Goal: Task Accomplishment & Management: Manage account settings

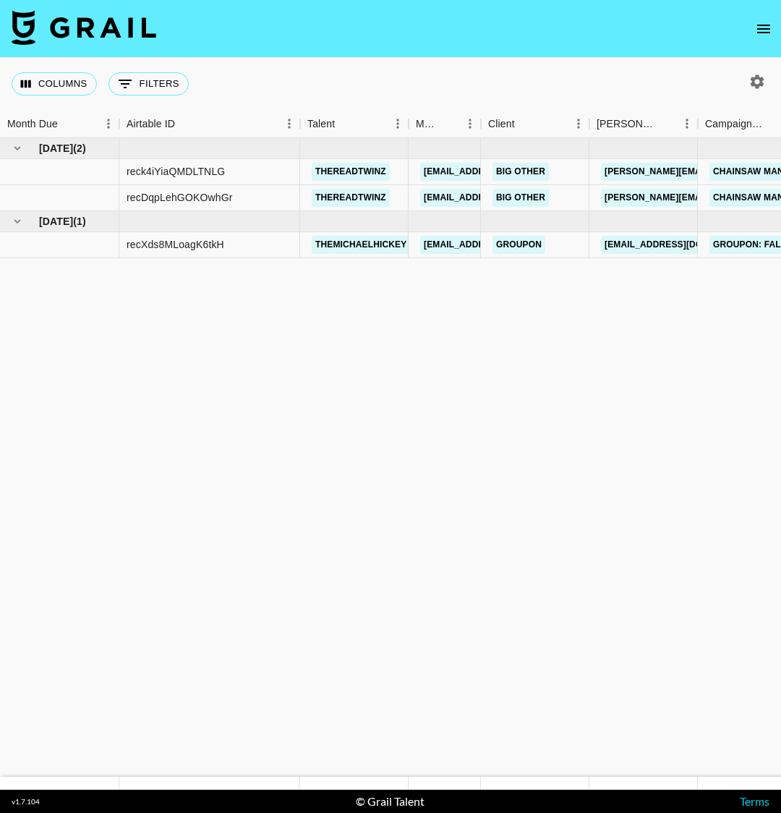
drag, startPoint x: 532, startPoint y: 284, endPoint x: 864, endPoint y: 246, distance: 334.1
click at [780, 246] on html "Columns 0 Filters + Booking Month Due Airtable ID Talent Manager Client [PERSON…" at bounding box center [390, 406] width 781 height 813
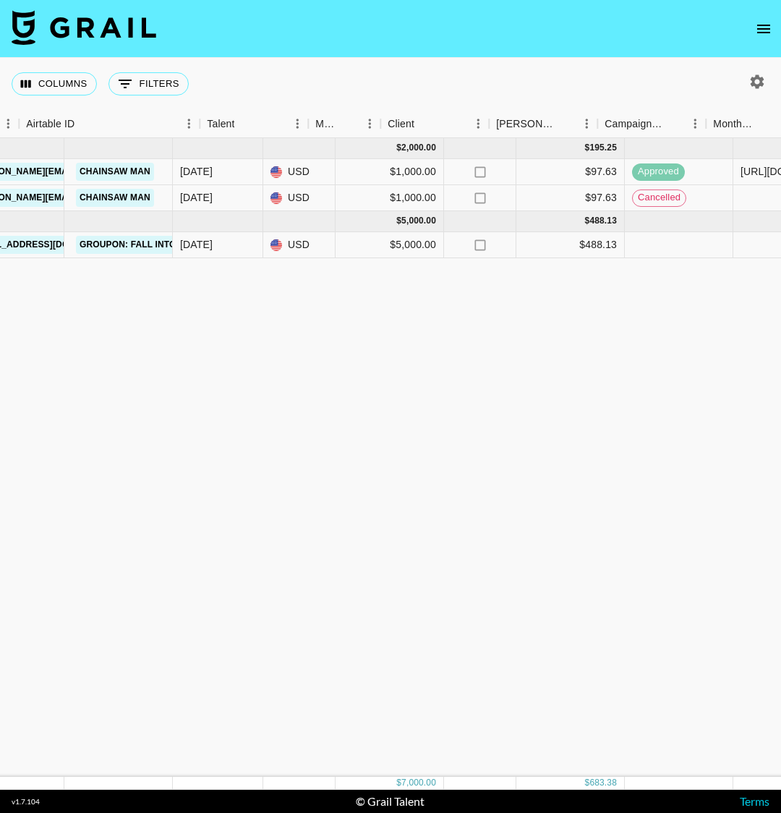
scroll to position [0, 1620]
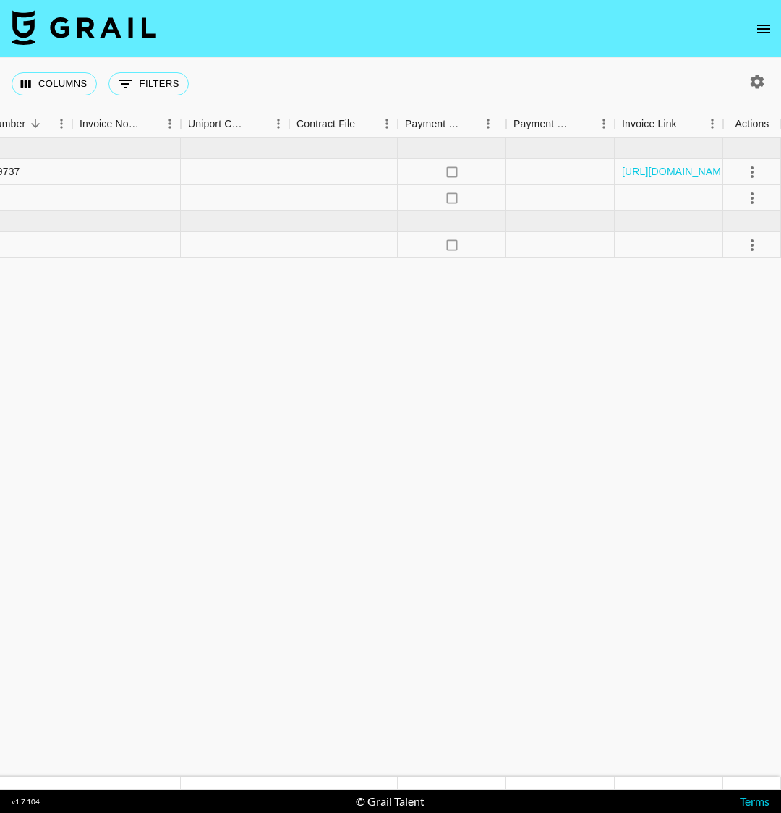
drag, startPoint x: 508, startPoint y: 279, endPoint x: 745, endPoint y: 163, distance: 264.3
click at [780, 136] on html "Columns 0 Filters + Booking Month Due Airtable ID Talent Manager Client [PERSON…" at bounding box center [390, 406] width 781 height 813
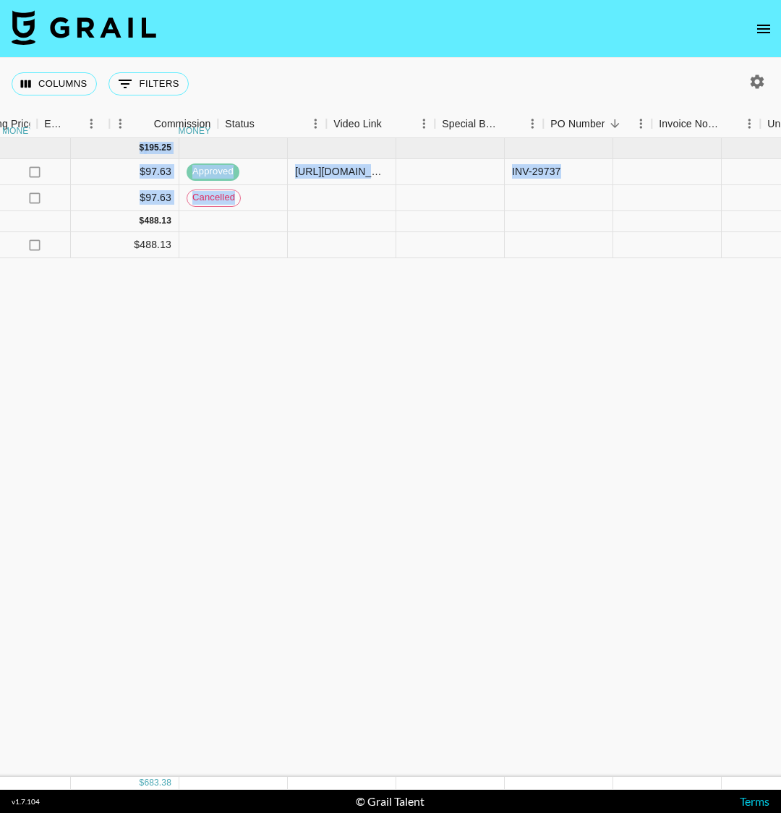
scroll to position [0, 1024]
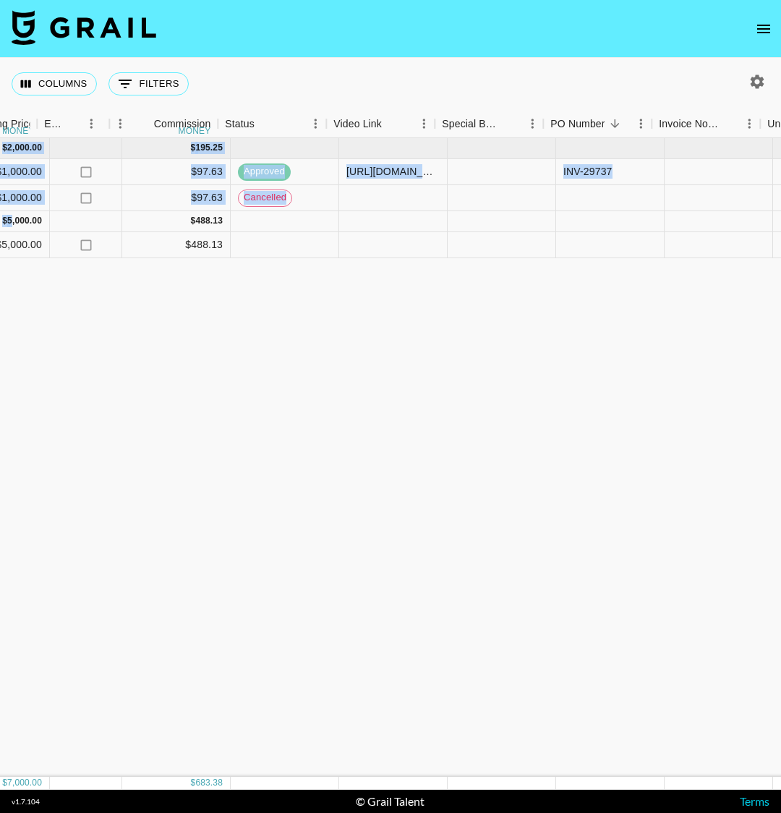
drag, startPoint x: 308, startPoint y: 314, endPoint x: 112, endPoint y: 253, distance: 205.2
click at [20, 235] on div "[DATE] ( 2 ) $ 2,000.00 $ 195.25 reck4iYiaQMDLTNLG thereadtwinz [EMAIL_ADDRESS]…" at bounding box center [172, 457] width 2401 height 639
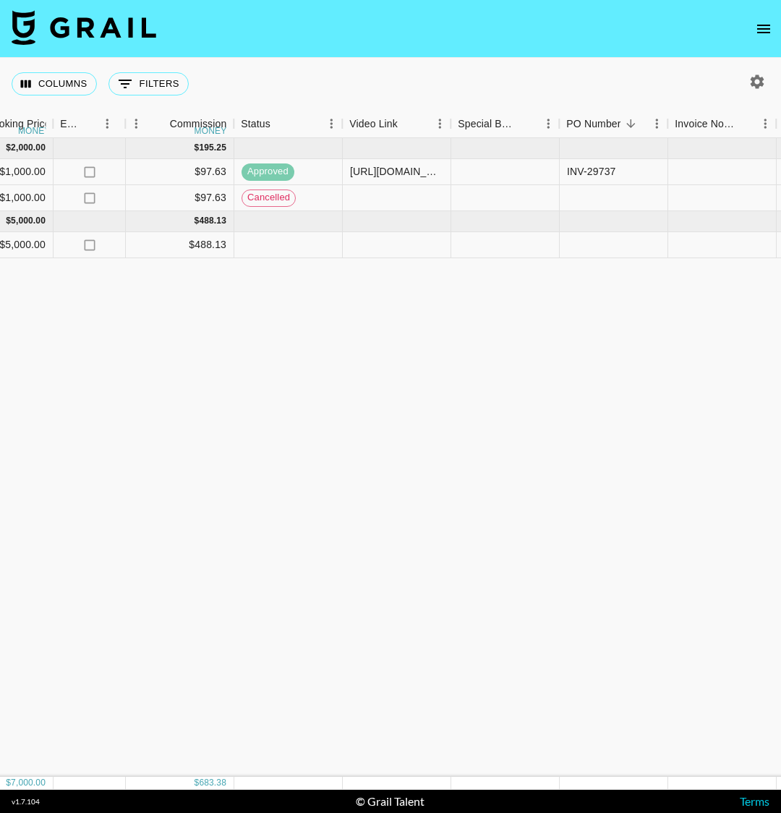
click at [258, 323] on div "[DATE] ( 2 ) $ 2,000.00 $ 195.25 reck4iYiaQMDLTNLG thereadtwinz [EMAIL_ADDRESS]…" at bounding box center [176, 457] width 2401 height 639
drag, startPoint x: 149, startPoint y: 353, endPoint x: 100, endPoint y: 281, distance: 86.9
click at [25, 281] on div "[DATE] ( 2 ) $ 2,000.00 $ 195.25 reck4iYiaQMDLTNLG thereadtwinz [EMAIL_ADDRESS]…" at bounding box center [176, 457] width 2401 height 639
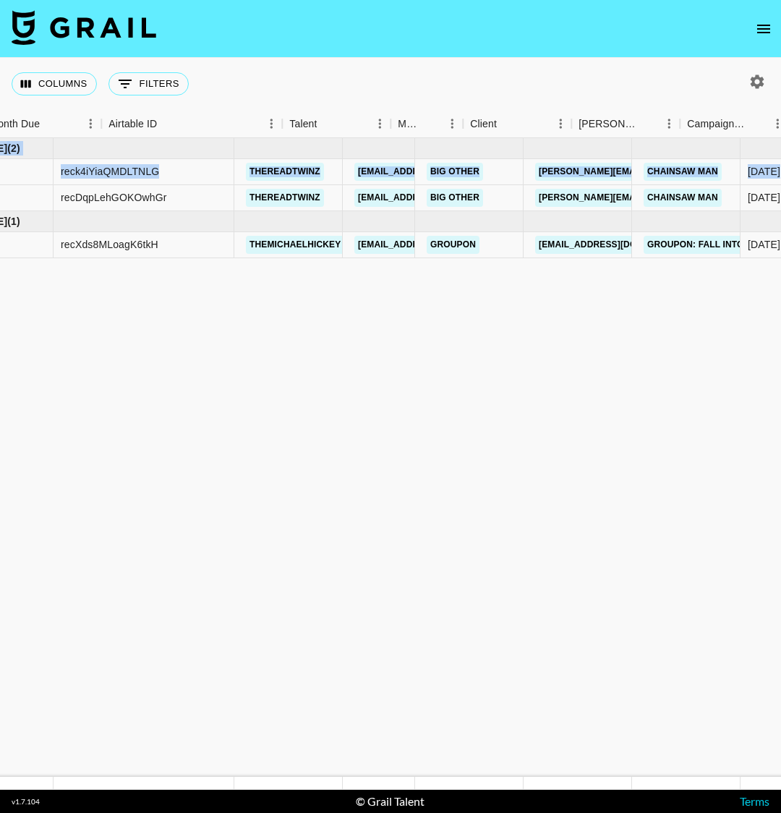
scroll to position [0, 0]
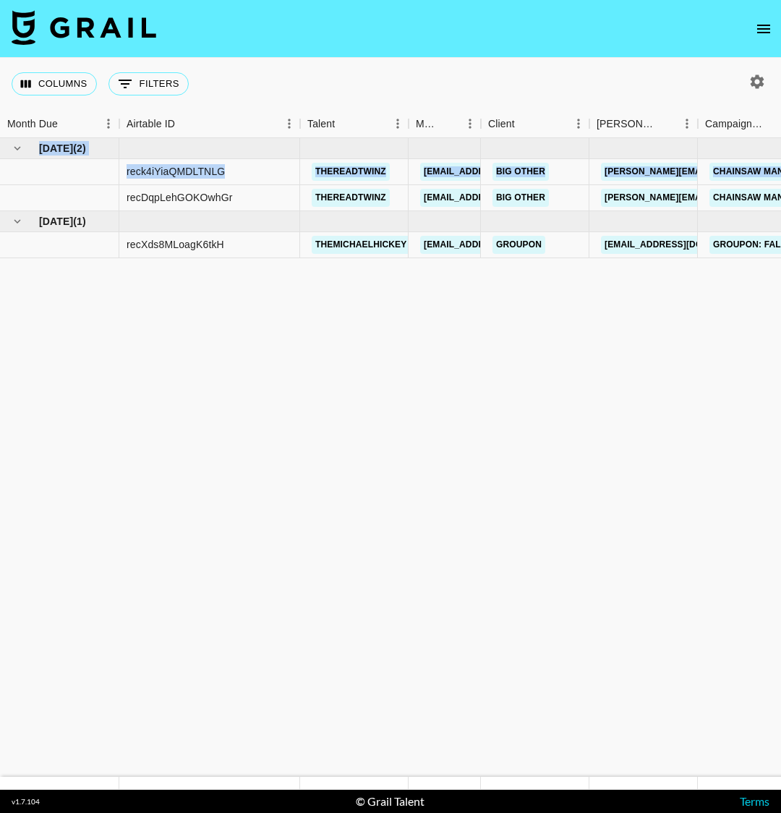
drag, startPoint x: 310, startPoint y: 290, endPoint x: 0, endPoint y: 205, distance: 321.1
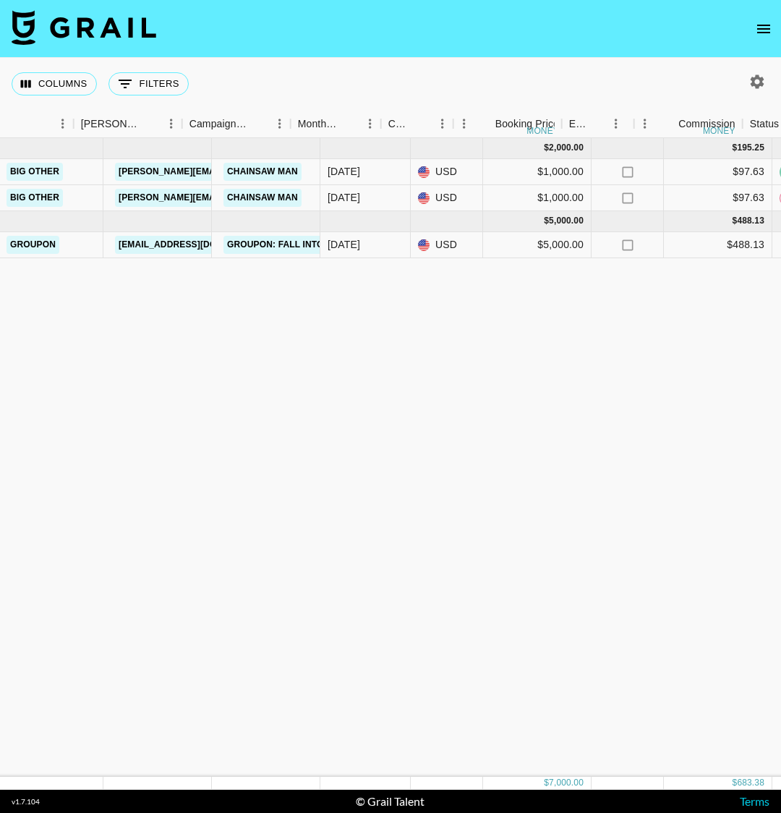
drag, startPoint x: 527, startPoint y: 358, endPoint x: 691, endPoint y: 254, distance: 194.4
click at [780, 245] on html "Columns 0 Filters + Booking Month Due Airtable ID Talent Manager Client Booker …" at bounding box center [390, 406] width 781 height 813
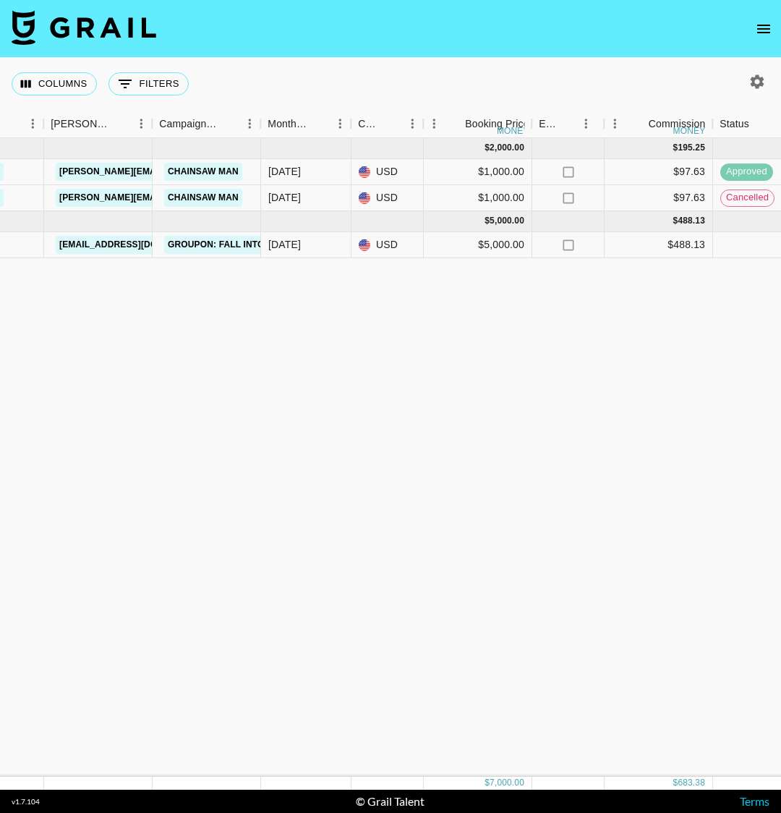
click at [489, 297] on div "Sep '25 ( 2 ) $ 2,000.00 $ 195.25 reck4iYiaQMDLTNLG thereadtwinz klen.toledo@gr…" at bounding box center [655, 457] width 2401 height 639
click at [639, 305] on div "Sep '25 ( 2 ) $ 2,000.00 $ 195.25 reck4iYiaQMDLTNLG thereadtwinz klen.toledo@gr…" at bounding box center [655, 457] width 2401 height 639
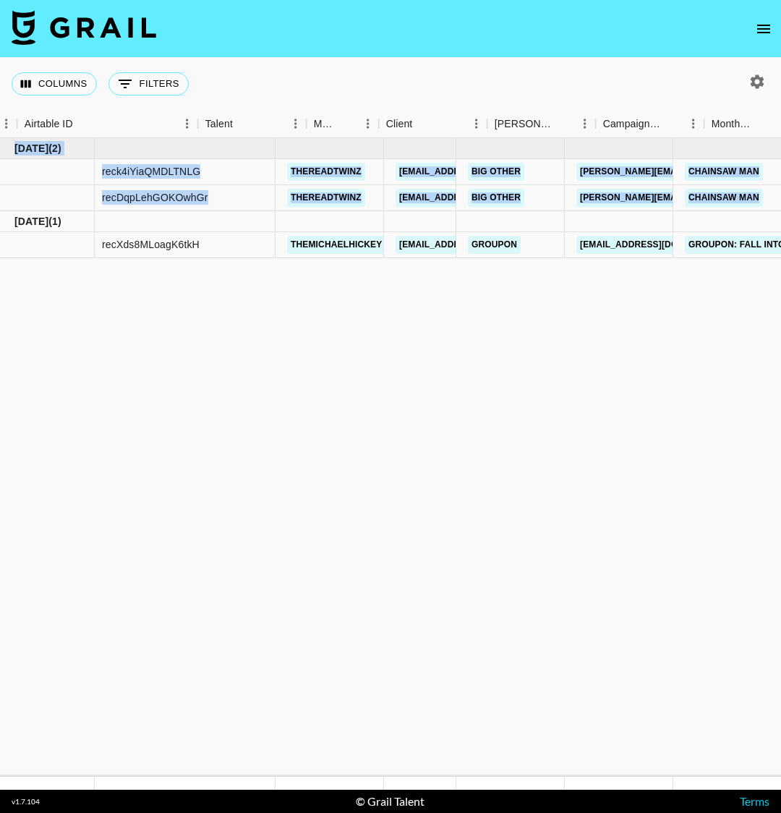
scroll to position [0, 0]
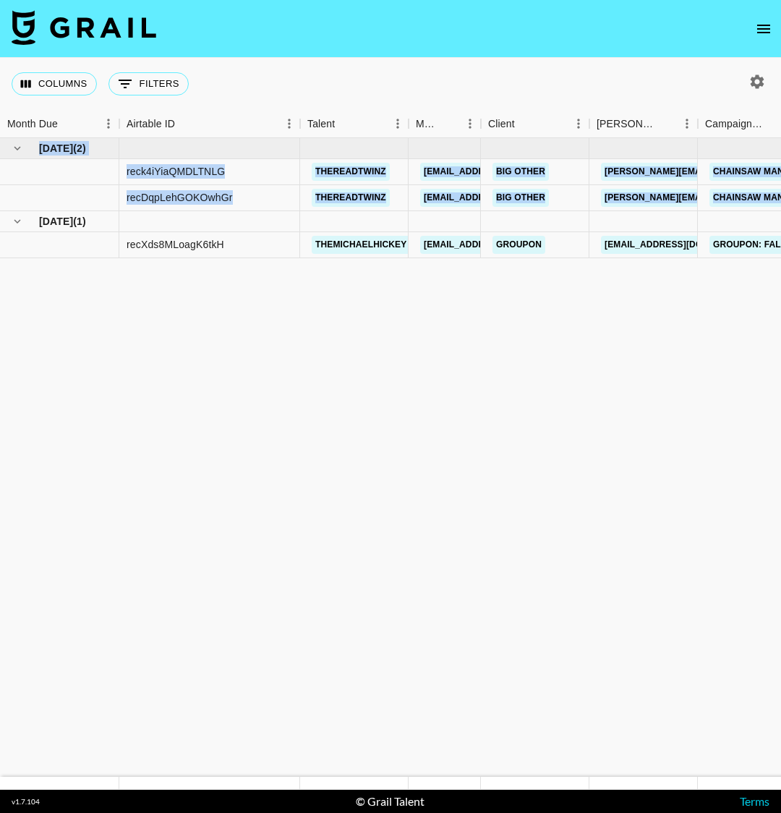
drag, startPoint x: 316, startPoint y: 289, endPoint x: 0, endPoint y: 211, distance: 325.4
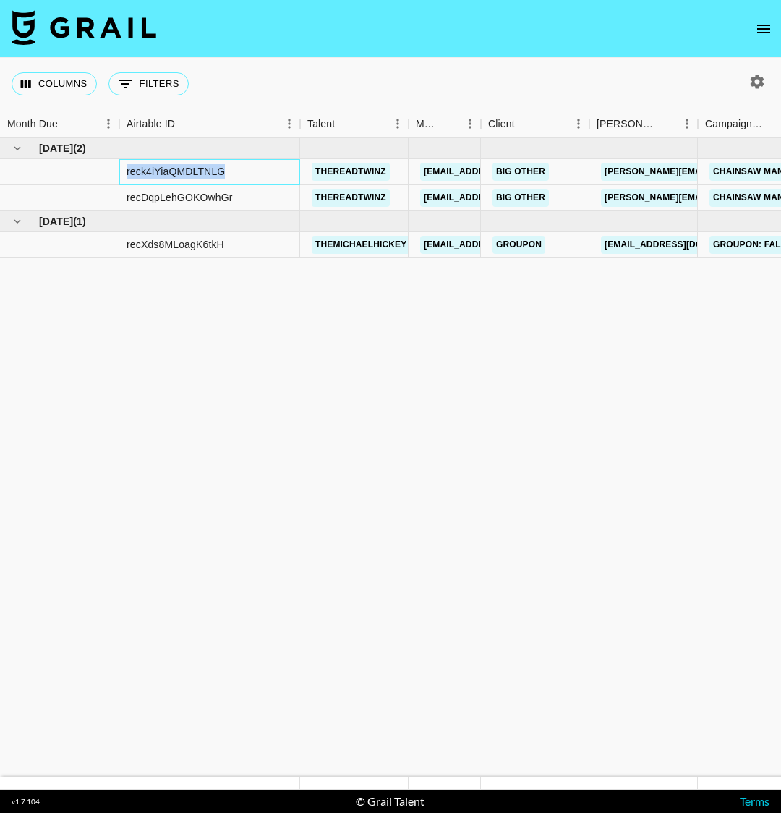
drag, startPoint x: 230, startPoint y: 173, endPoint x: 127, endPoint y: 171, distance: 103.4
click at [127, 171] on div "reck4iYiaQMDLTNLG" at bounding box center [209, 172] width 181 height 26
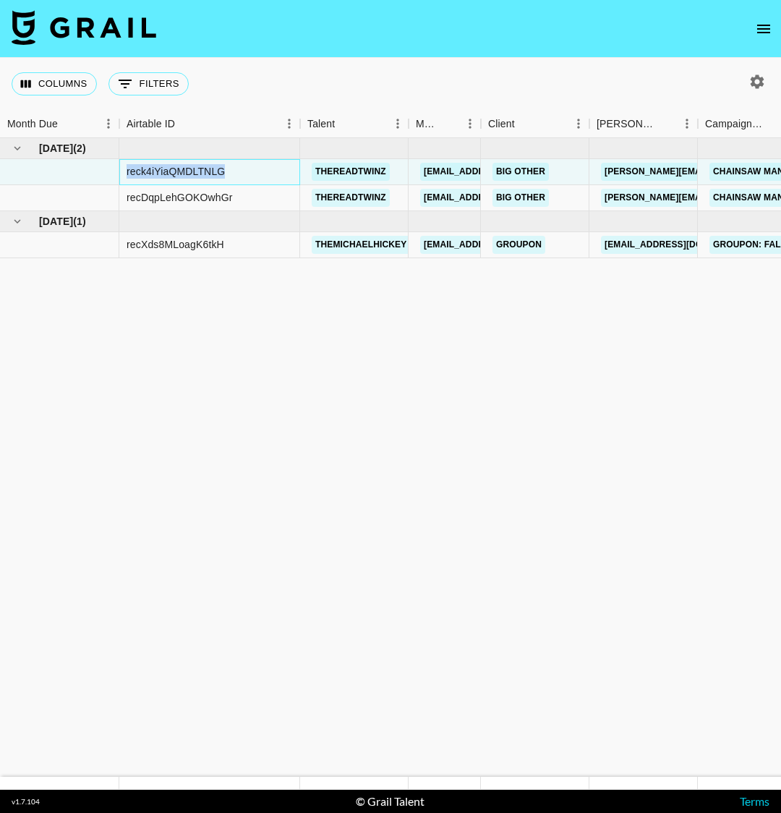
copy div "reck4iYiaQMDLTNLG"
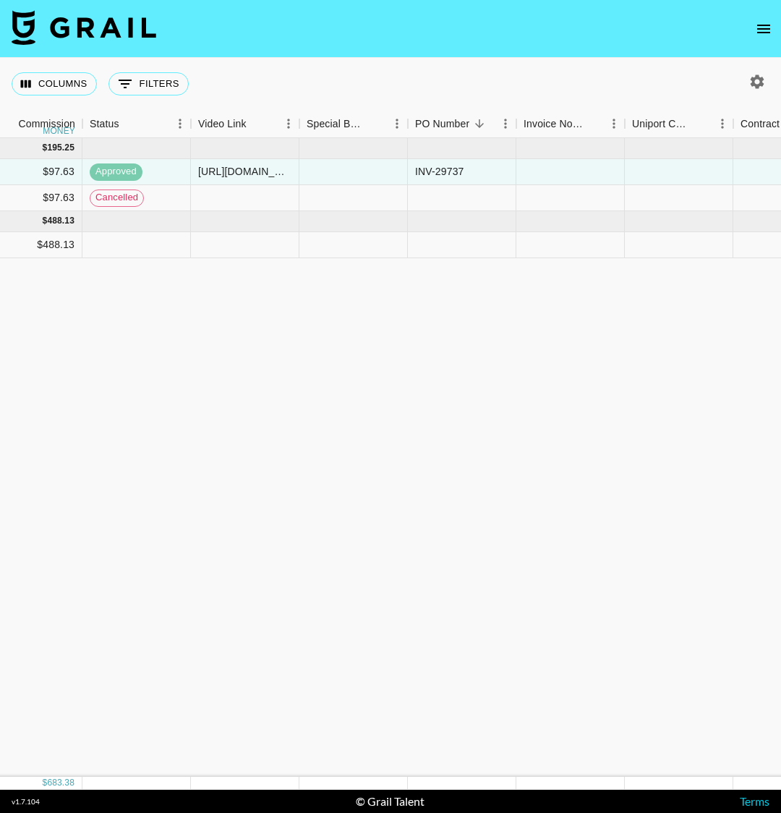
scroll to position [0, 1137]
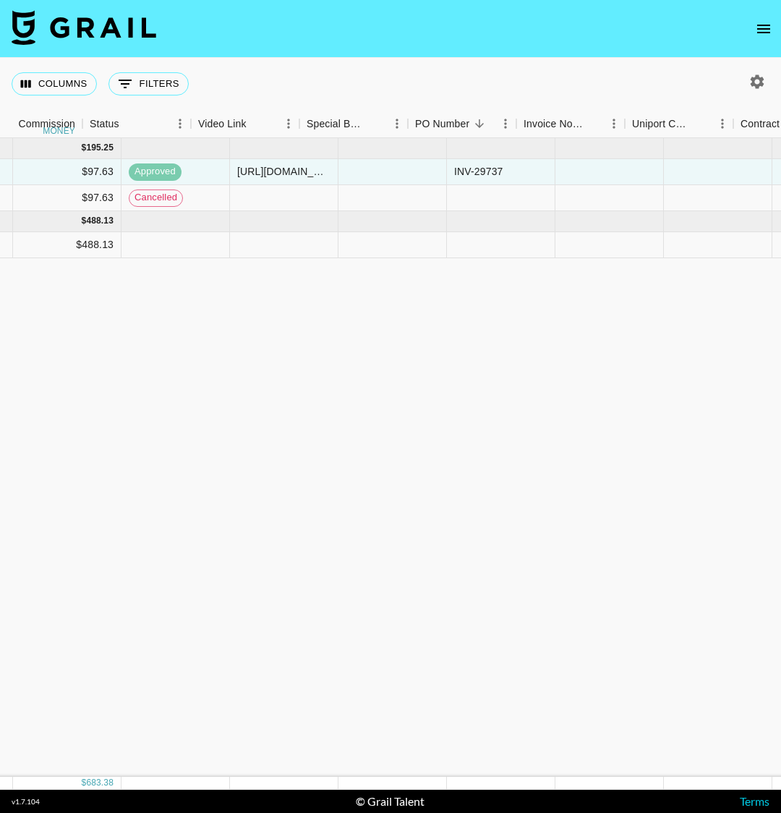
drag, startPoint x: 524, startPoint y: 334, endPoint x: 153, endPoint y: 271, distance: 377.2
click at [75, 281] on div "Sep '25 ( 2 ) $ 2,000.00 $ 195.25 reck4iYiaQMDLTNLG thereadtwinz klen.toledo@gr…" at bounding box center [63, 457] width 2401 height 639
click at [243, 346] on div "Sep '25 ( 2 ) $ 2,000.00 $ 195.25 reck4iYiaQMDLTNLG thereadtwinz klen.toledo@gr…" at bounding box center [63, 457] width 2401 height 639
drag, startPoint x: 396, startPoint y: 356, endPoint x: 388, endPoint y: 341, distance: 16.9
click at [396, 355] on div "Sep '25 ( 2 ) $ 2,000.00 $ 195.25 reck4iYiaQMDLTNLG thereadtwinz klen.toledo@gr…" at bounding box center [63, 457] width 2401 height 639
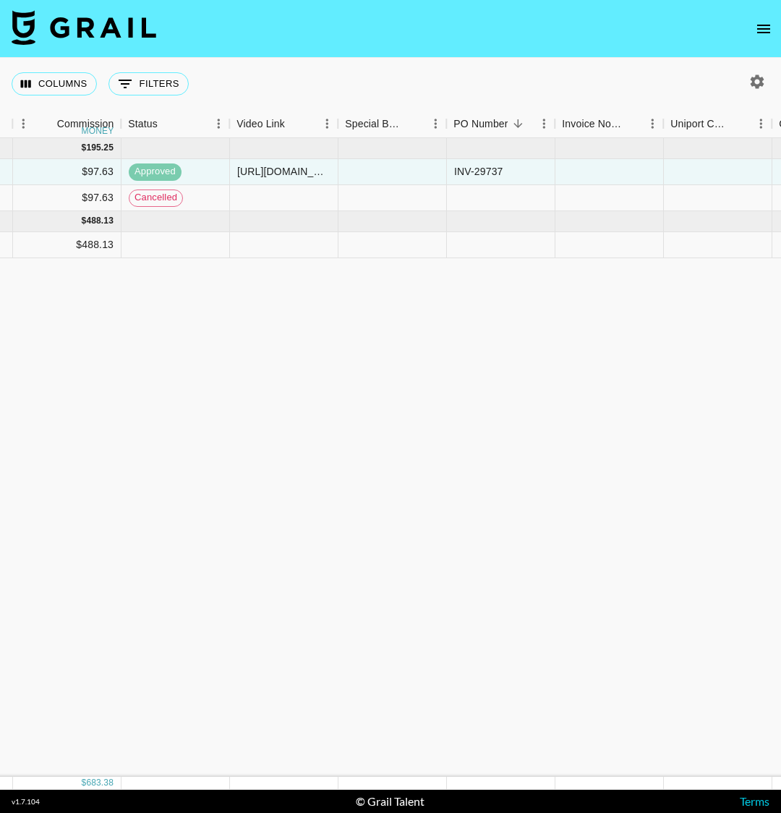
click at [460, 426] on div "Sep '25 ( 2 ) $ 2,000.00 $ 195.25 reck4iYiaQMDLTNLG thereadtwinz klen.toledo@gr…" at bounding box center [63, 457] width 2401 height 639
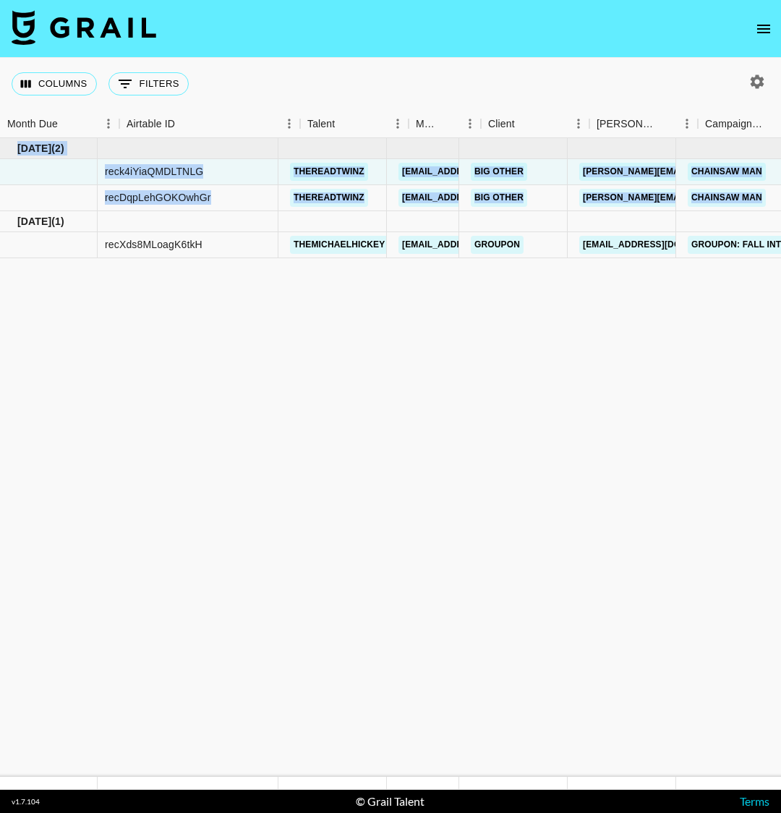
scroll to position [0, 0]
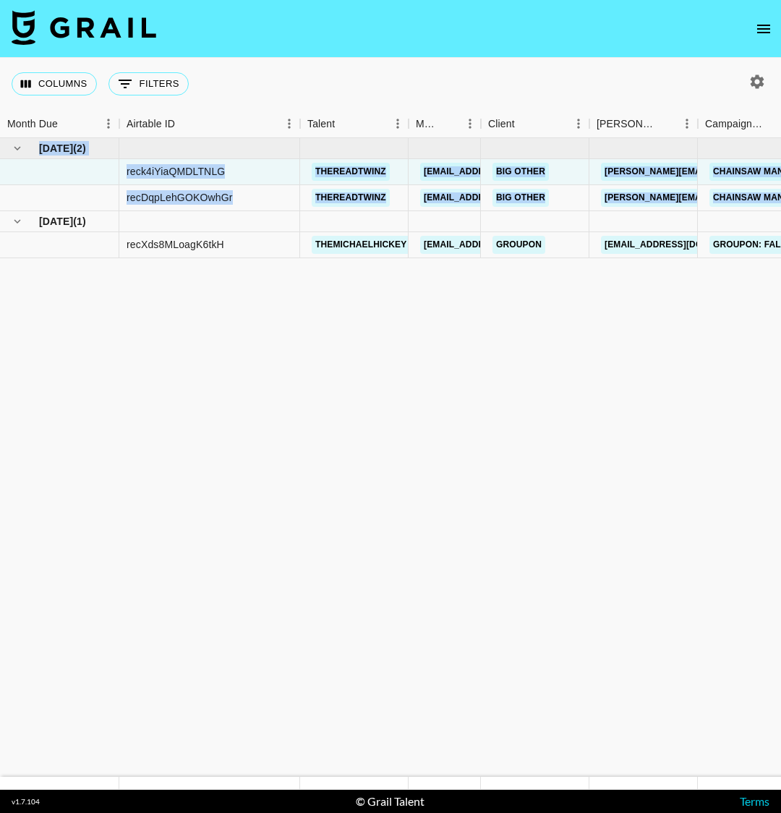
drag, startPoint x: 475, startPoint y: 331, endPoint x: 0, endPoint y: 223, distance: 487.4
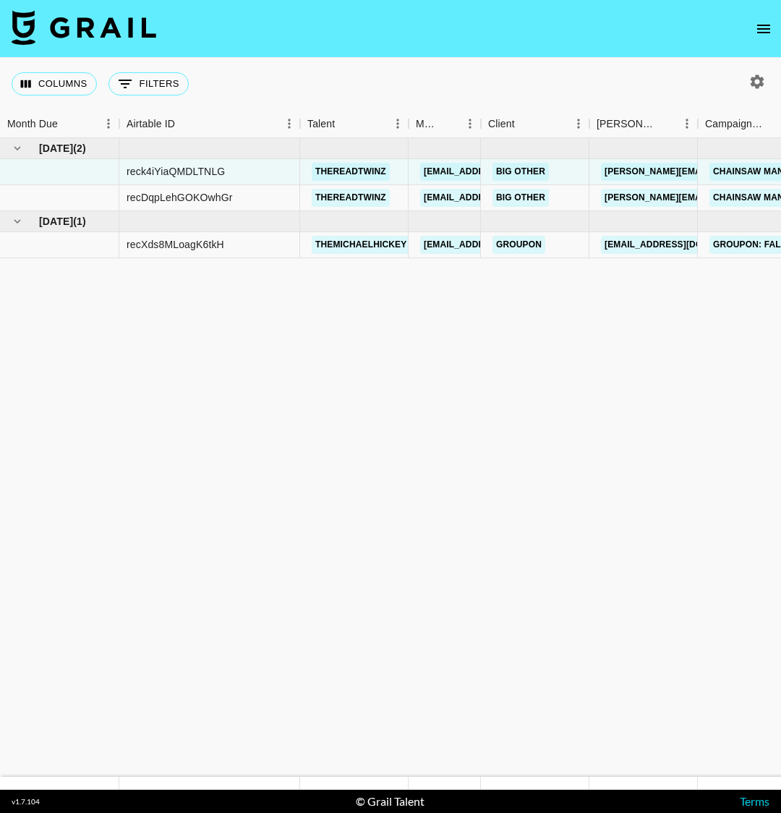
drag, startPoint x: 699, startPoint y: 196, endPoint x: 588, endPoint y: 303, distance: 154.5
click at [746, 322] on div "Columns 0 Filters + Booking Month Due Airtable ID Talent Manager Client Booker …" at bounding box center [390, 424] width 781 height 732
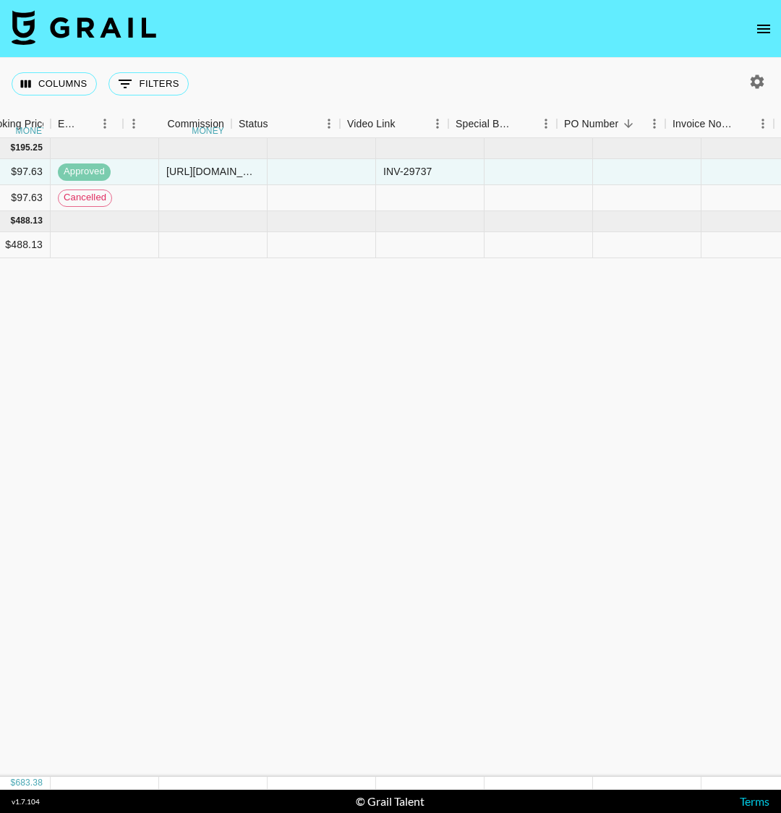
scroll to position [0, 1620]
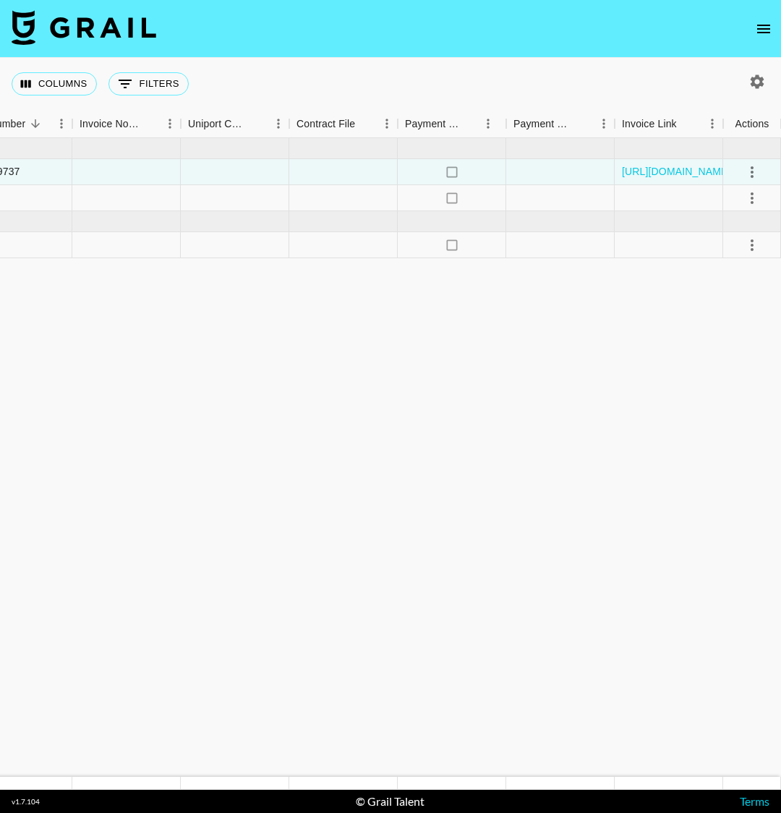
drag, startPoint x: 551, startPoint y: 263, endPoint x: 452, endPoint y: 272, distance: 99.5
click at [581, 174] on div at bounding box center [560, 172] width 108 height 26
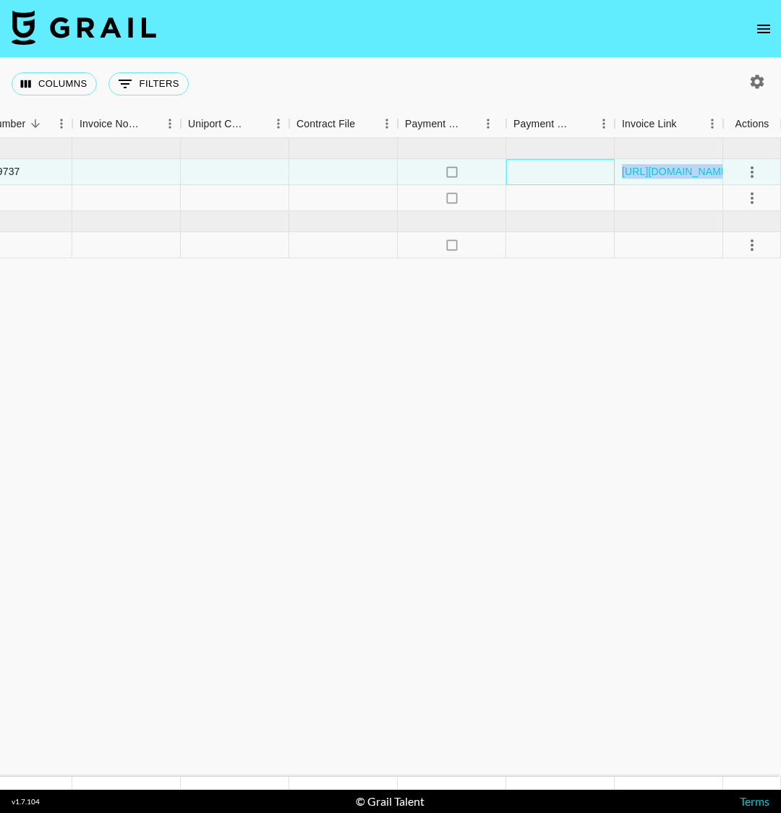
click at [581, 174] on div at bounding box center [560, 172] width 108 height 26
click at [755, 169] on icon "select merge strategy" at bounding box center [752, 171] width 17 height 17
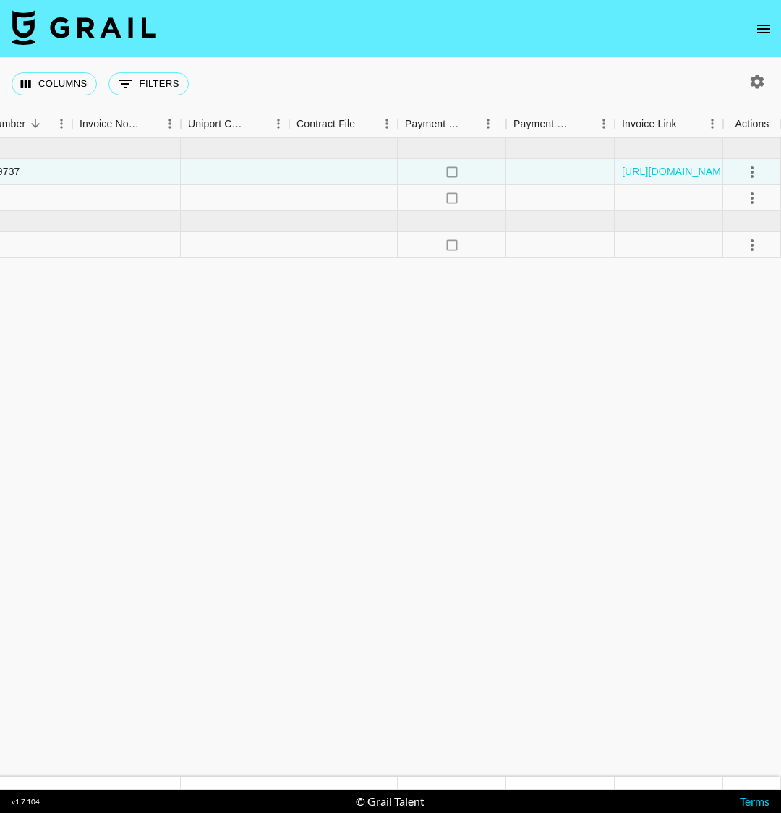
drag, startPoint x: 582, startPoint y: 331, endPoint x: 0, endPoint y: 290, distance: 583.0
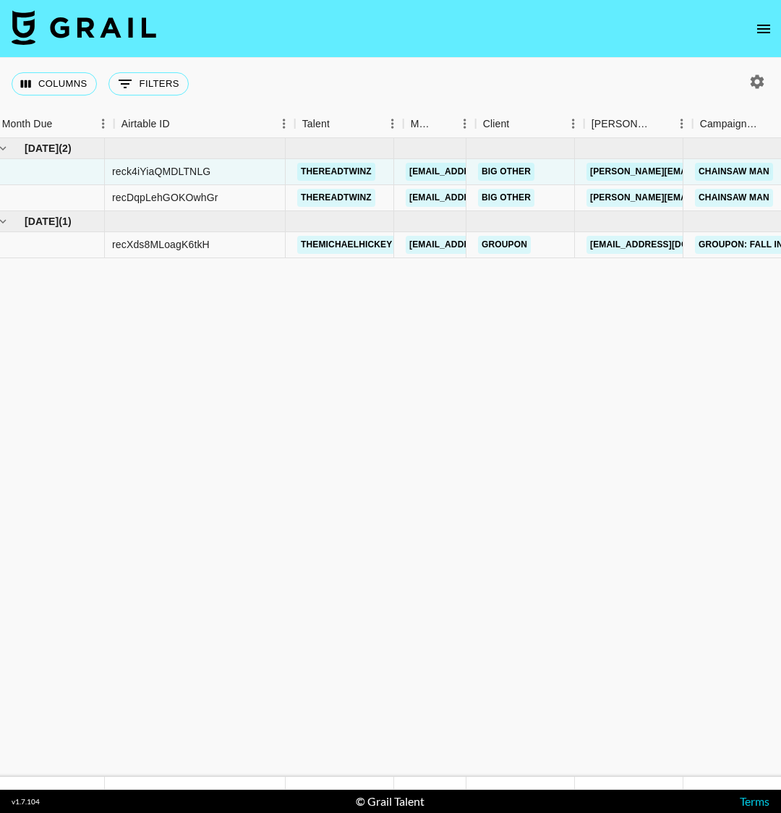
scroll to position [0, 0]
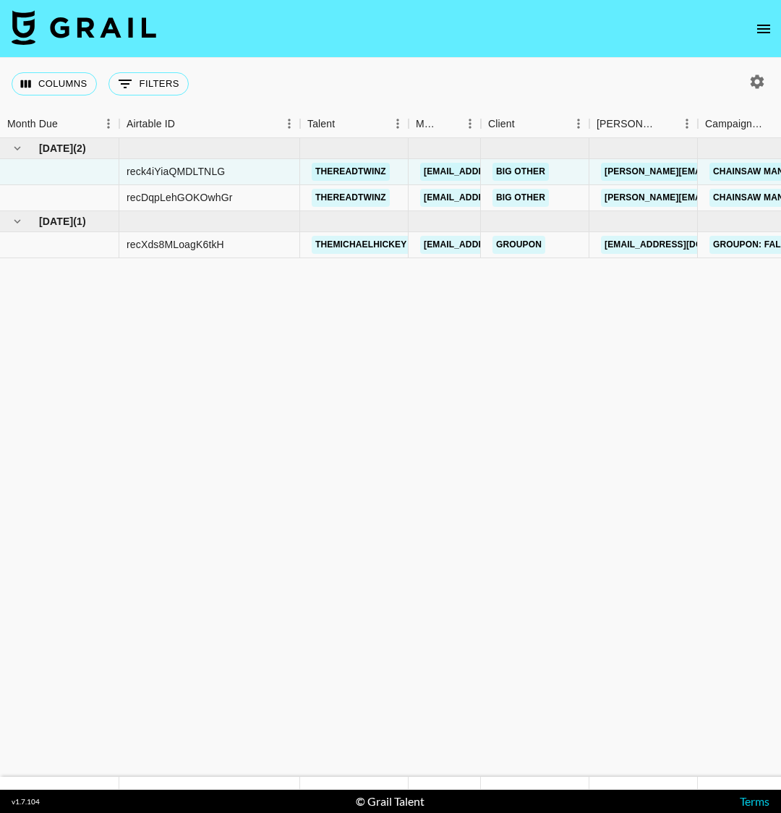
drag, startPoint x: 270, startPoint y: 288, endPoint x: 0, endPoint y: 297, distance: 269.9
click at [103, 24] on img at bounding box center [84, 27] width 145 height 35
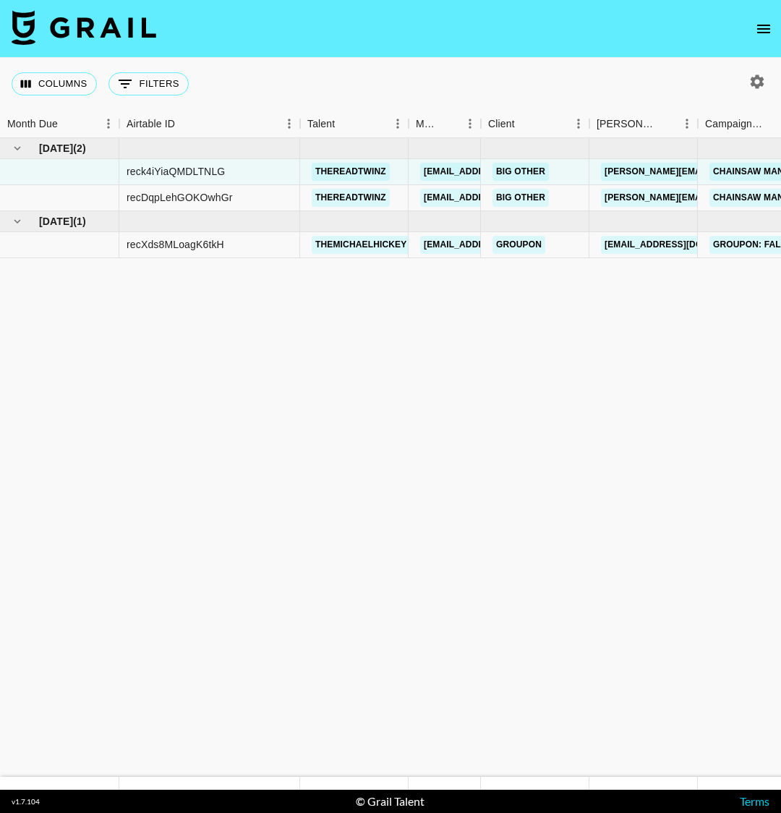
click at [760, 34] on icon "open drawer" at bounding box center [763, 28] width 17 height 17
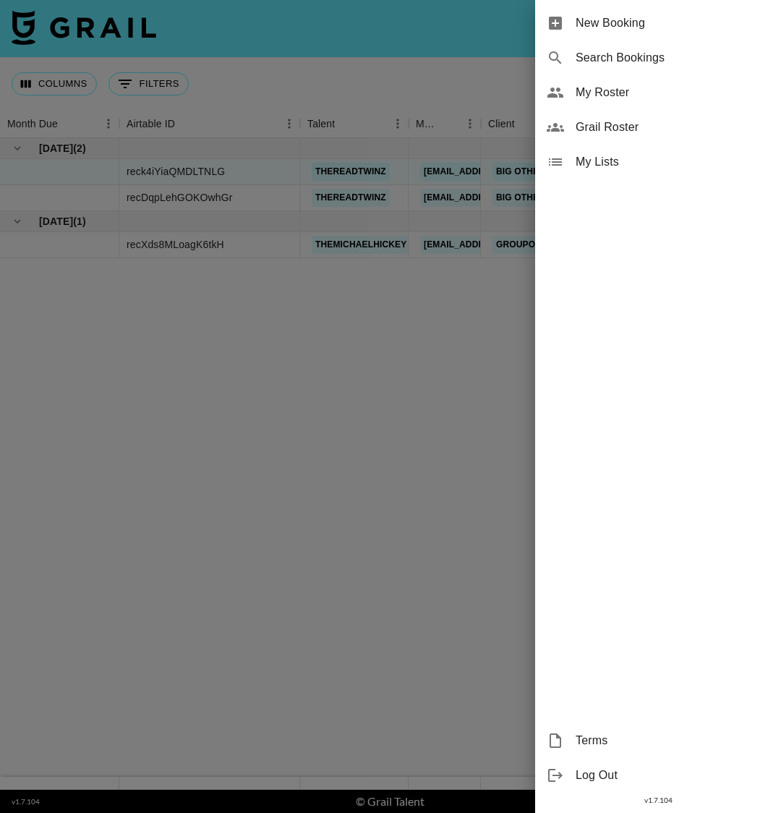
click at [594, 89] on span "My Roster" at bounding box center [673, 92] width 194 height 17
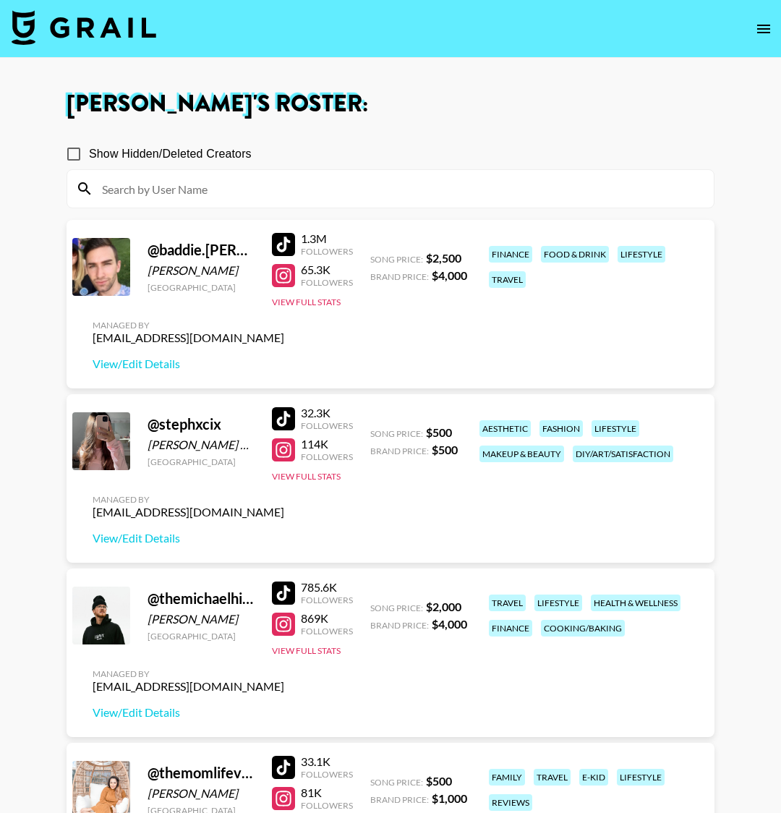
click at [365, 123] on div "Klen Toledo 's Roster: Show Hidden/Deleted Creators @ baddie.brad Bradley Alagn…" at bounding box center [390, 592] width 671 height 999
click at [106, 26] on img at bounding box center [84, 27] width 145 height 35
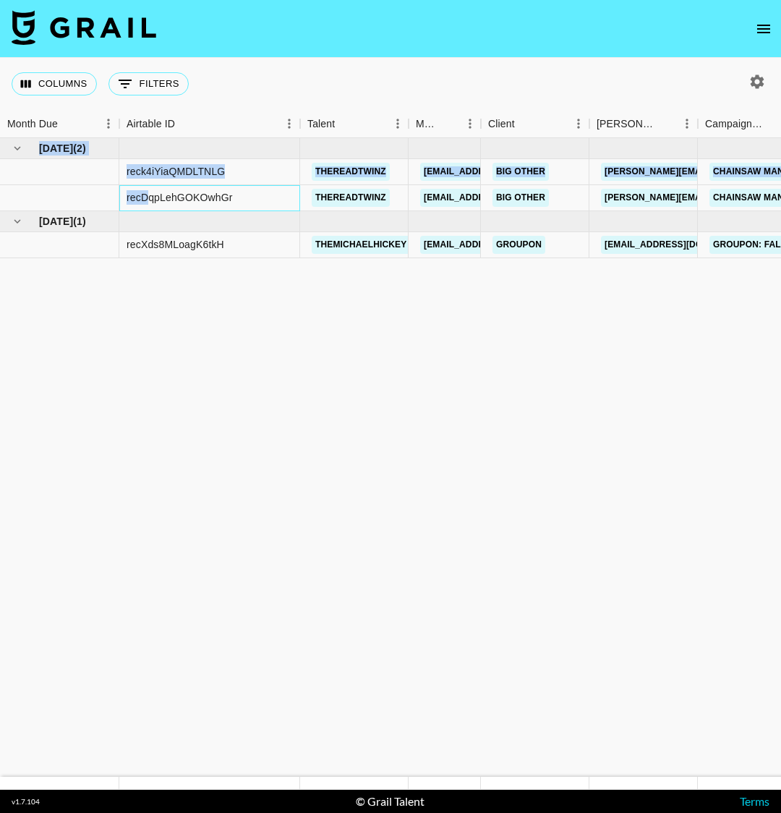
drag, startPoint x: 145, startPoint y: 195, endPoint x: 161, endPoint y: 264, distance: 70.5
click at [50, 204] on div at bounding box center [59, 198] width 119 height 26
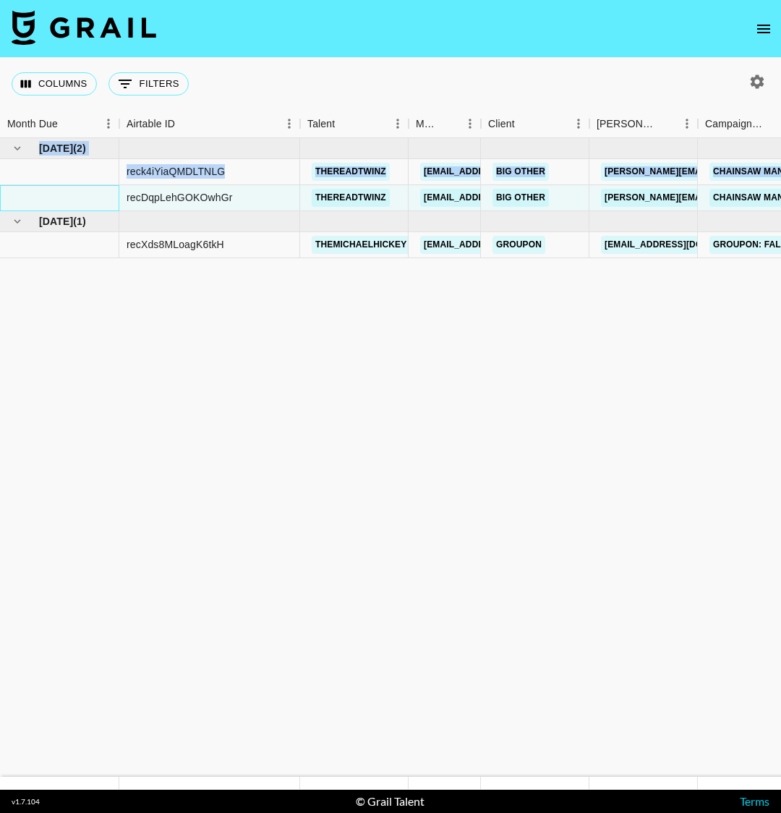
drag, startPoint x: 51, startPoint y: 200, endPoint x: 129, endPoint y: 338, distance: 159.1
click at [753, 81] on icon "button" at bounding box center [758, 82] width 14 height 14
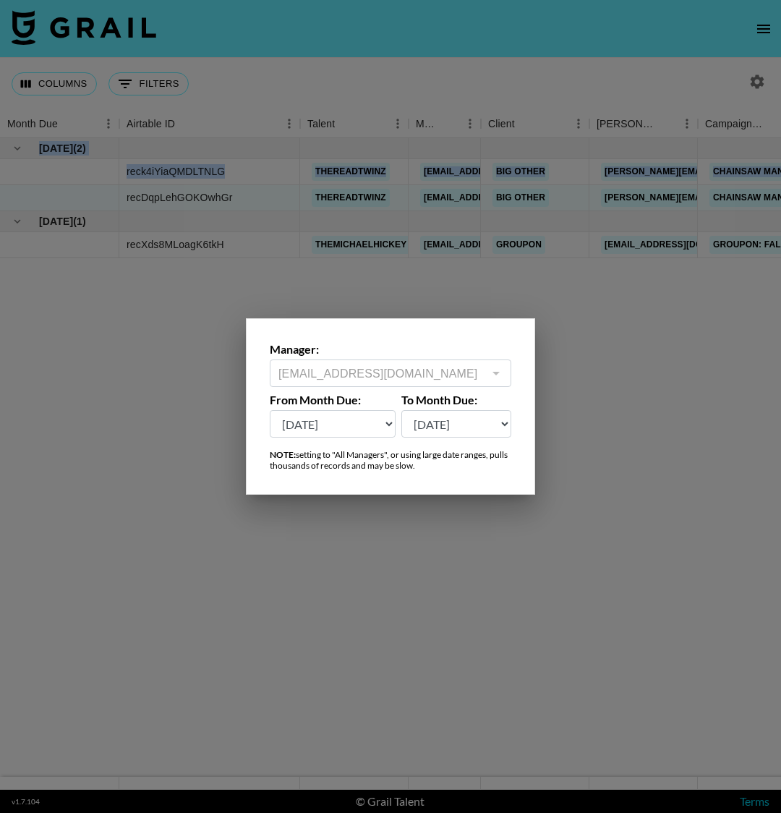
click at [331, 430] on select "Oct '26 Sep '26 Aug '26 Jul '26 Jun '26 May '26 Apr '26 Mar '26 Feb '26 Jan '26…" at bounding box center [333, 423] width 126 height 27
click at [270, 410] on select "Oct '26 Sep '26 Aug '26 Jul '26 Jun '26 May '26 Apr '26 Mar '26 Feb '26 Jan '26…" at bounding box center [333, 423] width 126 height 27
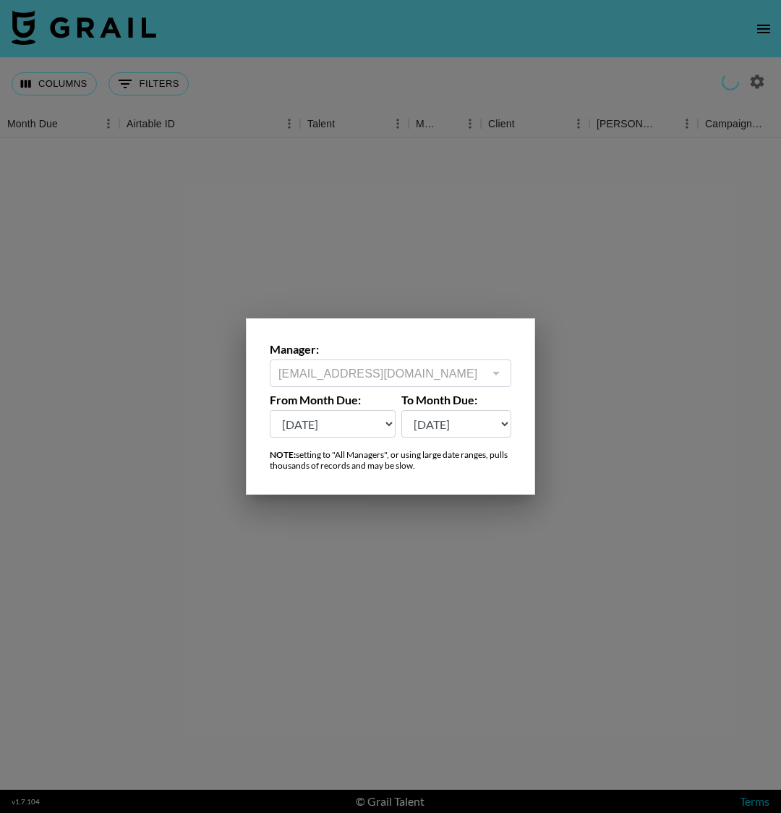
click at [359, 414] on select "Oct '26 Sep '26 Aug '26 Jul '26 Jun '26 May '26 Apr '26 Mar '26 Feb '26 Jan '26…" at bounding box center [333, 423] width 126 height 27
select select "Jan '25"
click at [270, 410] on select "Oct '26 Sep '26 Aug '26 Jul '26 Jun '26 May '26 Apr '26 Mar '26 Feb '26 Jan '26…" at bounding box center [333, 423] width 126 height 27
click at [412, 590] on div at bounding box center [390, 406] width 781 height 813
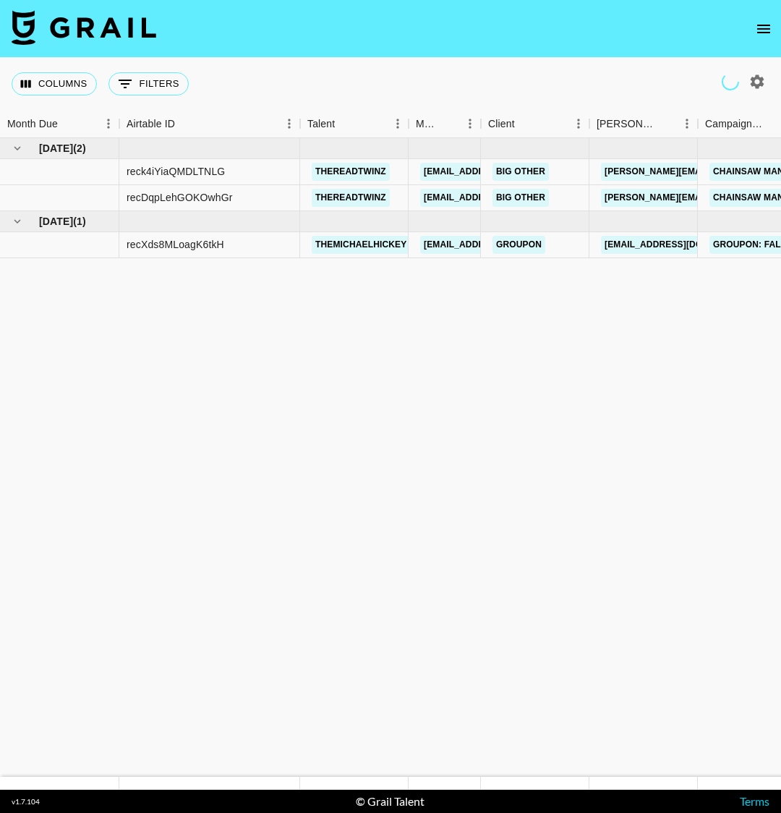
drag, startPoint x: 378, startPoint y: 374, endPoint x: 601, endPoint y: 289, distance: 239.0
click at [780, 221] on html "Columns 0 Filters + Booking Month Due Airtable ID Talent Manager Client Booker …" at bounding box center [390, 406] width 781 height 813
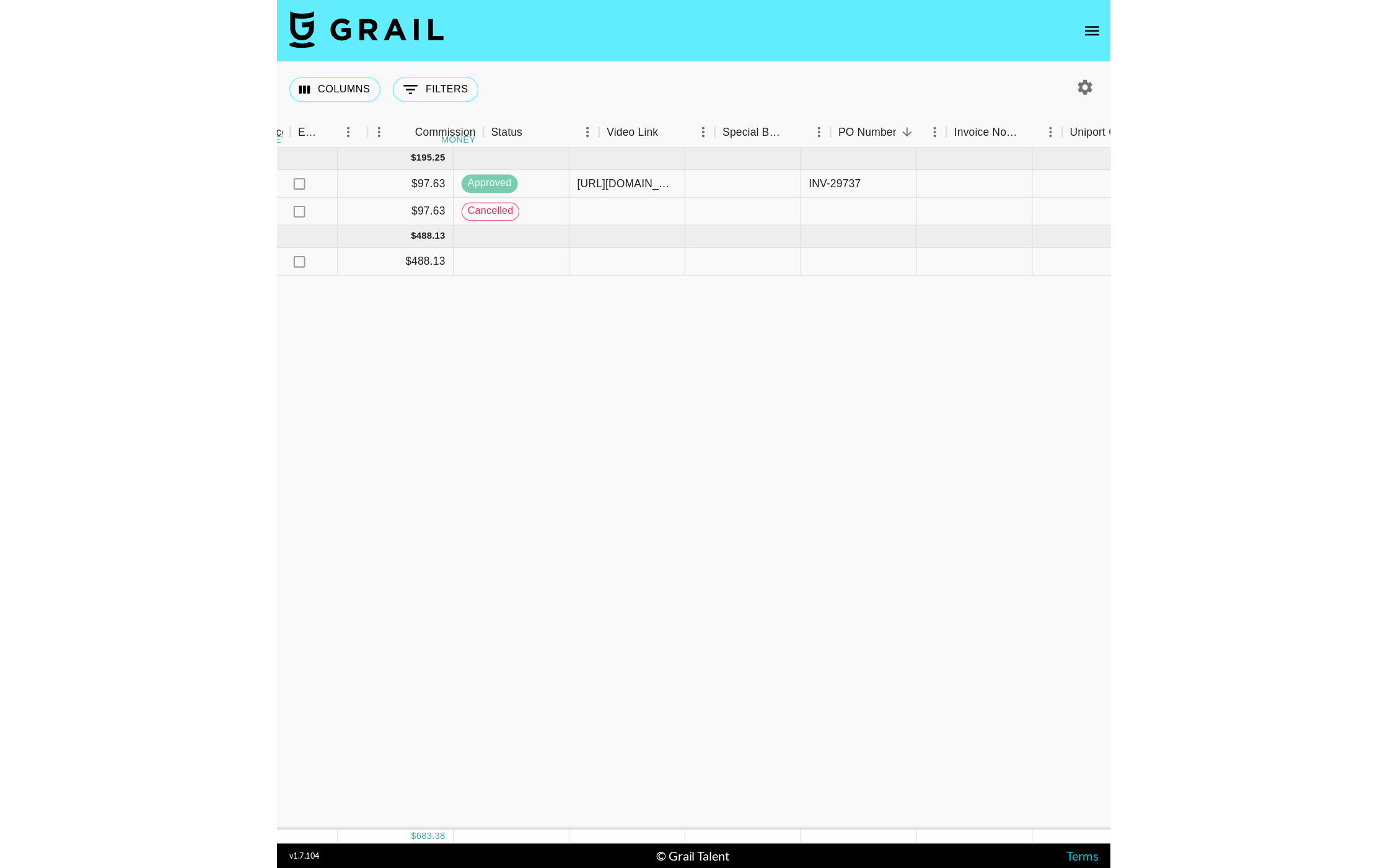
scroll to position [0, 910]
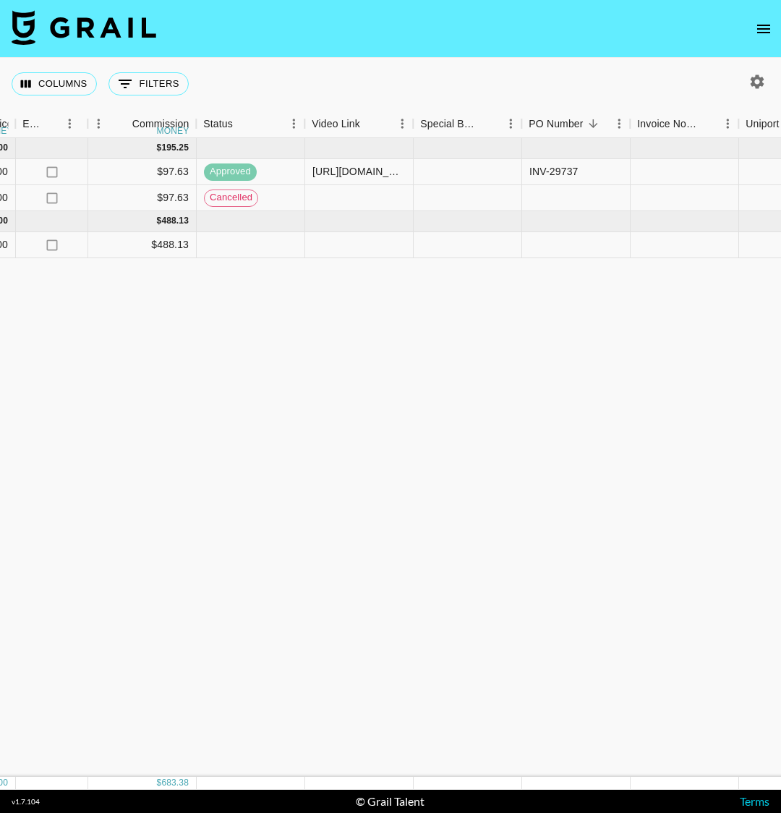
drag, startPoint x: 559, startPoint y: 291, endPoint x: 69, endPoint y: 323, distance: 491.4
click at [69, 323] on div "Sep '25 ( 2 ) $ 2,000.00 $ 195.25 reck4iYiaQMDLTNLG thereadtwinz klen.toledo@gr…" at bounding box center [138, 457] width 2401 height 639
click at [386, 200] on div at bounding box center [359, 198] width 108 height 26
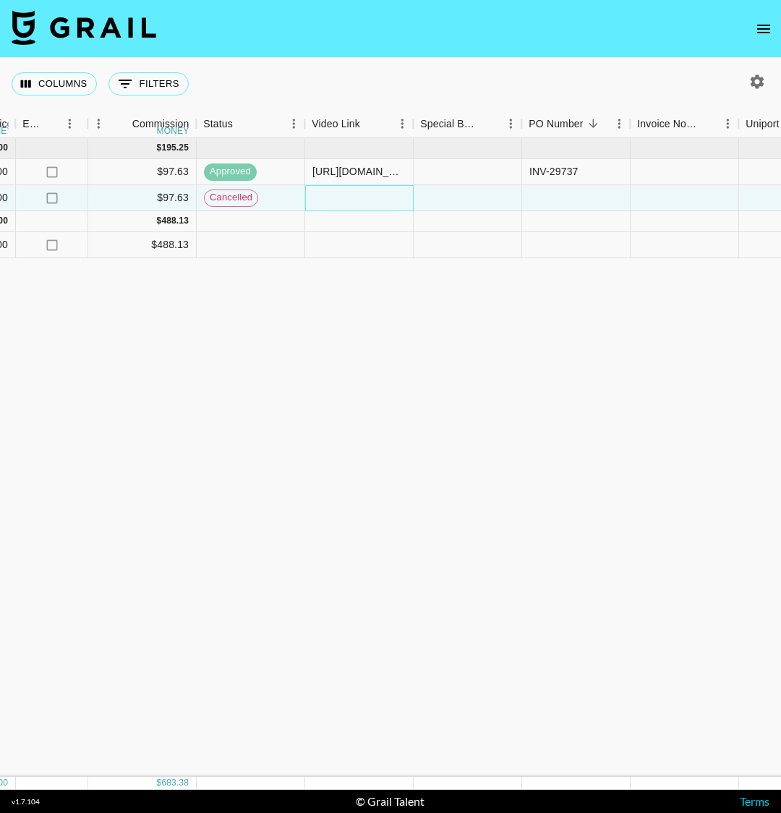
drag, startPoint x: 388, startPoint y: 200, endPoint x: 346, endPoint y: 212, distance: 43.7
click at [328, 290] on div "Sep '25 ( 2 ) $ 2,000.00 $ 195.25 reck4iYiaQMDLTNLG thereadtwinz klen.toledo@gr…" at bounding box center [138, 457] width 2401 height 639
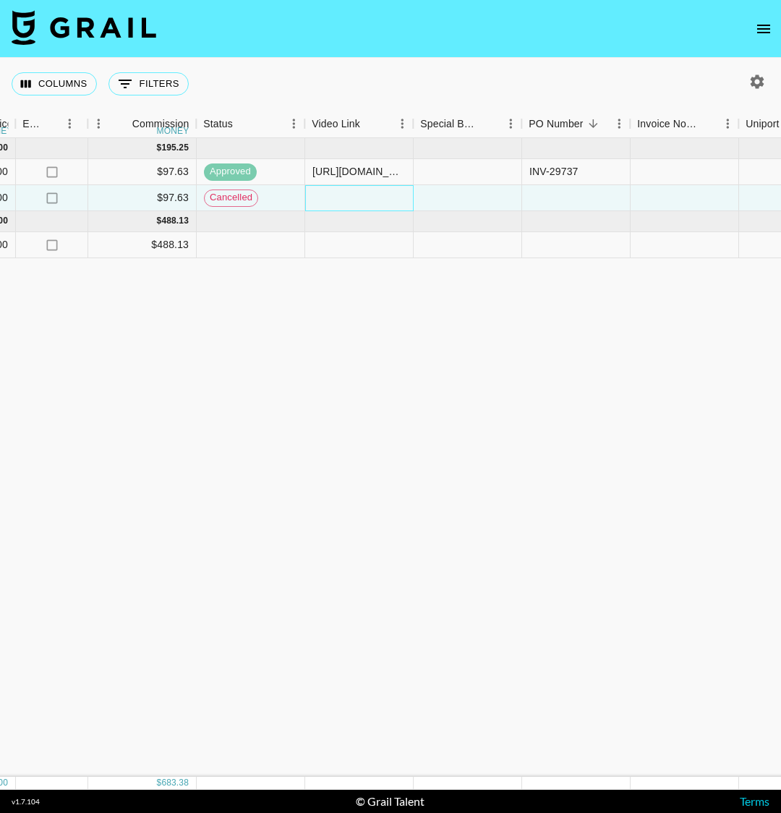
drag, startPoint x: 346, startPoint y: 203, endPoint x: 323, endPoint y: 197, distance: 24.0
click at [323, 197] on div at bounding box center [359, 198] width 108 height 26
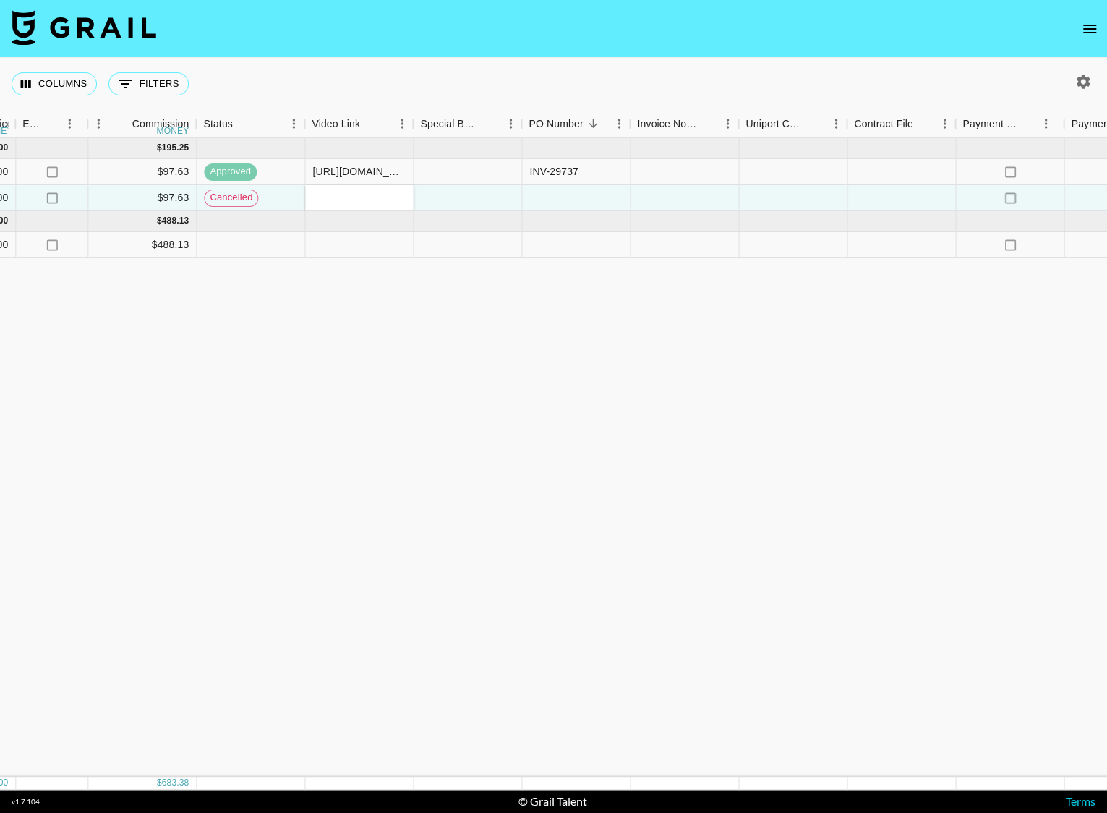
drag, startPoint x: 999, startPoint y: 320, endPoint x: 1010, endPoint y: 312, distance: 13.5
click at [780, 321] on div "Sep '25 ( 2 ) $ 2,000.00 $ 195.25 reck4iYiaQMDLTNLG thereadtwinz klen.toledo@gr…" at bounding box center [138, 457] width 2401 height 639
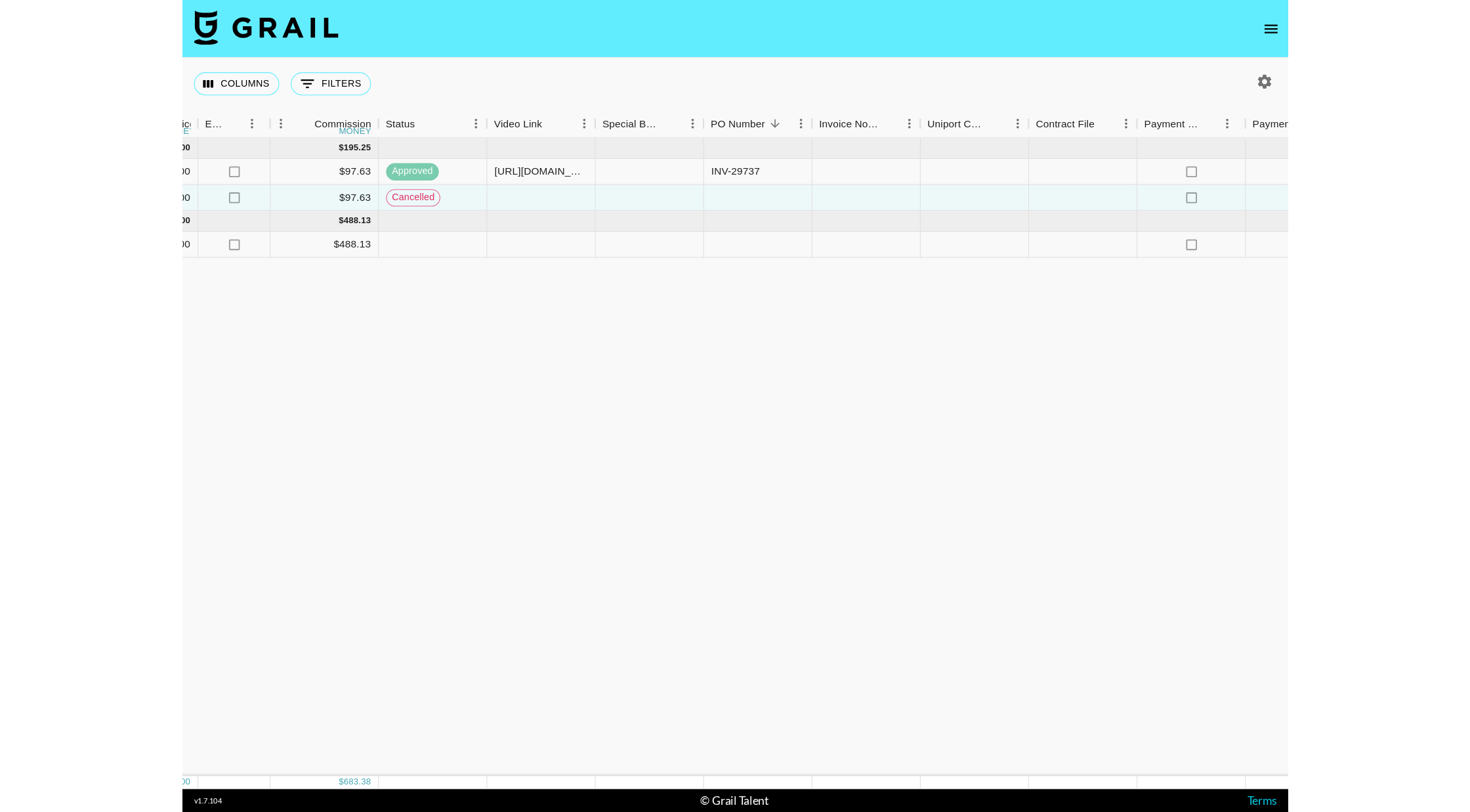
scroll to position [0, 709]
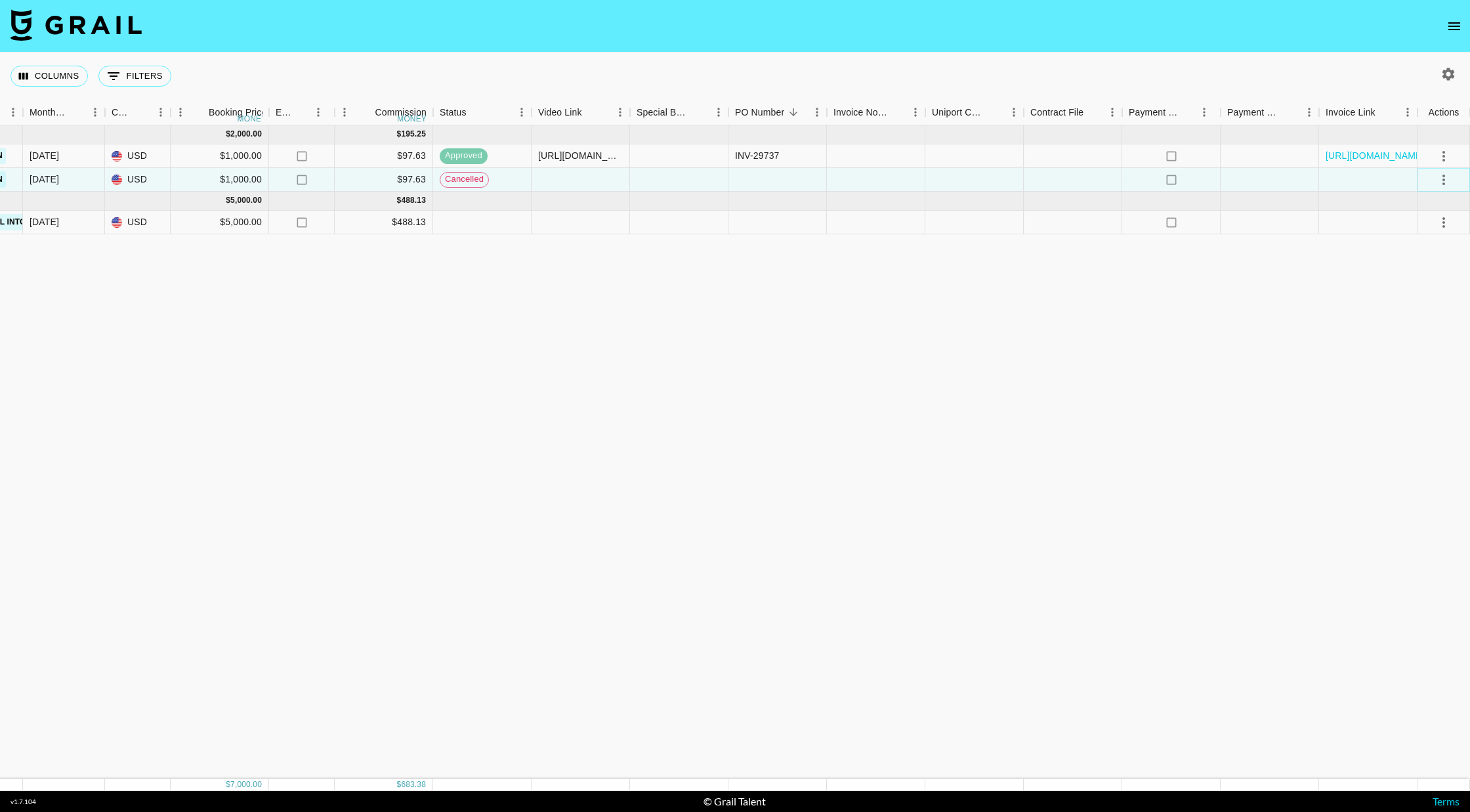
click at [708, 181] on icon "select merge strategy" at bounding box center [1444, 180] width 15 height 15
click at [708, 302] on div "Sep '25 ( 2 ) $ 2,000.00 $ 195.25 reck4iYiaQMDLTNLG thereadtwinz klen.toledo@gr…" at bounding box center [380, 452] width 2179 height 653
click at [708, 84] on button "button" at bounding box center [1448, 73] width 23 height 23
select select "Jan '25"
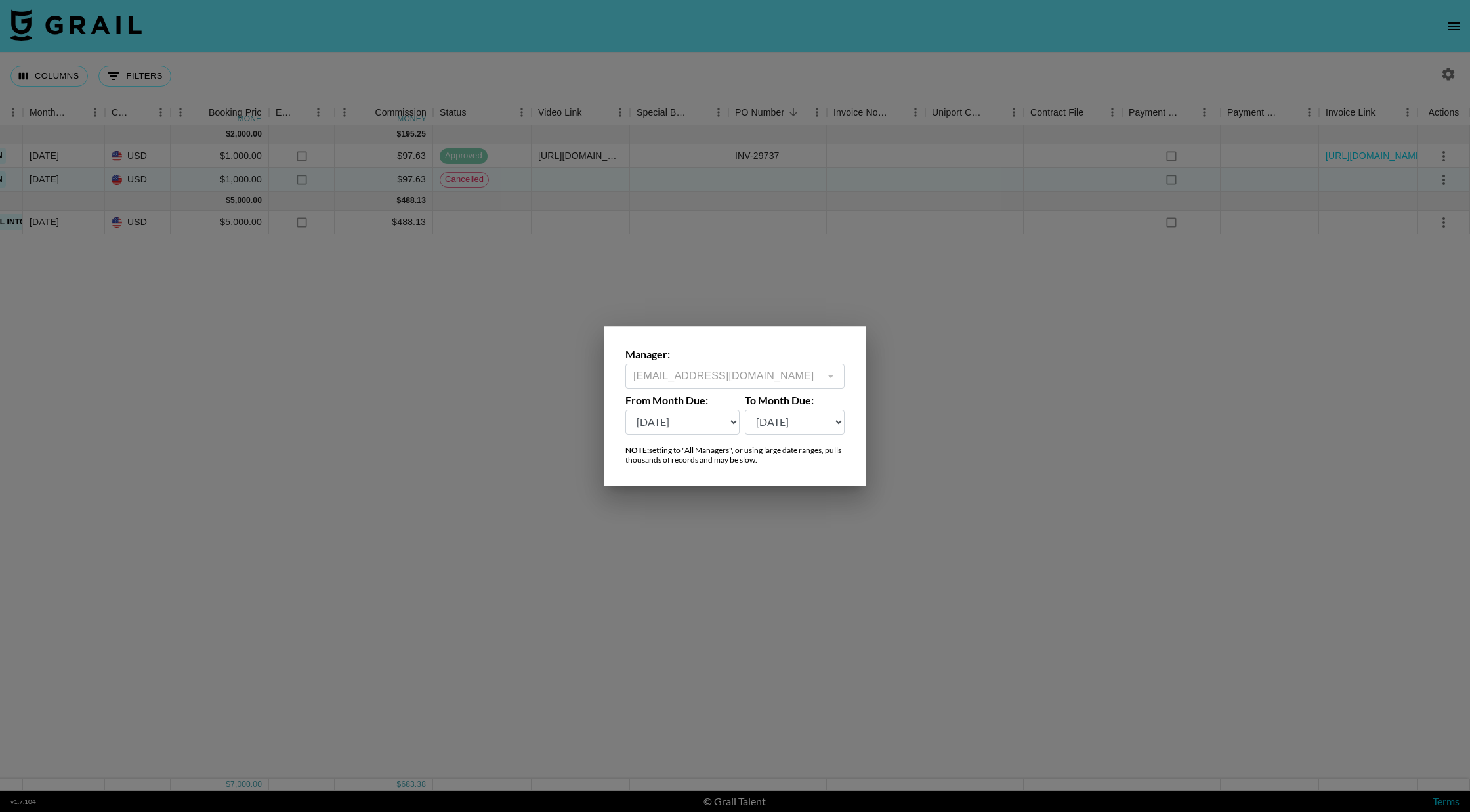
click at [708, 387] on div at bounding box center [735, 406] width 1470 height 812
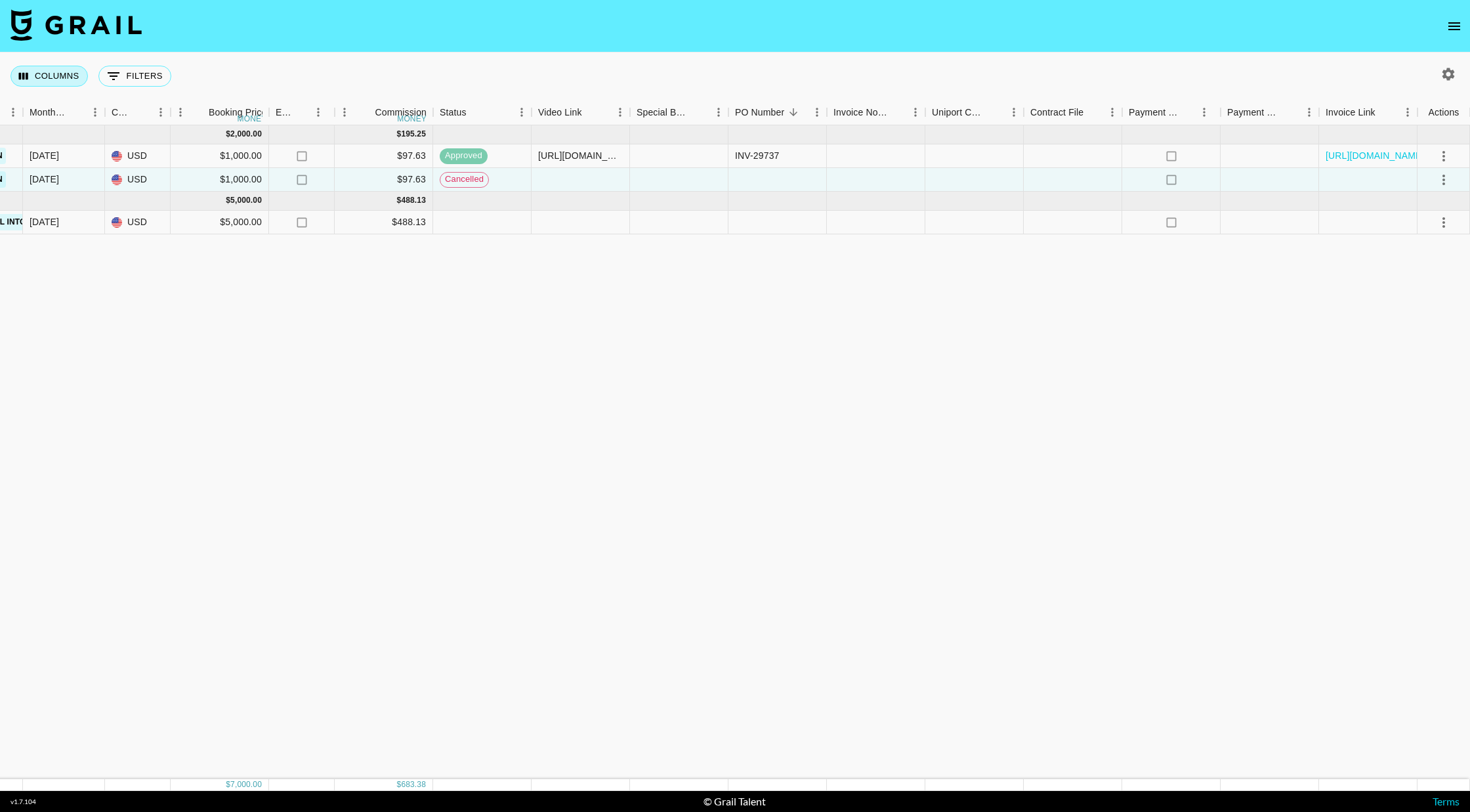
click at [38, 80] on button "Columns" at bounding box center [49, 75] width 77 height 21
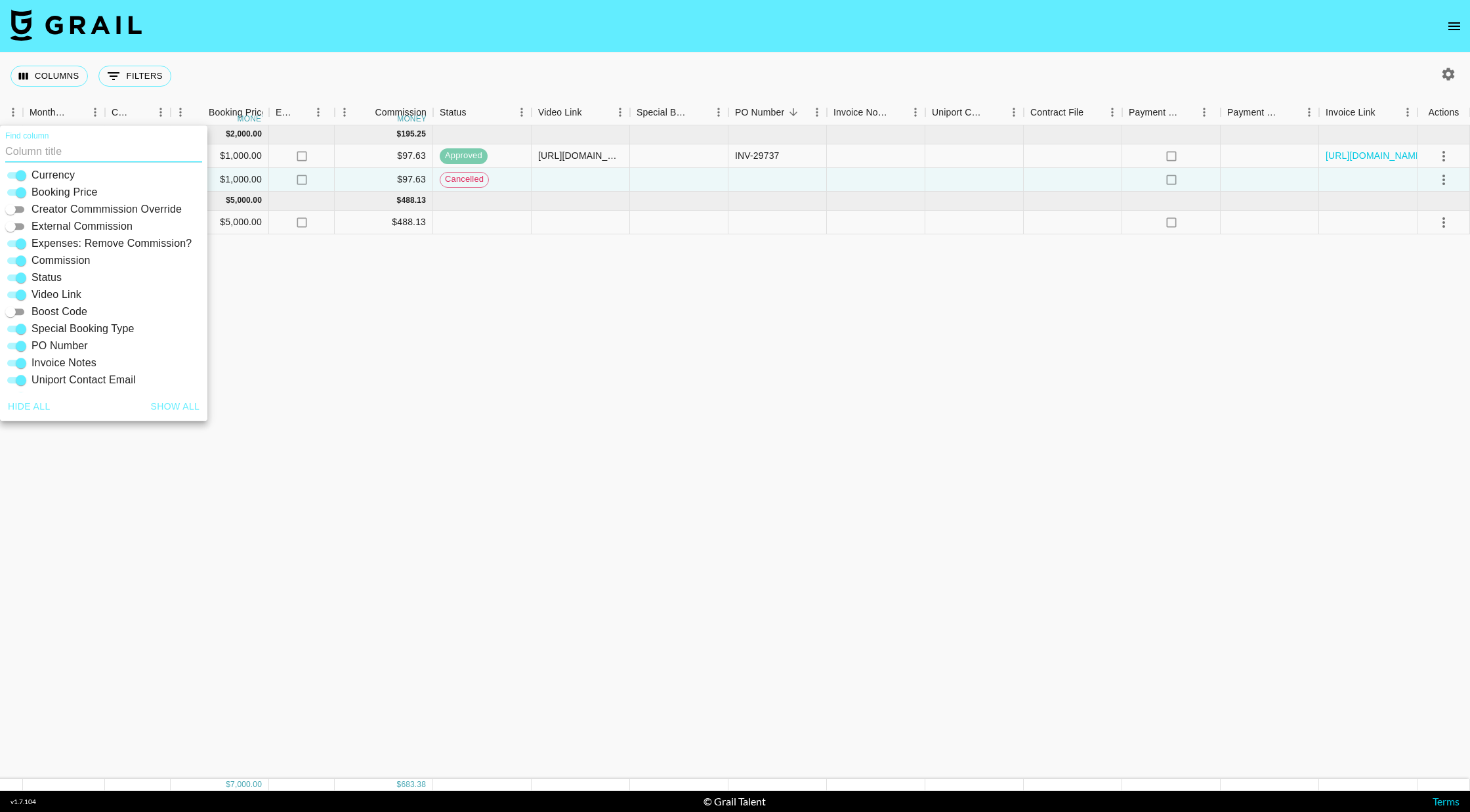
scroll to position [210, 0]
click at [128, 68] on button "0 Filters" at bounding box center [134, 75] width 73 height 21
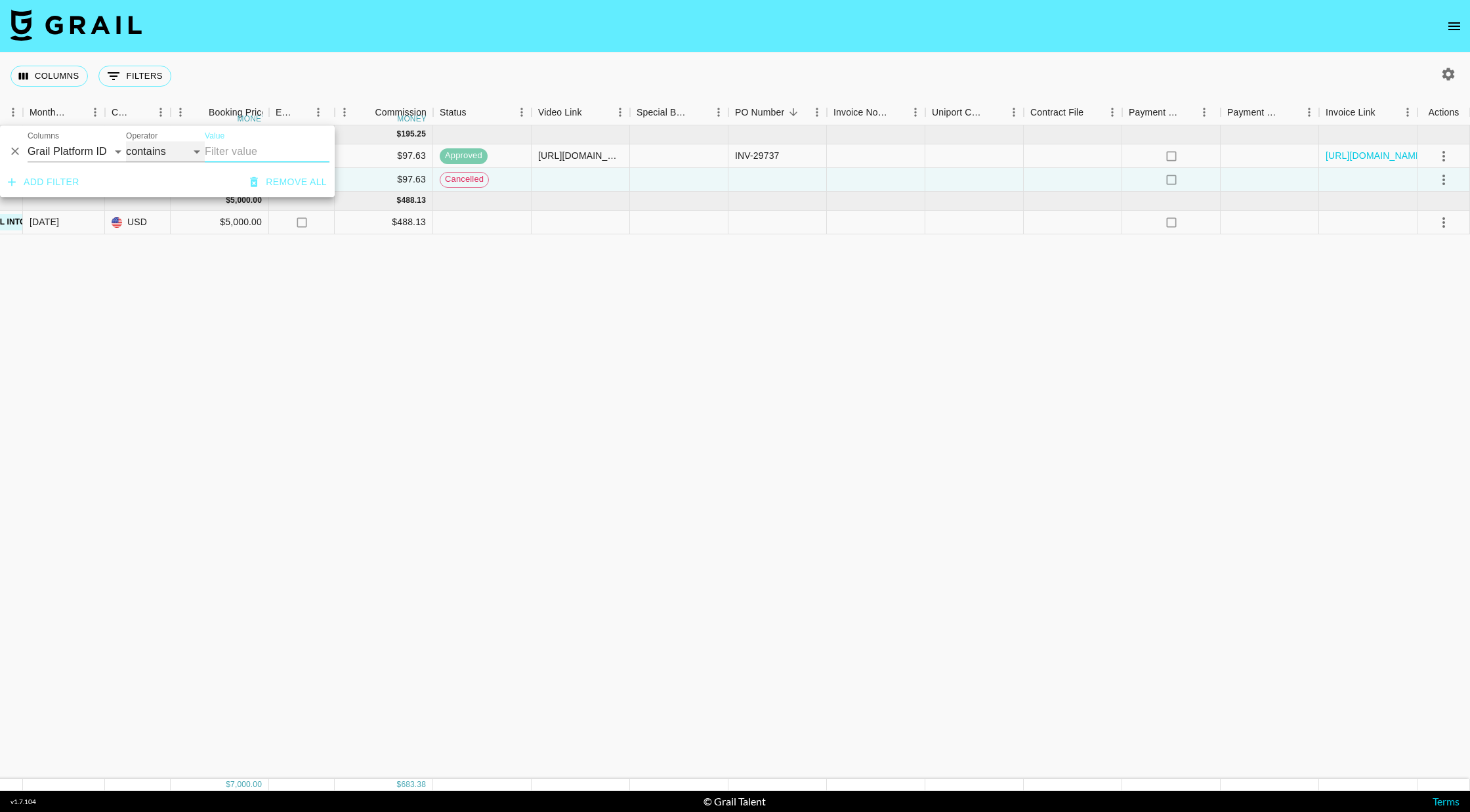
click at [159, 152] on select "contains equals starts with ends with is empty is not empty is any of" at bounding box center [165, 152] width 79 height 21
click at [234, 153] on input "Value" at bounding box center [267, 152] width 124 height 21
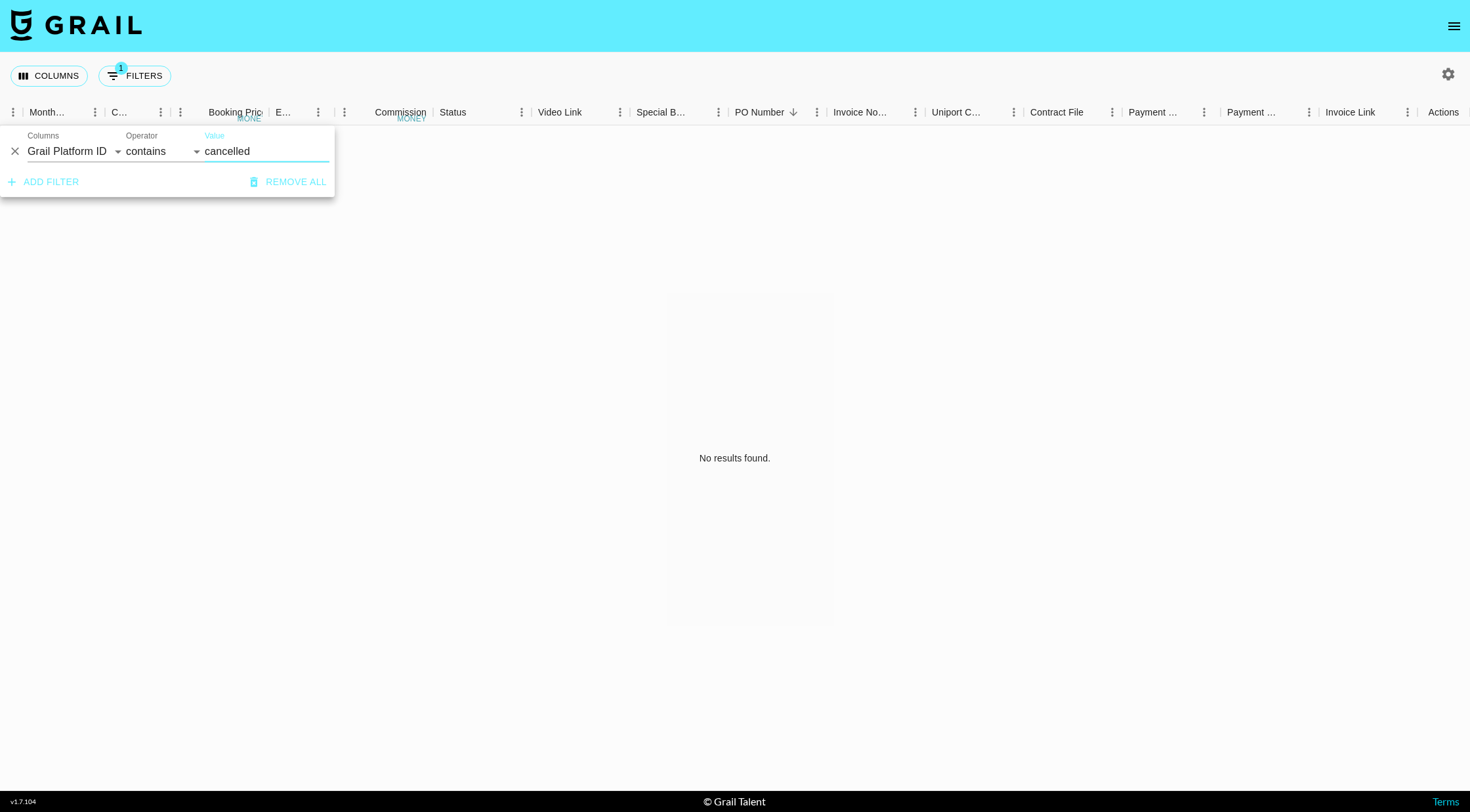
type input "cancelled"
click at [108, 153] on select "Grail Platform ID Airtable ID Talent Manager Client Booker Campaign (Type) Date…" at bounding box center [76, 152] width 98 height 21
select select "status"
click at [27, 142] on select "Grail Platform ID Airtable ID Talent Manager Client Booker Campaign (Type) Date…" at bounding box center [76, 152] width 98 height 21
select select "is"
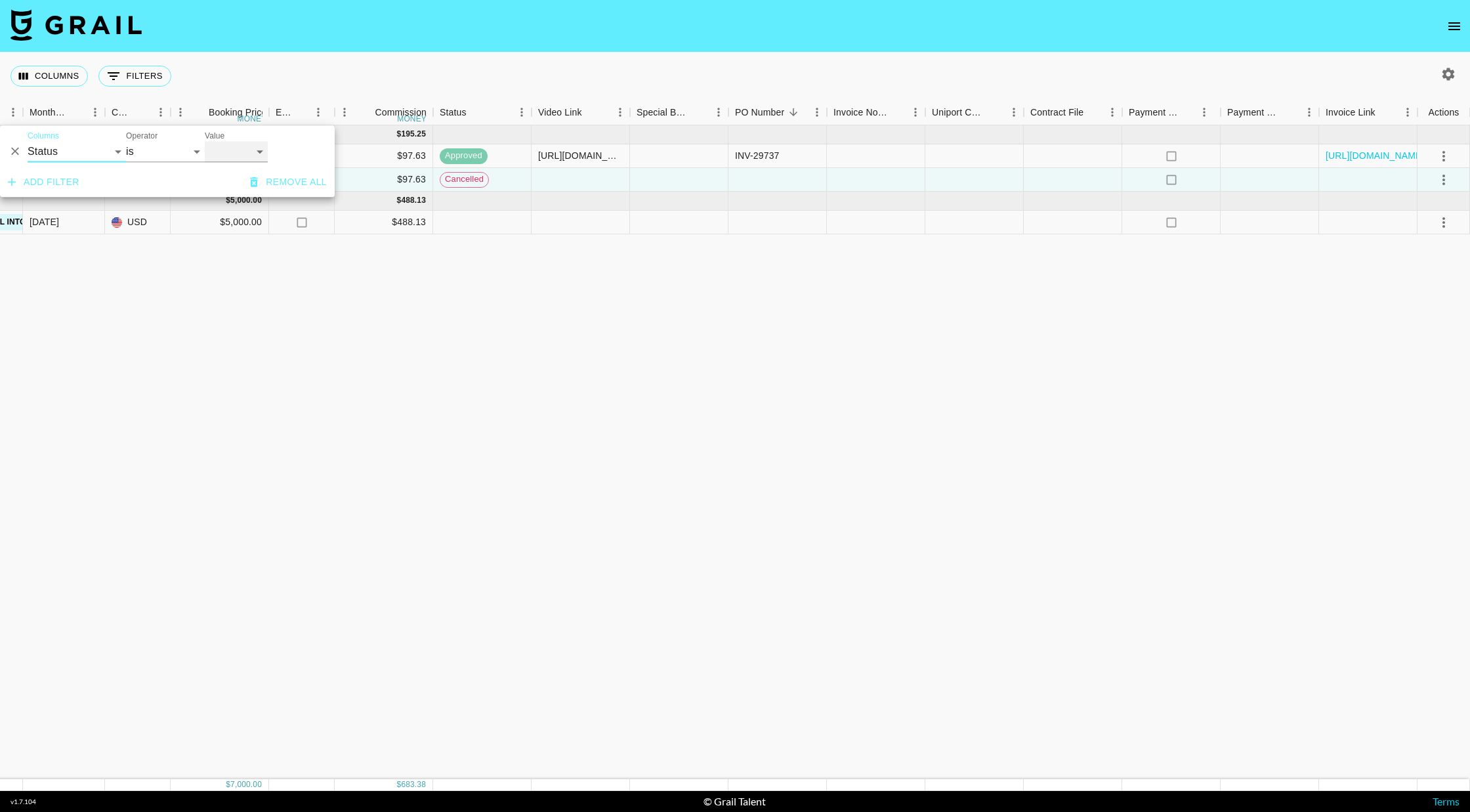
click at [236, 146] on select "confirmed declined draft posted approved cancelled badDebt" at bounding box center [236, 152] width 63 height 21
select select "cancelled"
click at [205, 142] on select "confirmed declined draft posted approved cancelled badDebt" at bounding box center [236, 152] width 63 height 21
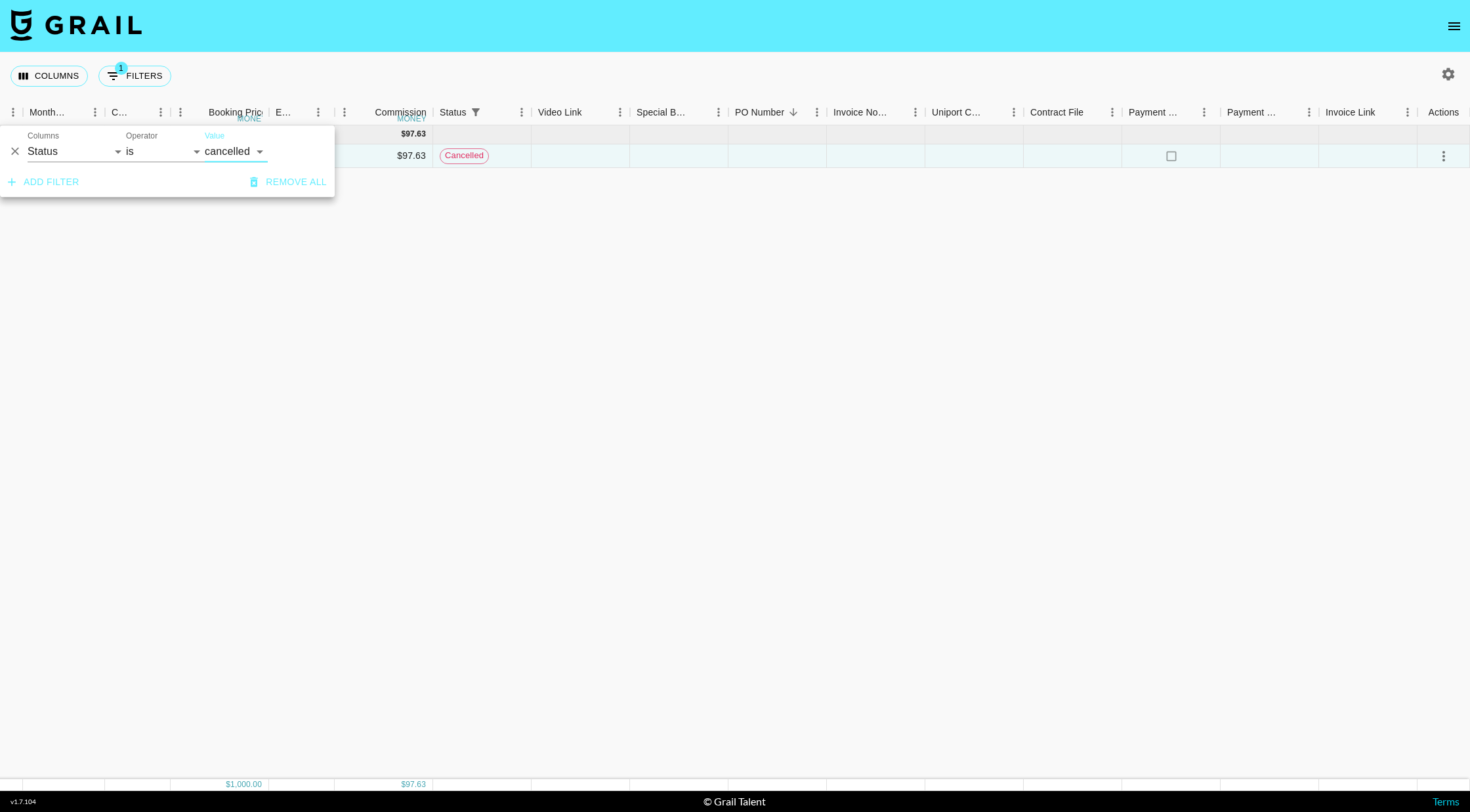
click at [277, 181] on button "Remove all" at bounding box center [289, 181] width 87 height 24
select select "id"
select select "contains"
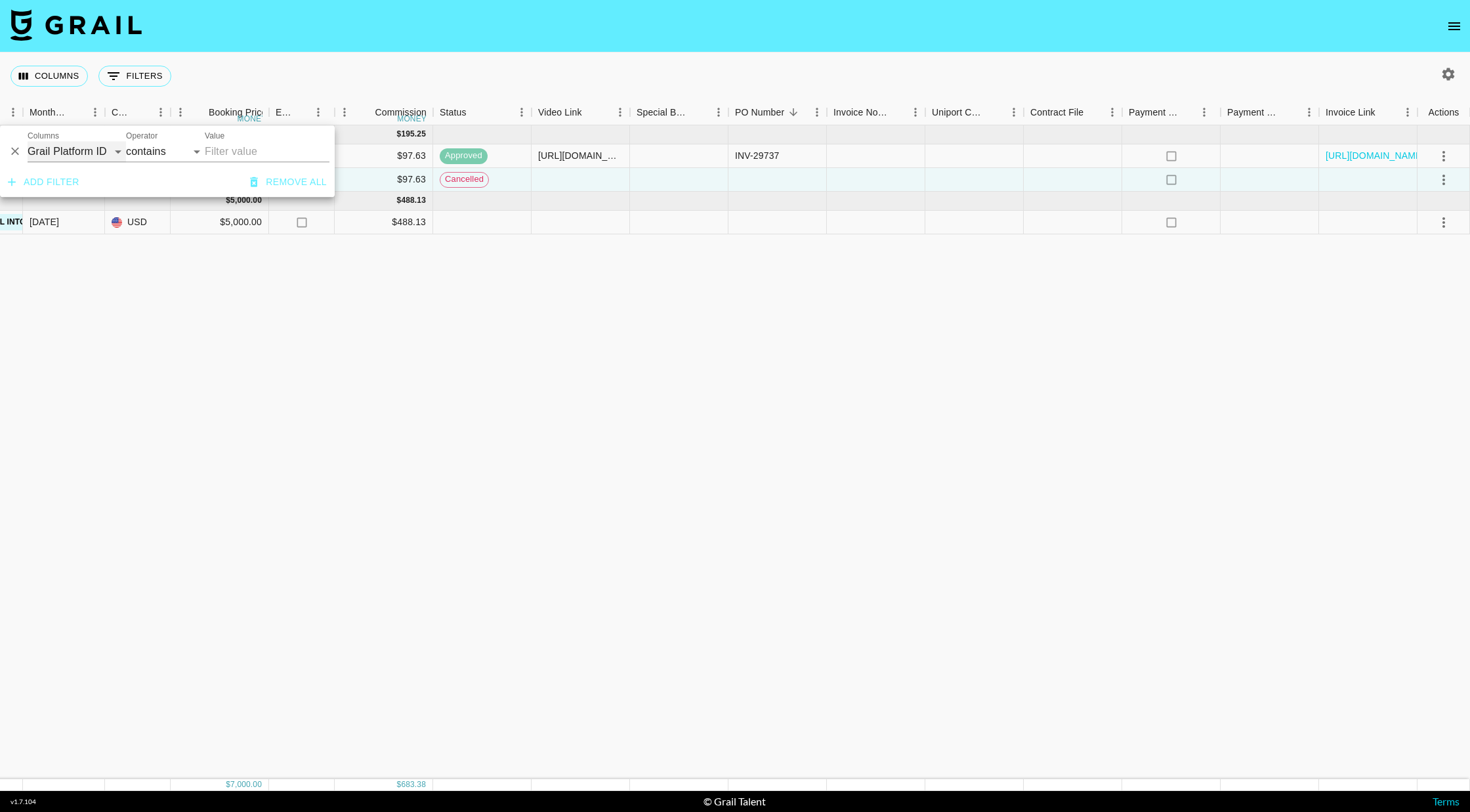
click at [71, 151] on select "Grail Platform ID Airtable ID Talent Manager Client Booker Campaign (Type) Date…" at bounding box center [76, 152] width 98 height 21
select select "status"
click at [27, 142] on select "Grail Platform ID Airtable ID Talent Manager Client Booker Campaign (Type) Date…" at bounding box center [76, 152] width 98 height 21
select select "is"
click at [173, 156] on select "is is not is any of is not any of" at bounding box center [165, 152] width 79 height 21
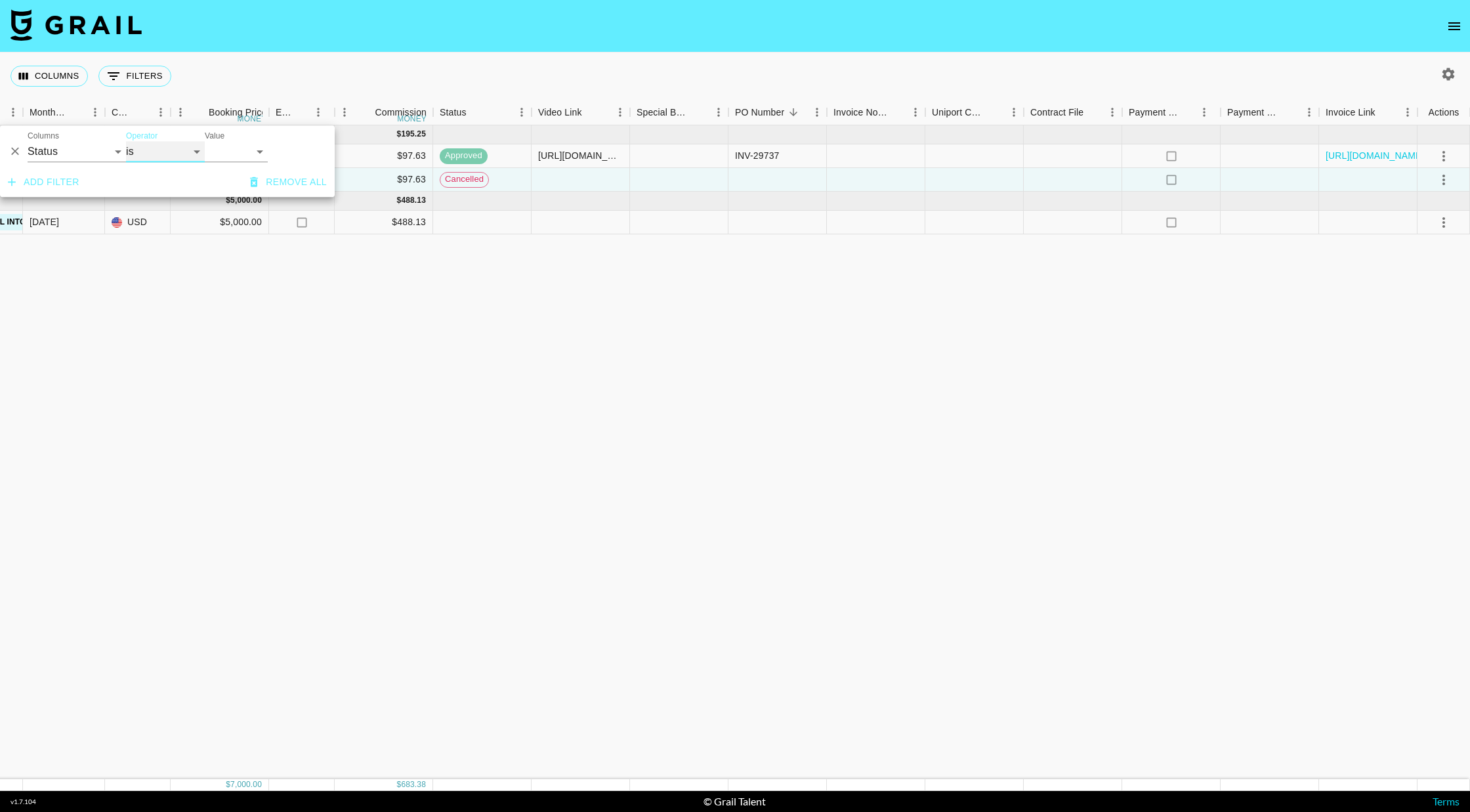
click at [126, 142] on select "is is not is any of is not any of" at bounding box center [165, 152] width 79 height 21
click at [242, 151] on select "confirmed declined draft posted approved cancelled badDebt" at bounding box center [236, 152] width 63 height 21
click at [205, 142] on select "confirmed declined draft posted approved cancelled badDebt" at bounding box center [236, 152] width 63 height 21
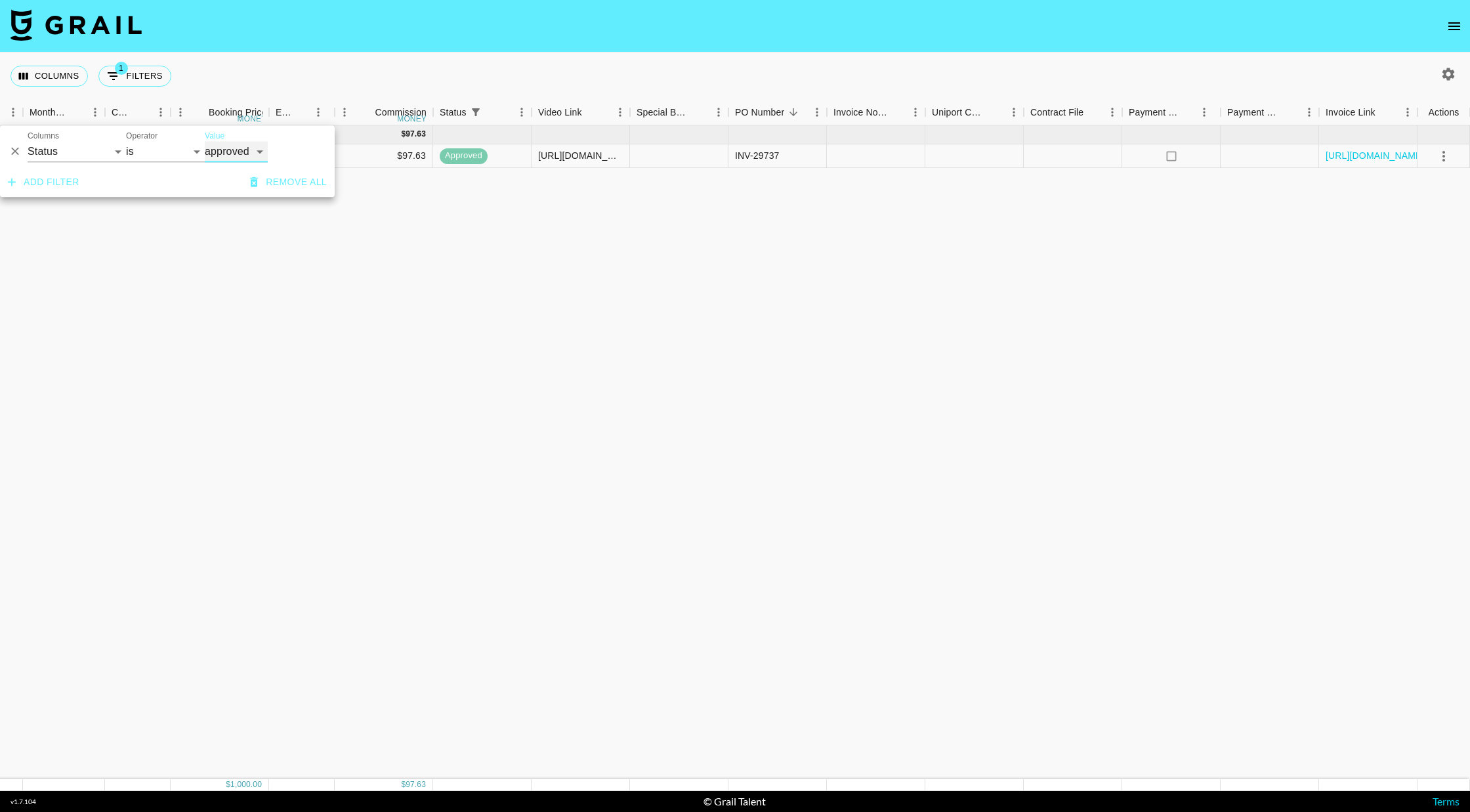
click at [223, 151] on select "confirmed declined draft posted approved cancelled badDebt" at bounding box center [236, 152] width 63 height 21
select select "confirmed"
click at [205, 142] on select "confirmed declined draft posted approved cancelled badDebt" at bounding box center [236, 152] width 63 height 21
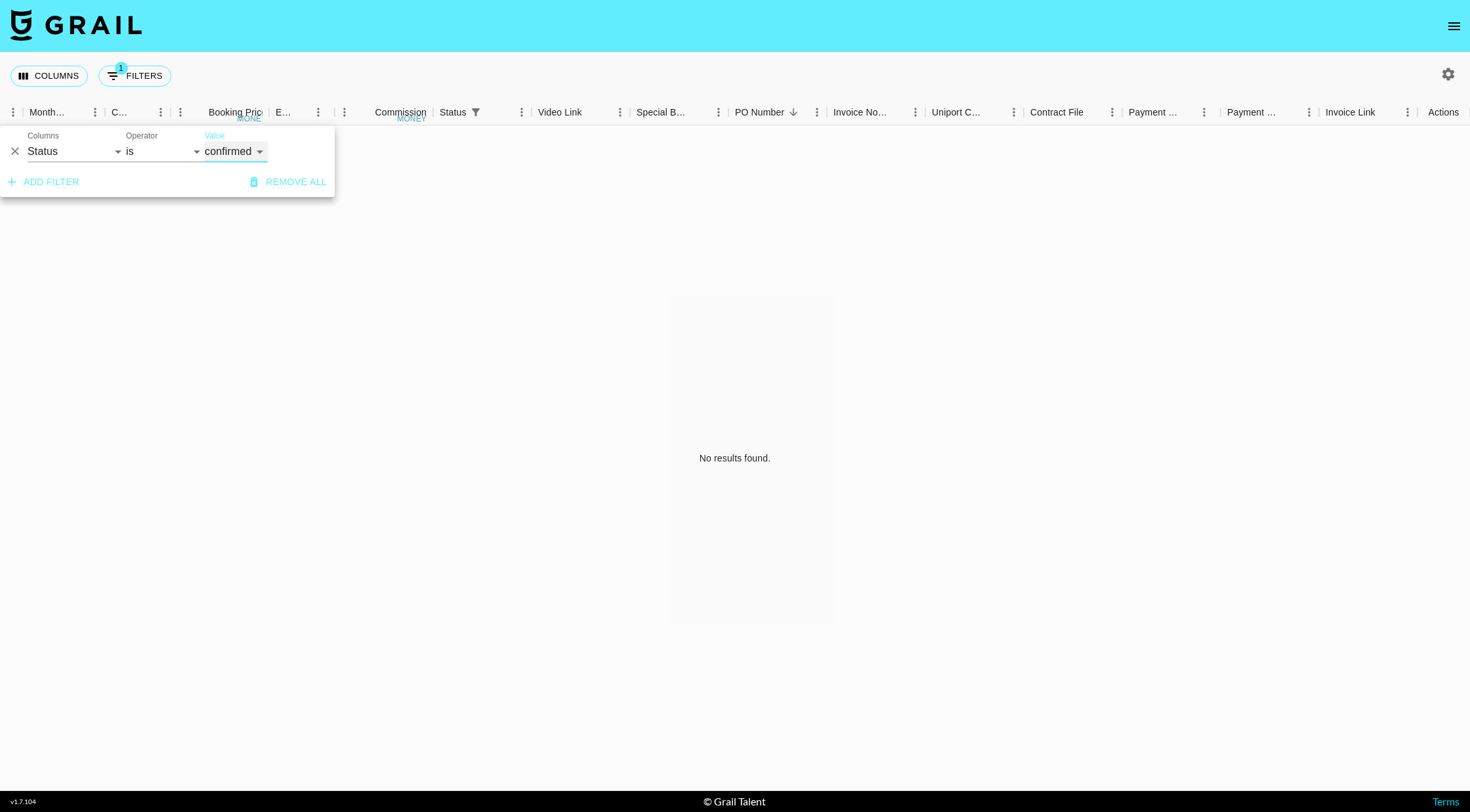
click at [239, 147] on select "confirmed declined draft posted approved cancelled badDebt" at bounding box center [236, 152] width 63 height 21
select select
click at [205, 142] on select "confirmed declined draft posted approved cancelled badDebt" at bounding box center [236, 152] width 63 height 21
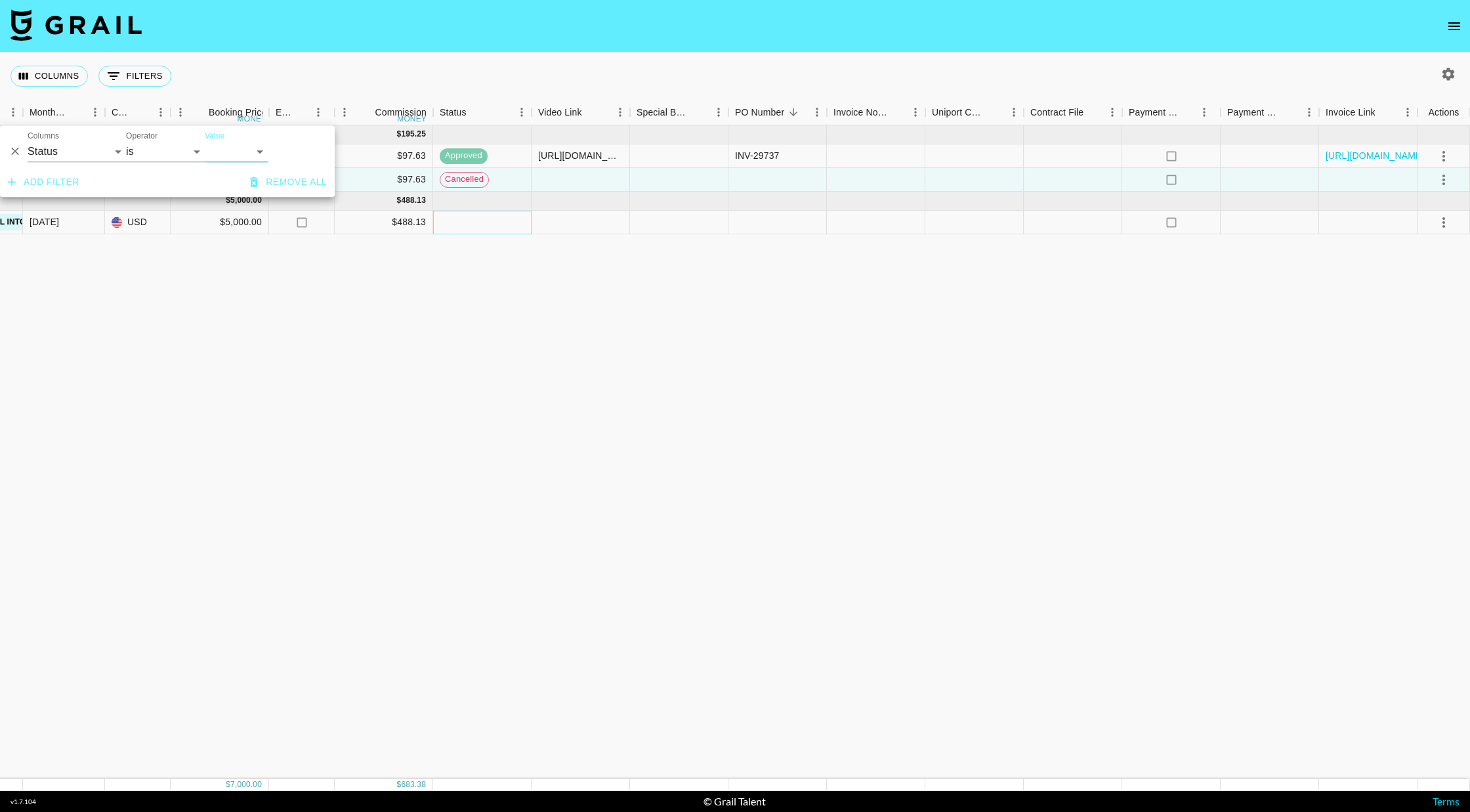
click at [485, 227] on div at bounding box center [482, 222] width 98 height 24
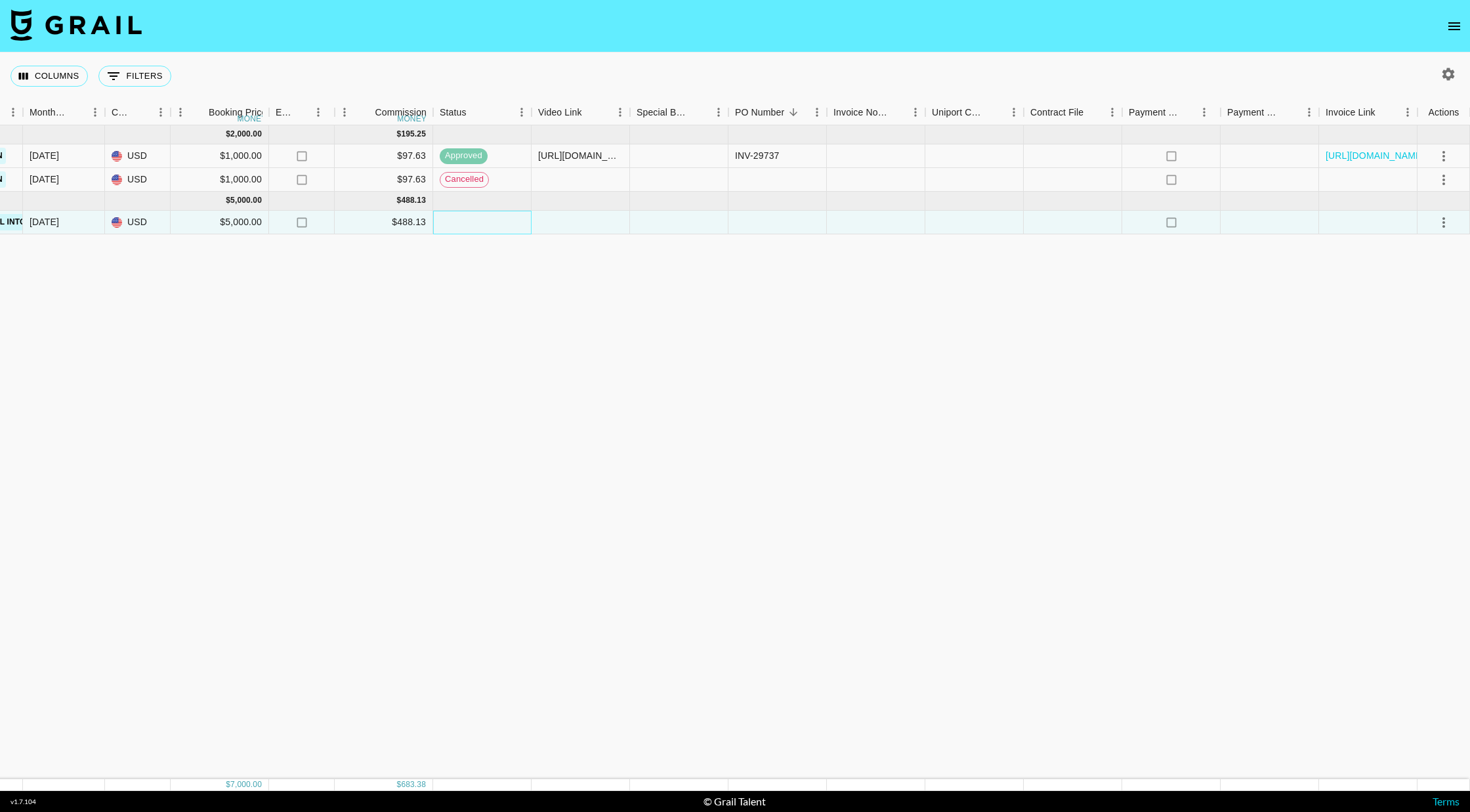
click at [485, 227] on div at bounding box center [482, 222] width 98 height 24
click at [485, 229] on div at bounding box center [482, 222] width 98 height 24
click at [468, 221] on div at bounding box center [482, 222] width 98 height 24
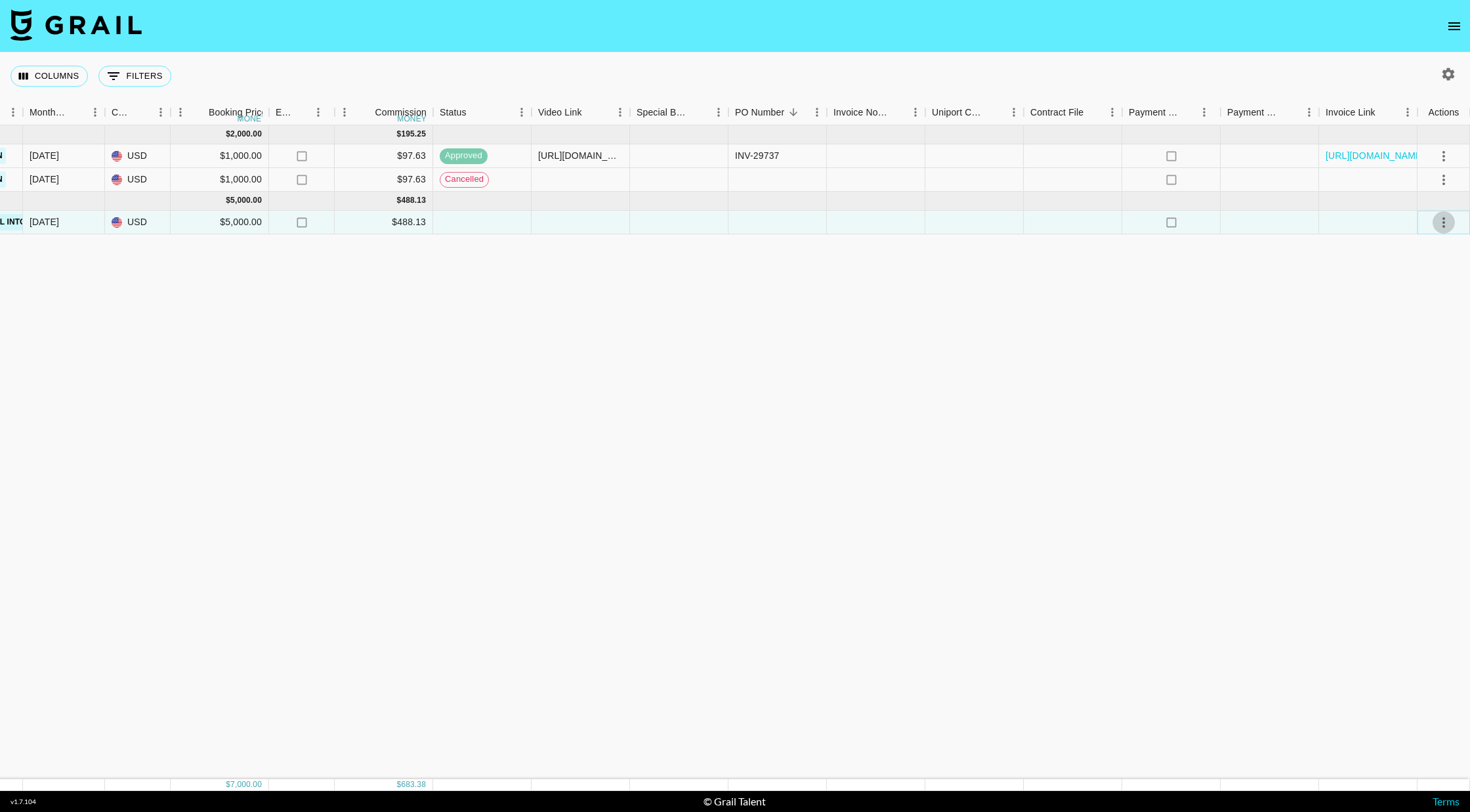
click at [708, 220] on icon "select merge strategy" at bounding box center [1444, 222] width 3 height 11
click at [409, 337] on div "Sep '25 ( 2 ) $ 2,000.00 $ 195.25 reck4iYiaQMDLTNLG thereadtwinz klen.toledo@gr…" at bounding box center [380, 452] width 2179 height 653
click at [120, 82] on icon "Show filters" at bounding box center [113, 75] width 15 height 15
select select "status"
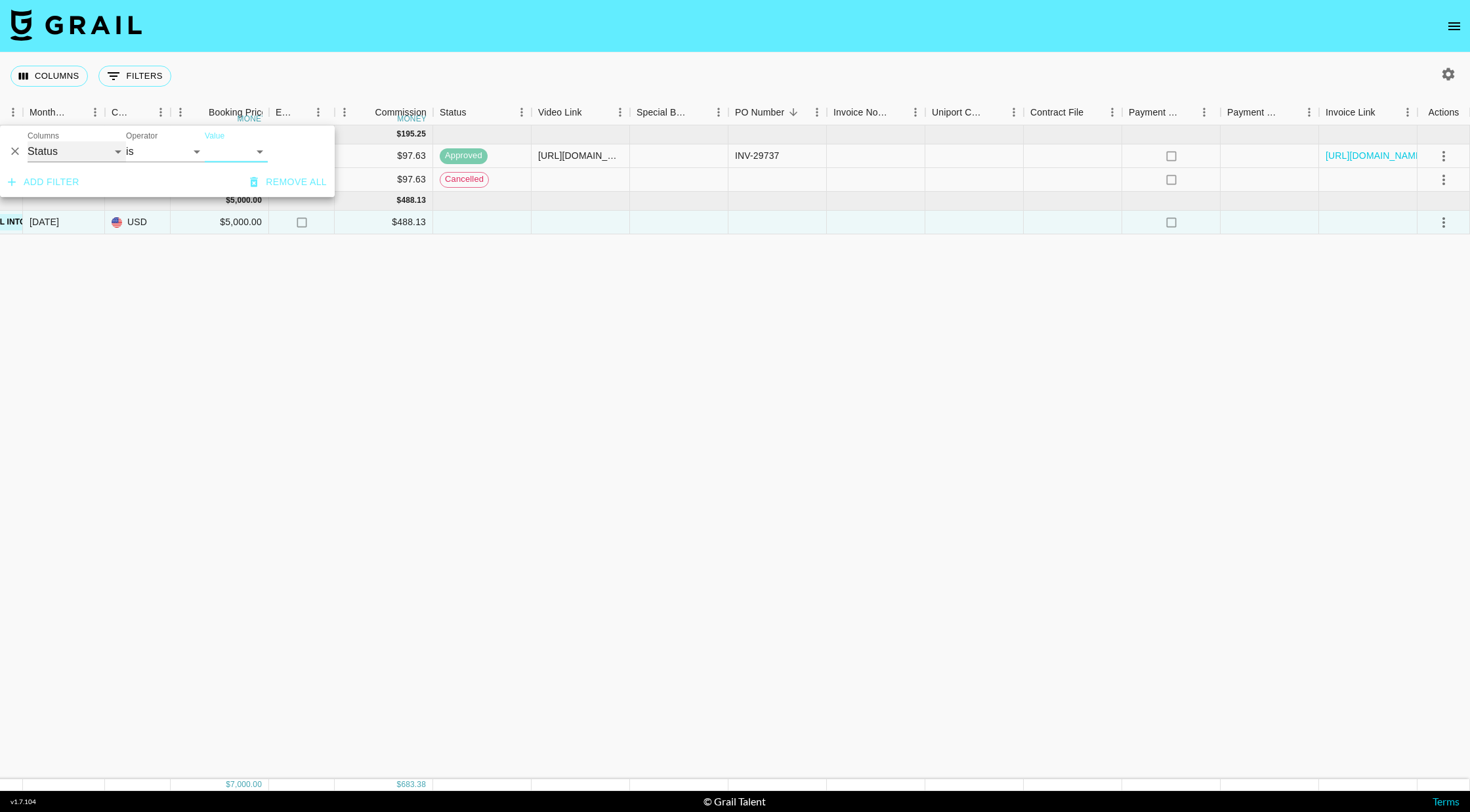
click at [77, 153] on select "Grail Platform ID Airtable ID Talent Manager Client Booker Campaign (Type) Date…" at bounding box center [76, 152] width 98 height 21
click at [161, 155] on select "is is not is any of is not any of" at bounding box center [165, 152] width 79 height 21
select select "isNotAnyOf"
click at [126, 142] on select "is is not is any of is not any of" at bounding box center [165, 152] width 79 height 21
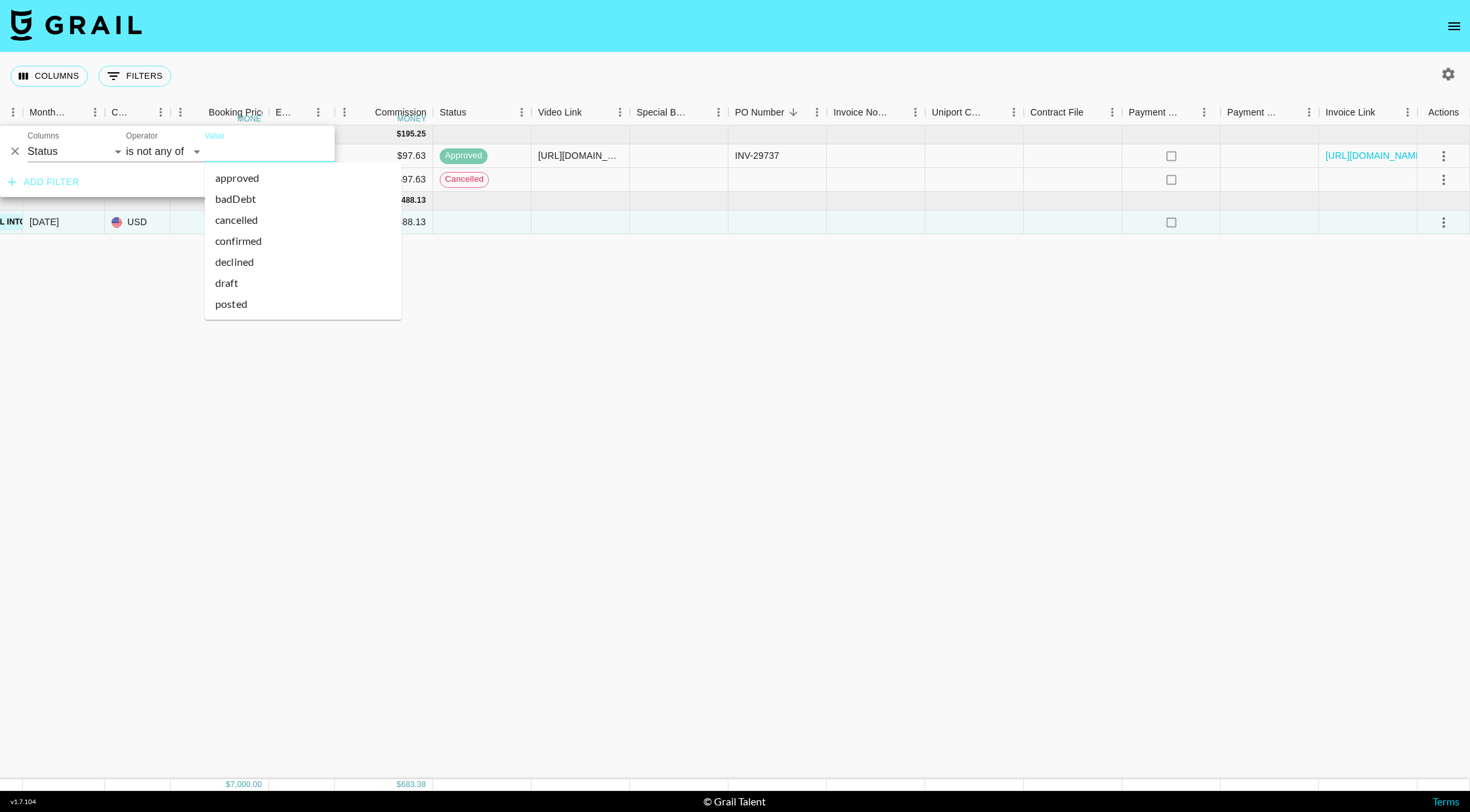
click at [229, 152] on input "Value" at bounding box center [293, 152] width 177 height 20
click at [238, 185] on li "approved" at bounding box center [303, 177] width 197 height 21
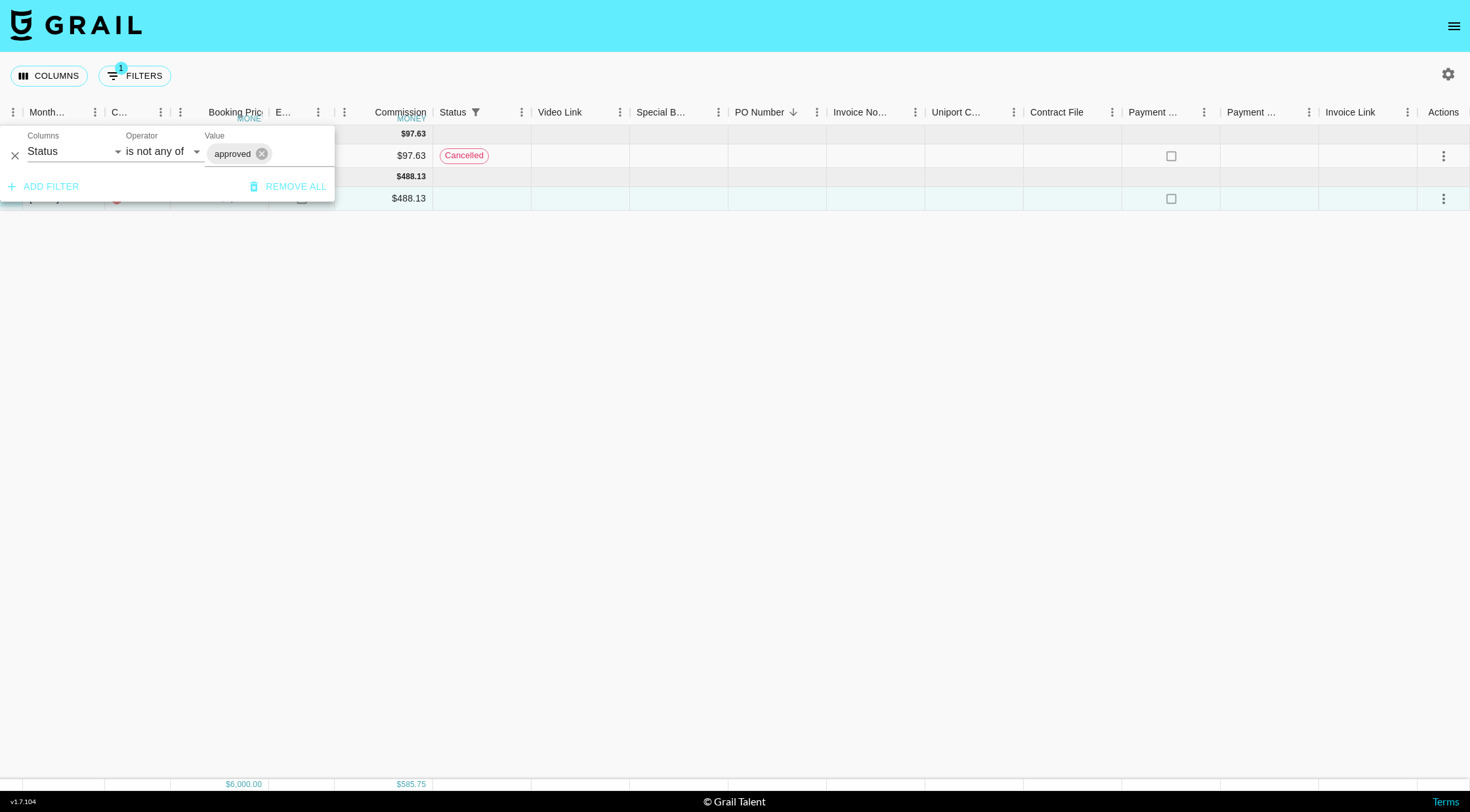
click at [293, 153] on input "Value" at bounding box center [319, 153] width 91 height 20
click at [260, 239] on li "confirmed" at bounding box center [303, 246] width 197 height 21
click at [169, 194] on div "Add filter Remove all" at bounding box center [167, 207] width 335 height 30
click at [158, 277] on div "Sep '25 ( 1 ) $ 1,000.00 $ 97.63 recDqpLehGOKOwhGr thereadtwinz klen.toledo@gra…" at bounding box center [380, 452] width 2179 height 653
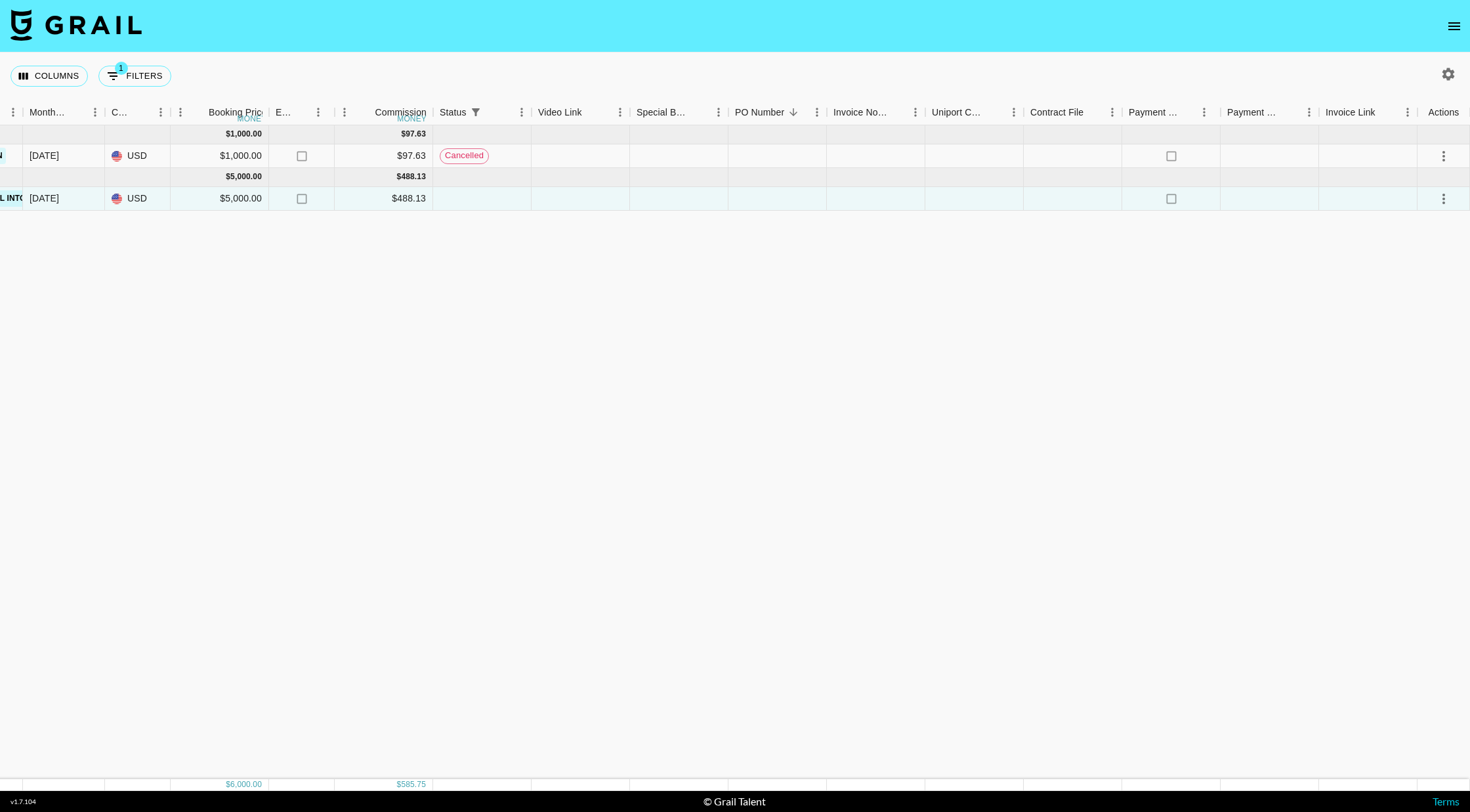
drag, startPoint x: 368, startPoint y: 313, endPoint x: 0, endPoint y: 210, distance: 382.1
click at [0, 210] on div "Sep '25 ( 1 ) $ 1,000.00 $ 97.63 recDqpLehGOKOwhGr thereadtwinz klen.toledo@gra…" at bounding box center [380, 452] width 2179 height 653
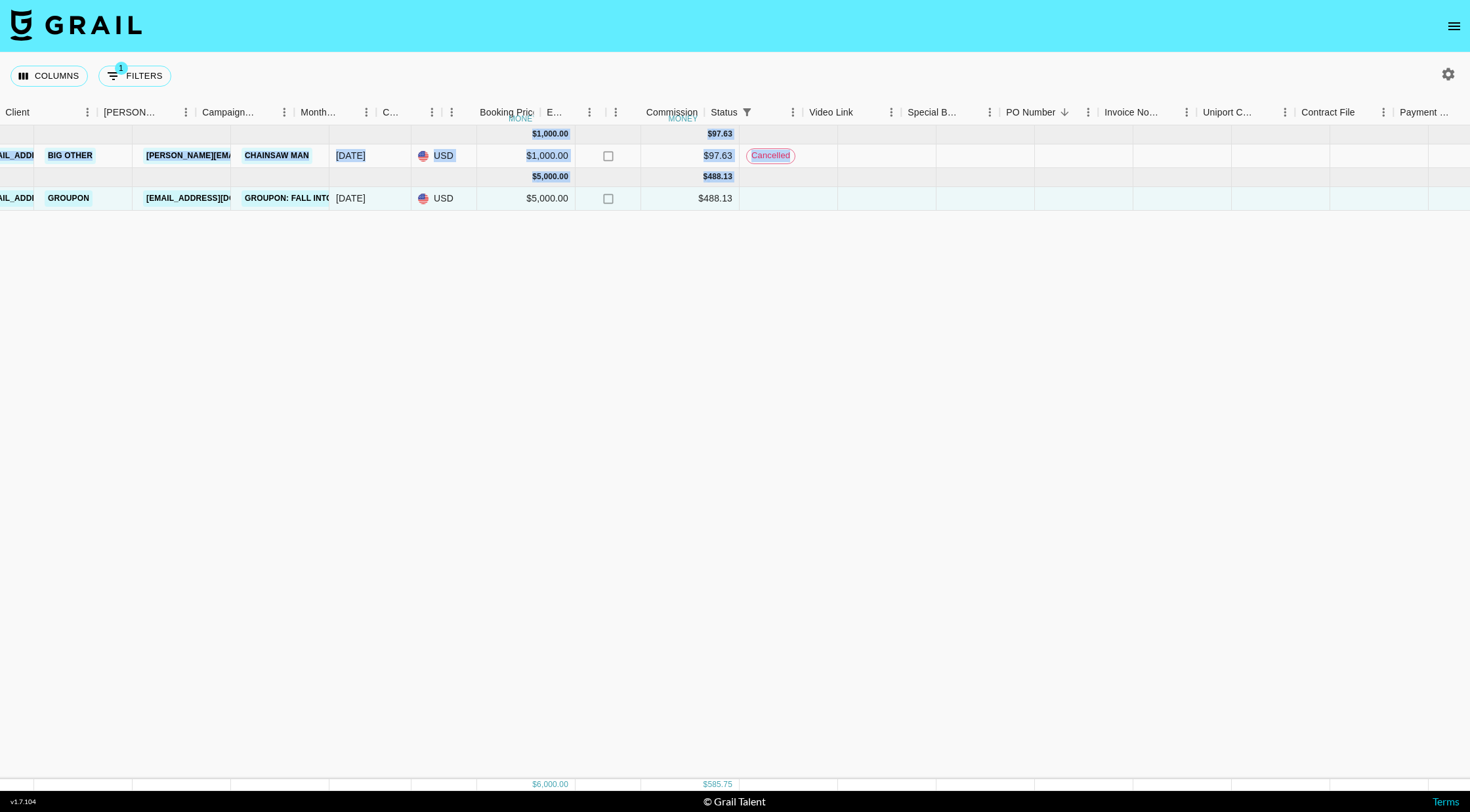
scroll to position [0, 362]
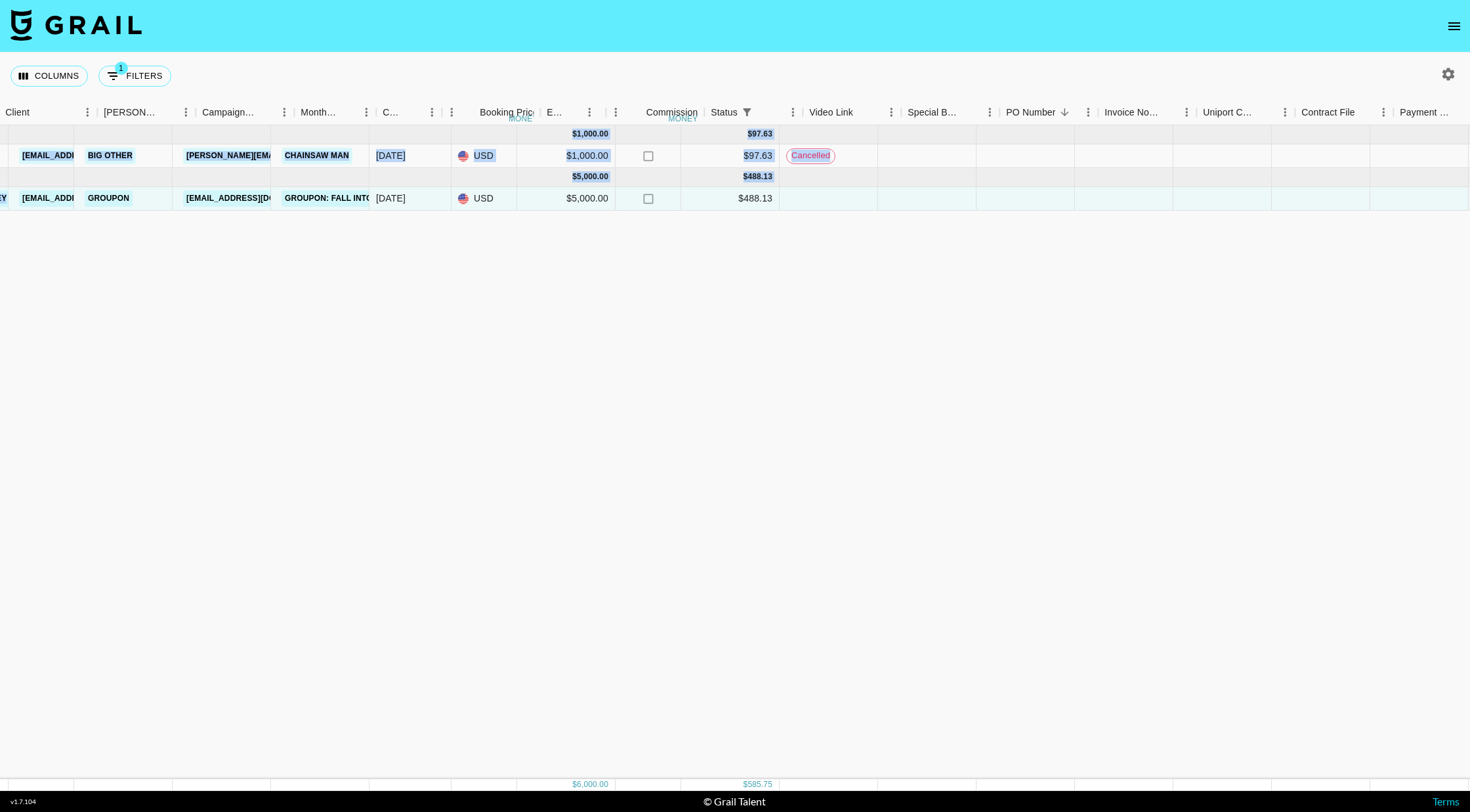
drag, startPoint x: 186, startPoint y: 221, endPoint x: 44, endPoint y: 193, distance: 144.7
click at [39, 193] on div "Sep '25 ( 1 ) $ 1,000.00 $ 97.63 recDqpLehGOKOwhGr thereadtwinz klen.toledo@gra…" at bounding box center [727, 452] width 2179 height 653
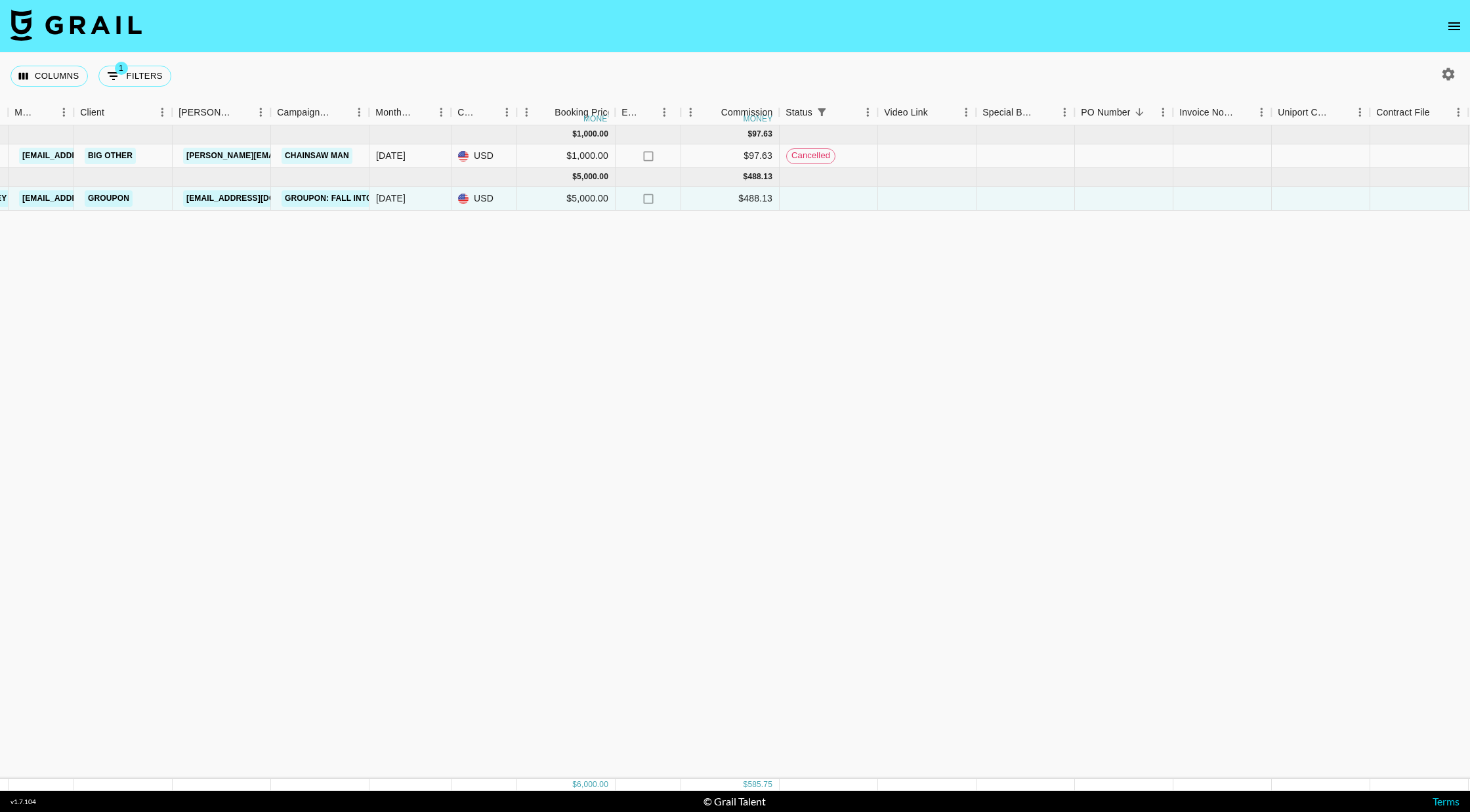
drag, startPoint x: 183, startPoint y: 231, endPoint x: 1028, endPoint y: 253, distance: 845.3
click at [708, 253] on div "Sep '25 ( 1 ) $ 1,000.00 $ 97.63 recDqpLehGOKOwhGr thereadtwinz klen.toledo@gra…" at bounding box center [727, 452] width 2179 height 653
click at [113, 74] on icon "Show filters" at bounding box center [113, 75] width 15 height 15
select select "status"
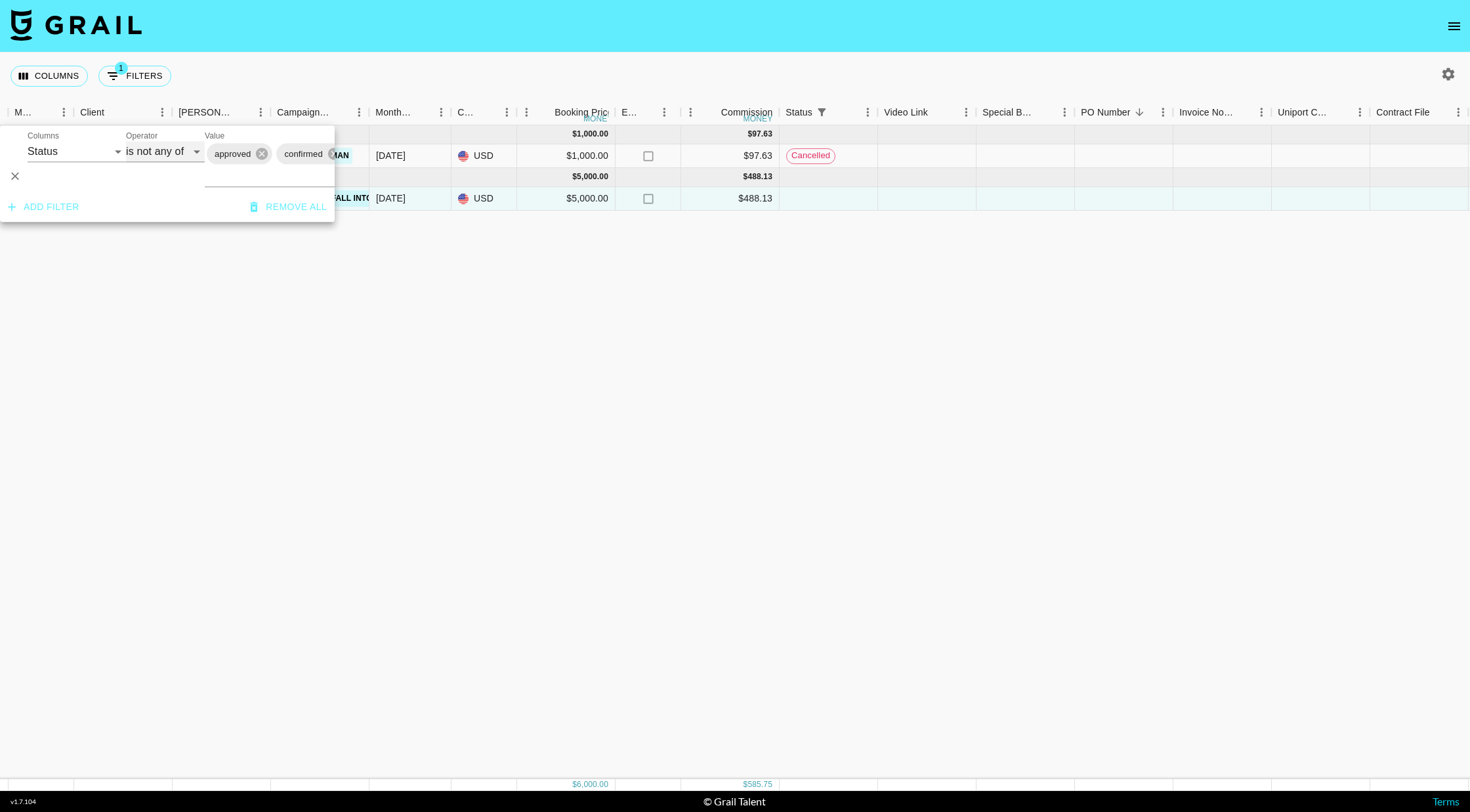
click at [172, 155] on select "is is not is any of is not any of" at bounding box center [165, 152] width 79 height 21
select select "isAnyOf"
click at [126, 142] on select "is is not is any of is not any of" at bounding box center [165, 152] width 79 height 21
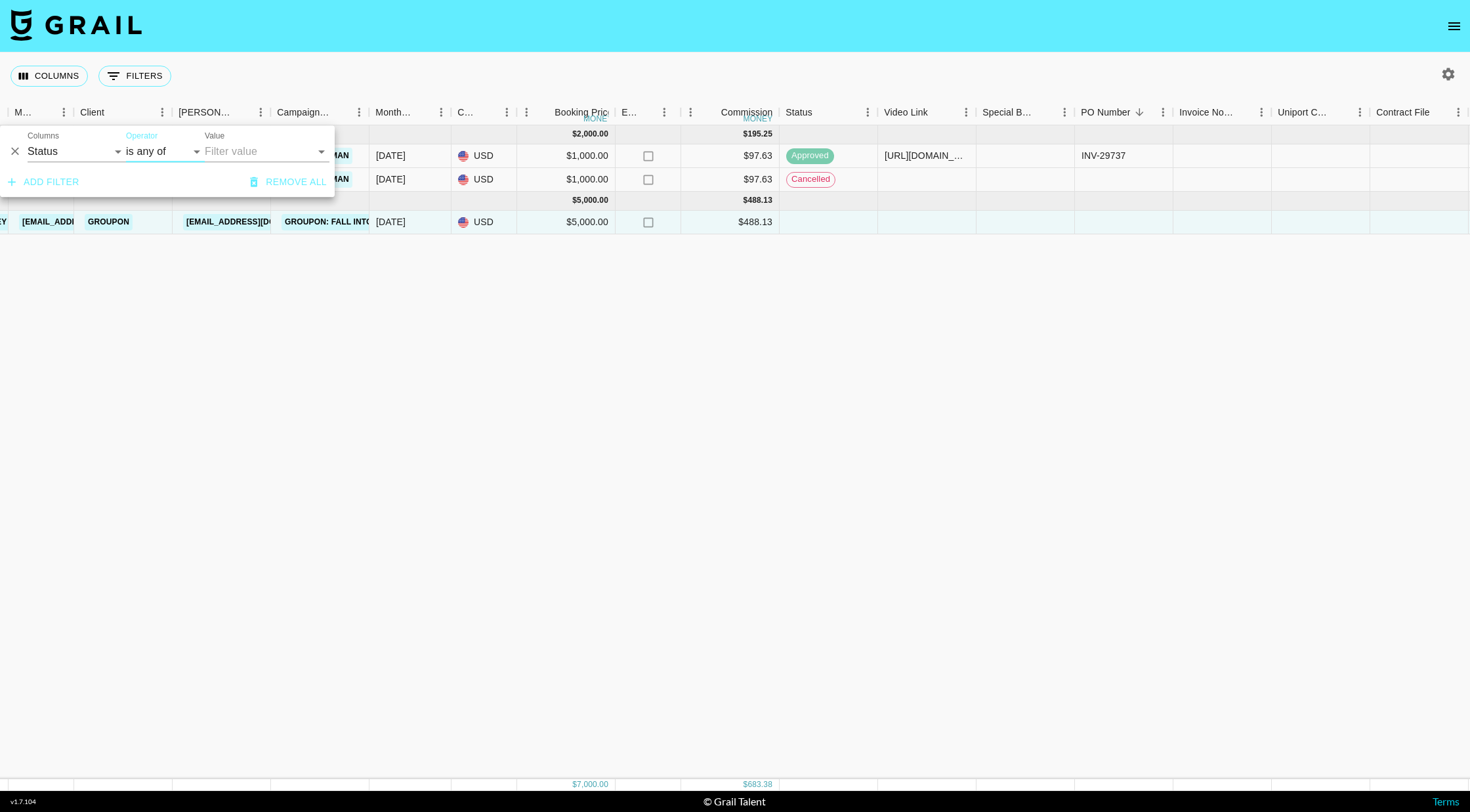
click at [237, 155] on input "Value" at bounding box center [258, 152] width 105 height 20
click at [238, 181] on li "confirmed" at bounding box center [267, 177] width 124 height 21
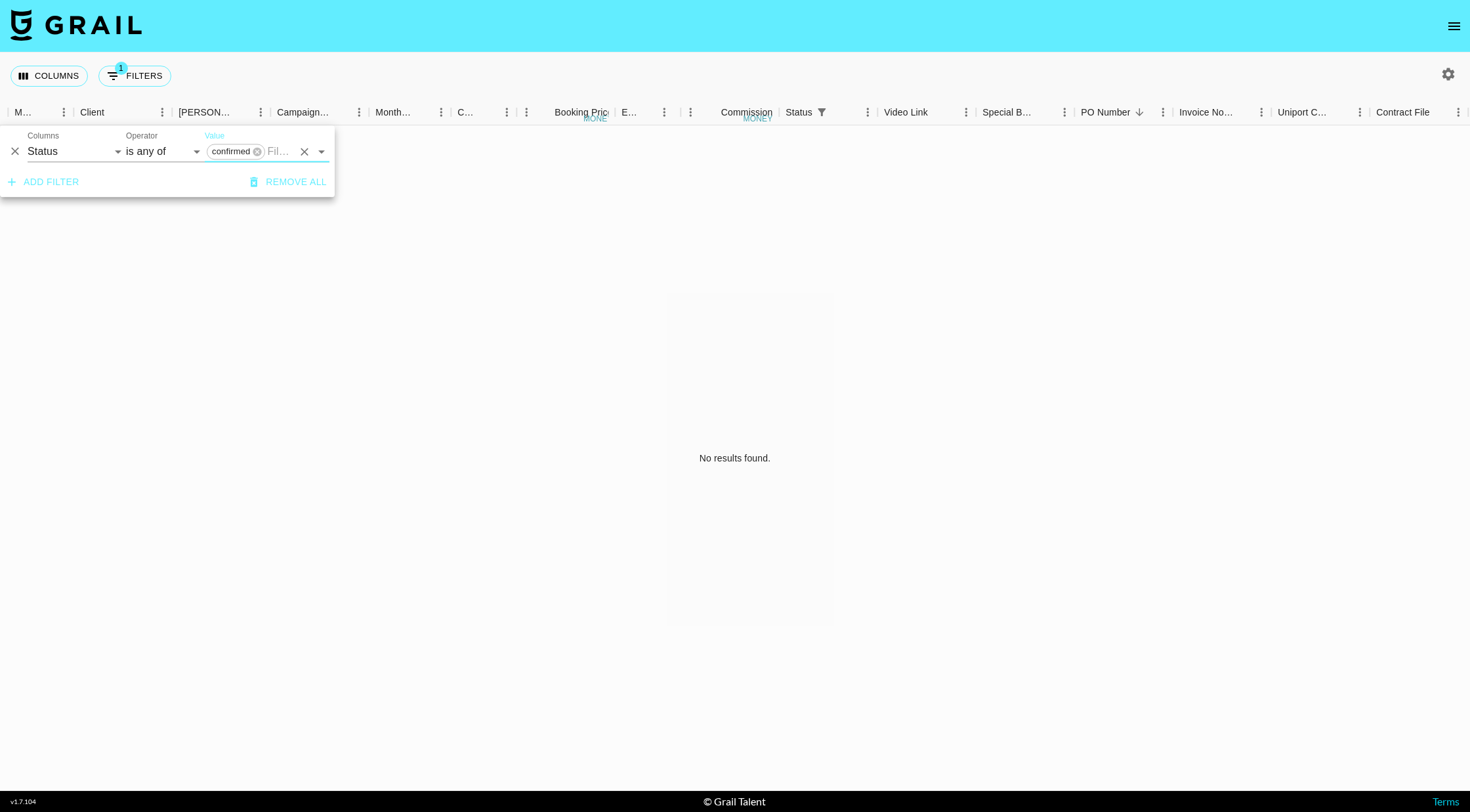
click at [283, 154] on input "Value" at bounding box center [279, 152] width 25 height 20
click at [245, 262] on li "approved" at bounding box center [267, 261] width 124 height 21
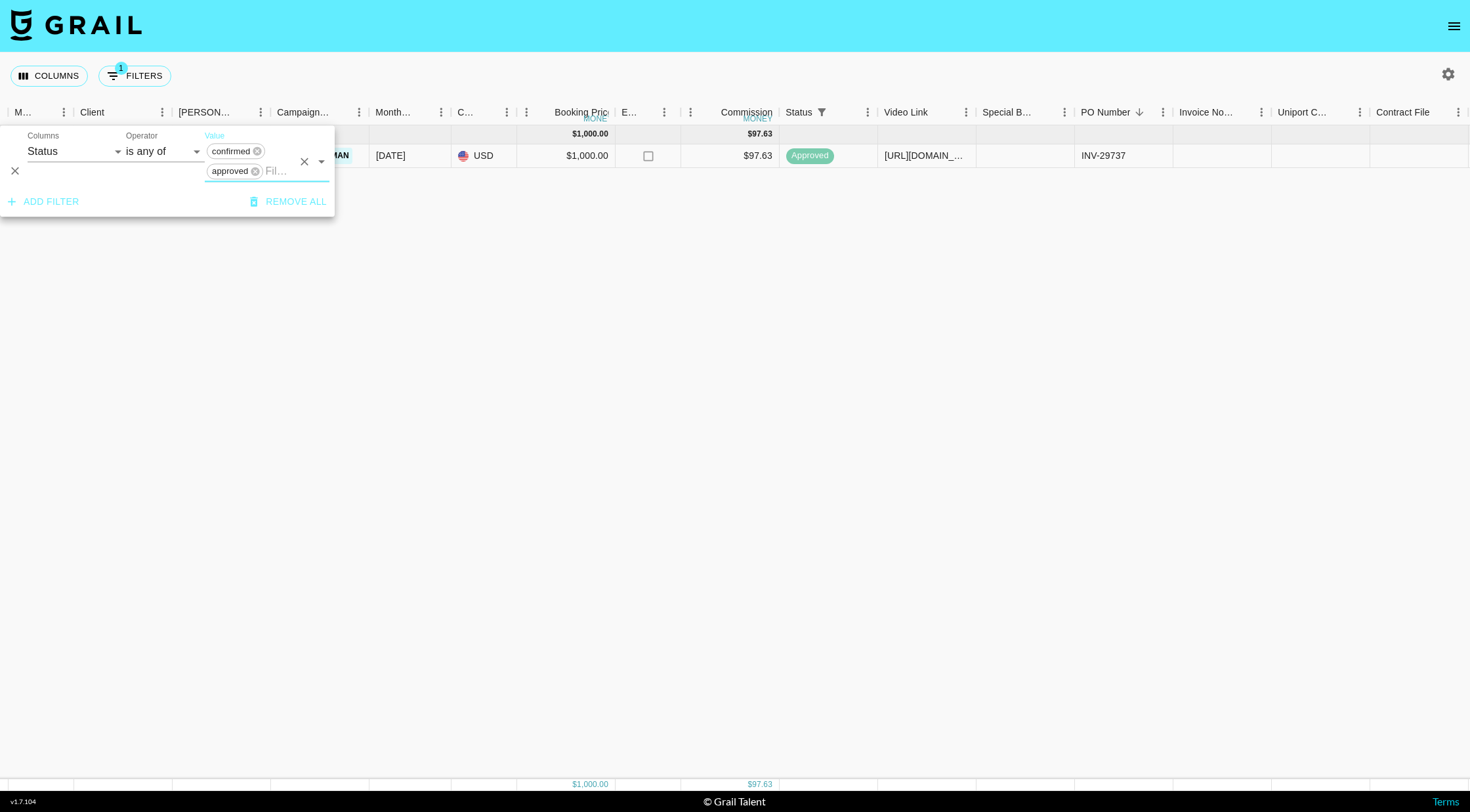
click at [279, 167] on input "Value" at bounding box center [279, 171] width 27 height 20
click at [708, 309] on div "Sep '25 ( 1 ) $ 1,000.00 $ 97.63 reck4iYiaQMDLTNLG thereadtwinz klen.toledo@gra…" at bounding box center [727, 452] width 2179 height 653
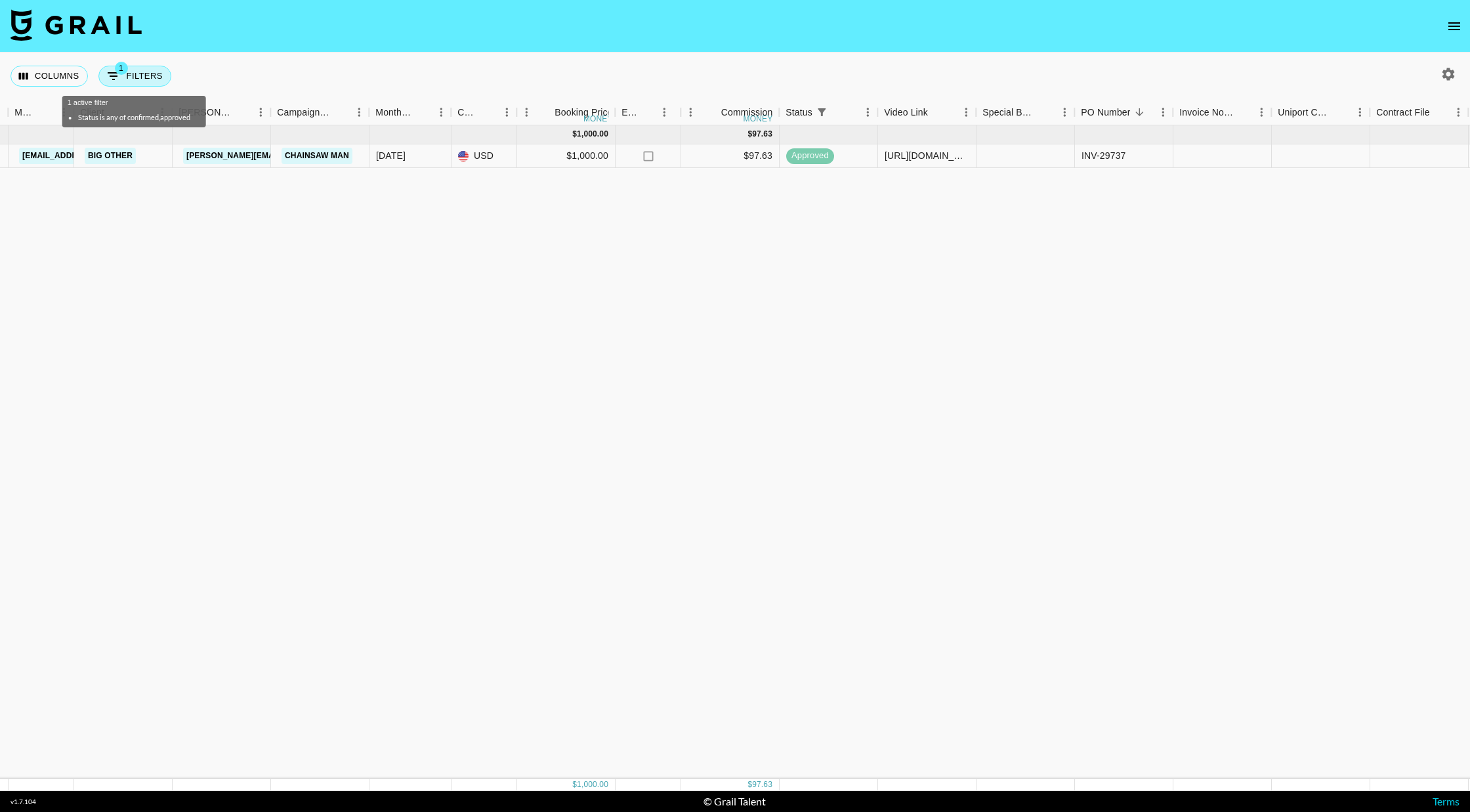
click at [127, 77] on button "1 Filters" at bounding box center [134, 75] width 73 height 21
select select "status"
select select "isAnyOf"
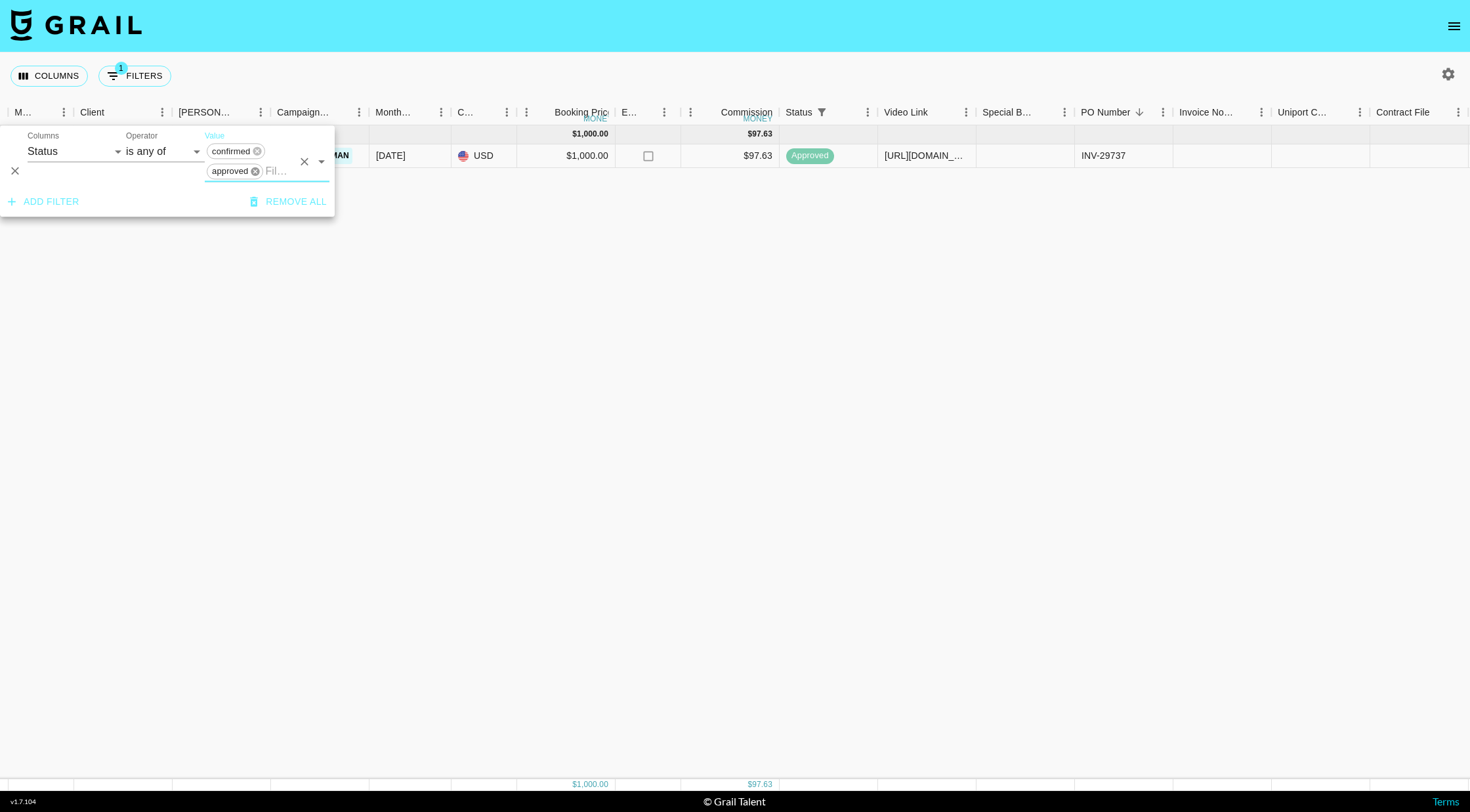
click at [255, 169] on icon at bounding box center [255, 171] width 8 height 8
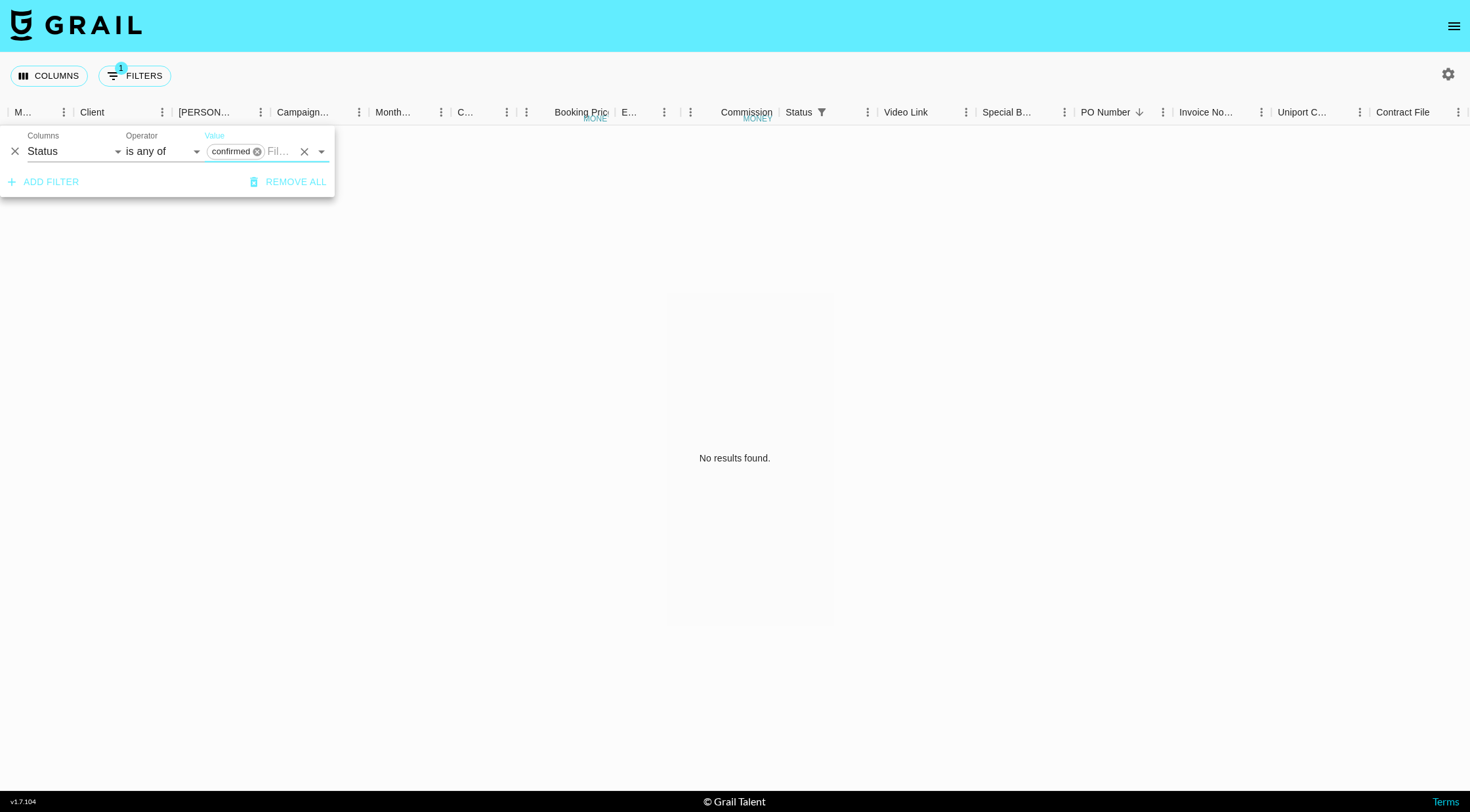
click at [258, 154] on icon at bounding box center [257, 151] width 8 height 8
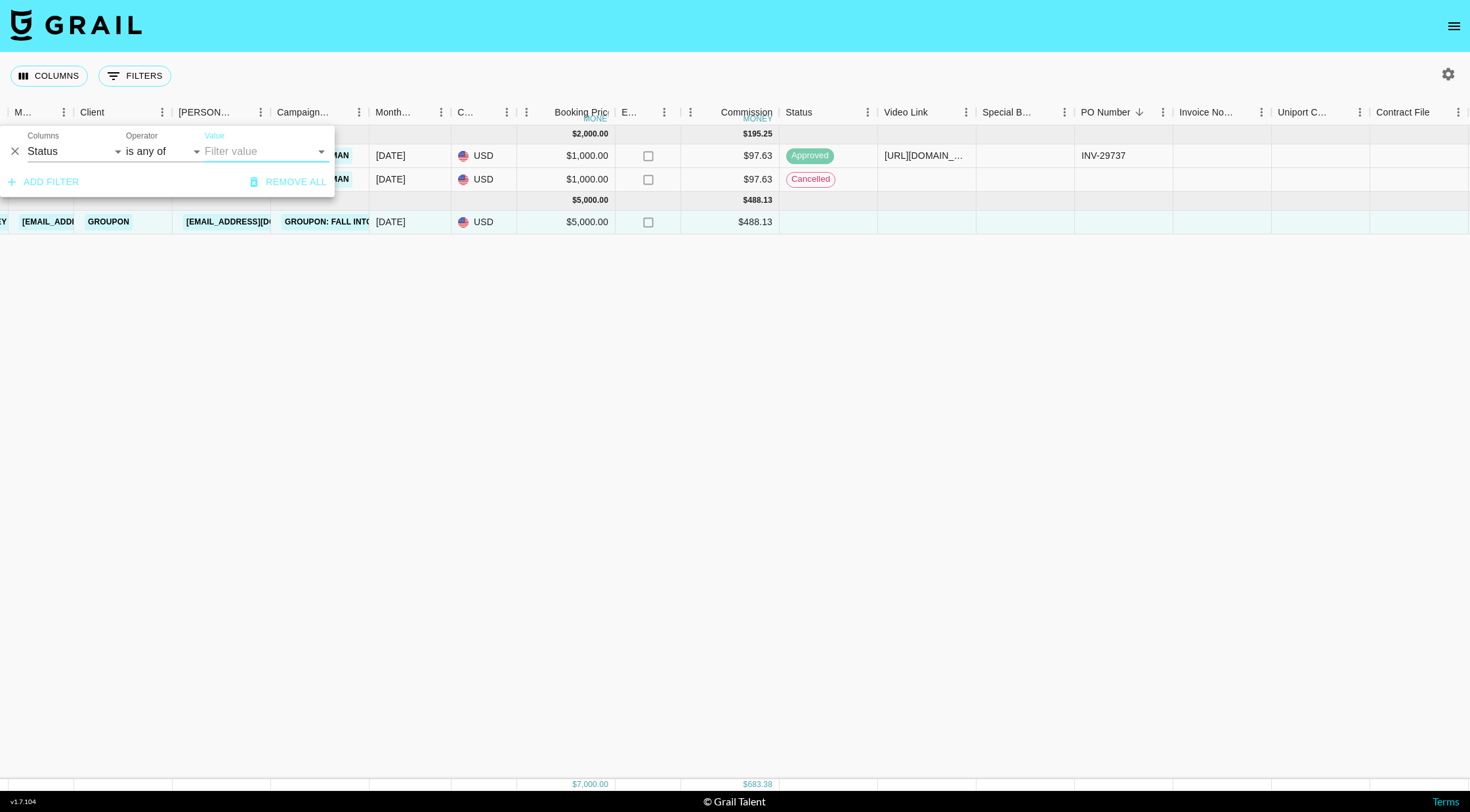
click at [708, 269] on div "Sep '25 ( 2 ) $ 2,000.00 $ 195.25 reck4iYiaQMDLTNLG thereadtwinz klen.toledo@gr…" at bounding box center [727, 452] width 2179 height 653
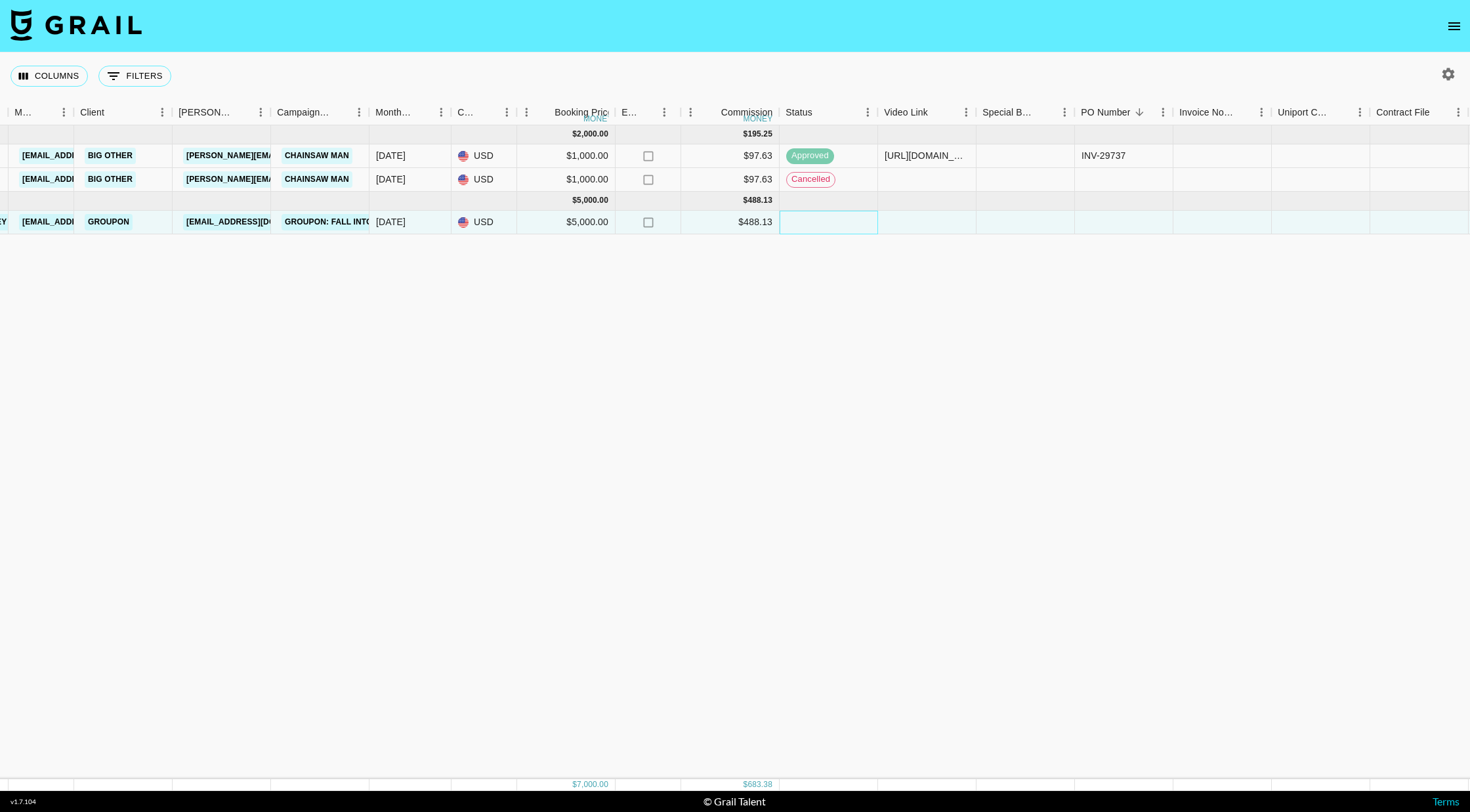
click at [708, 218] on div at bounding box center [828, 222] width 98 height 24
click at [708, 221] on div at bounding box center [828, 222] width 98 height 24
drag, startPoint x: 1005, startPoint y: 315, endPoint x: 1407, endPoint y: 274, distance: 404.1
click at [708, 263] on div "Sep '25 ( 2 ) $ 2,000.00 $ 195.25 reck4iYiaQMDLTNLG thereadtwinz klen.toledo@gr…" at bounding box center [727, 452] width 2179 height 653
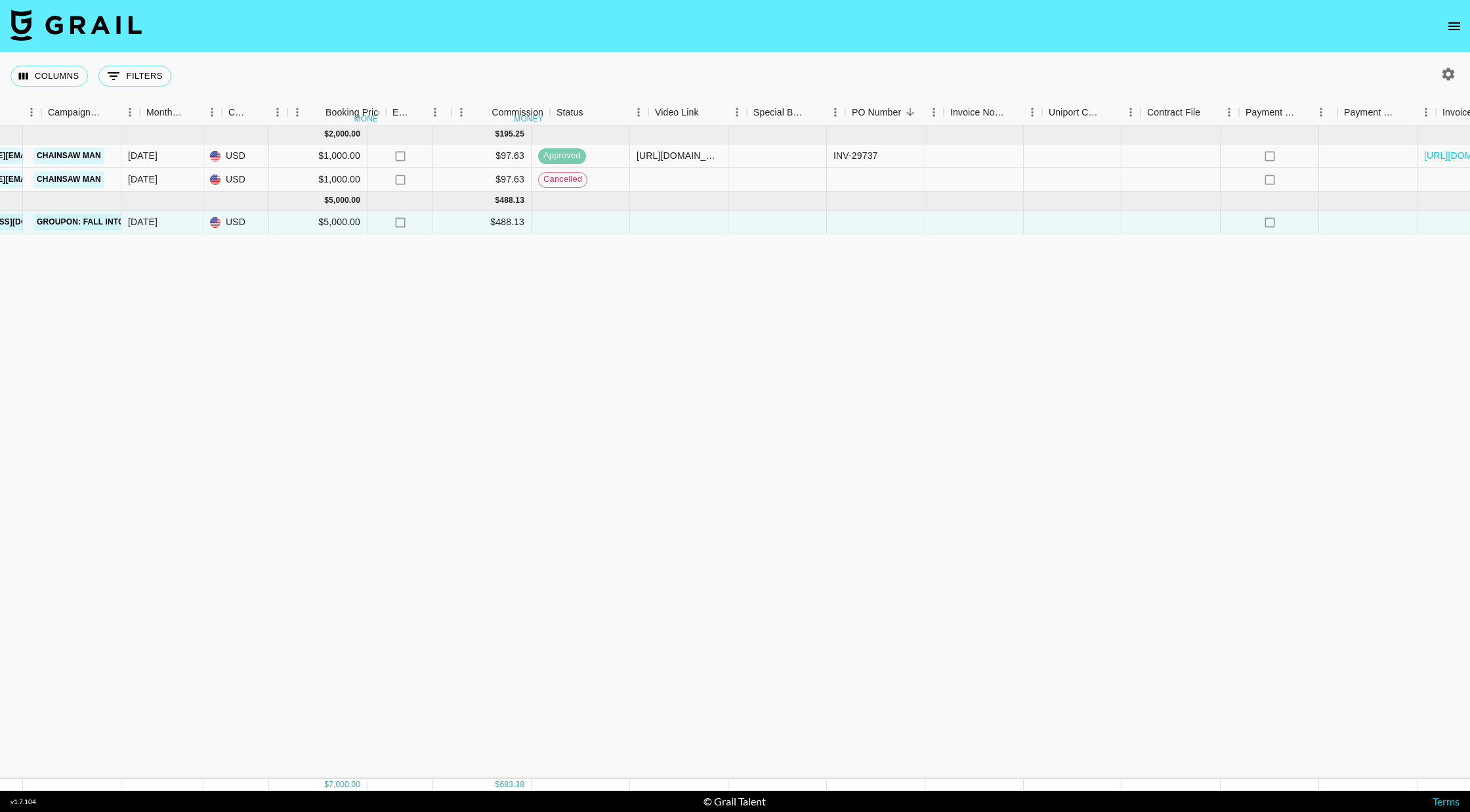
drag, startPoint x: 658, startPoint y: 308, endPoint x: 1444, endPoint y: 293, distance: 786.1
click at [708, 297] on div "Sep '25 ( 2 ) $ 2,000.00 $ 195.25 reck4iYiaQMDLTNLG thereadtwinz klen.toledo@gr…" at bounding box center [478, 452] width 2179 height 653
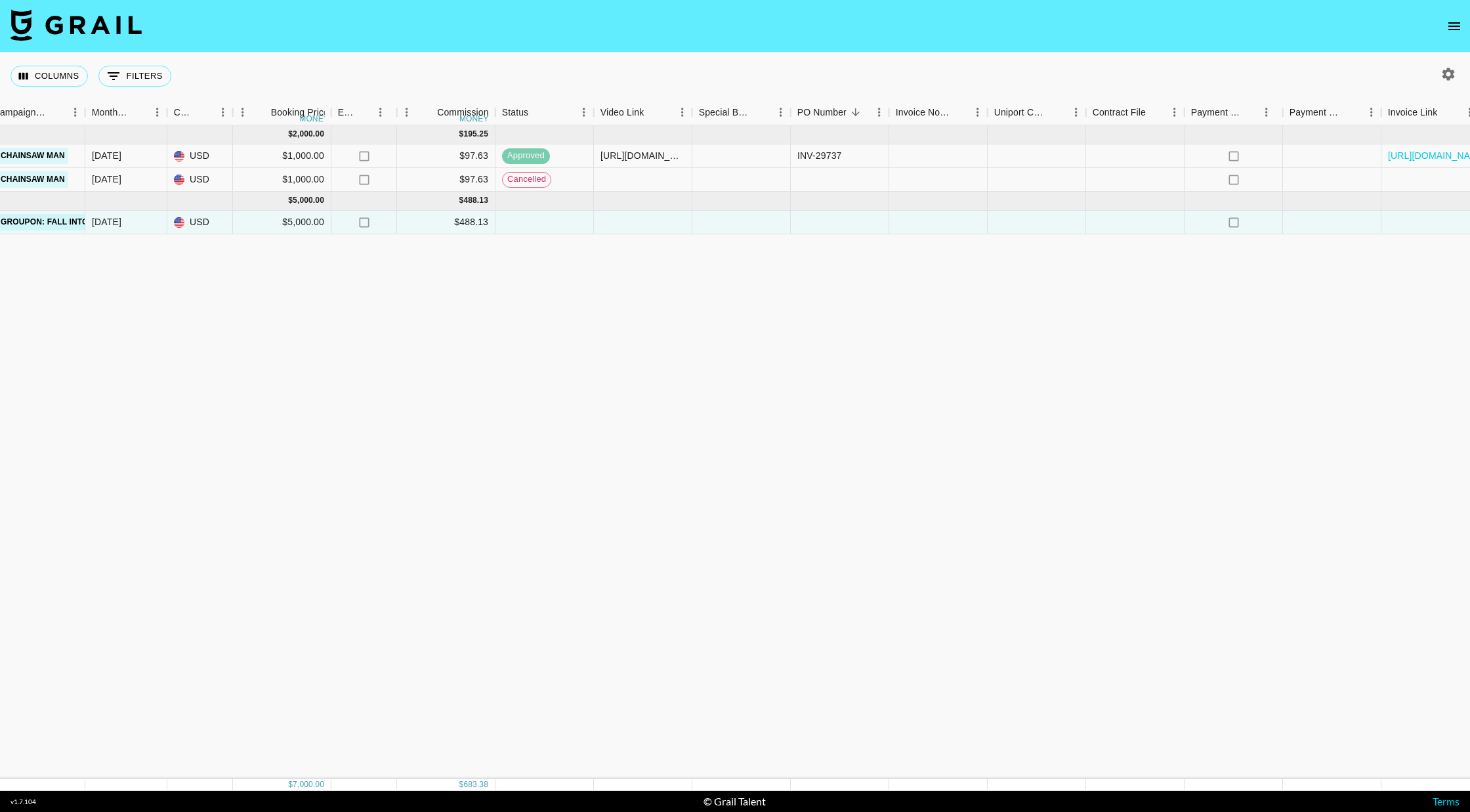
click at [708, 294] on div "Sep '25 ( 2 ) $ 2,000.00 $ 195.25 reck4iYiaQMDLTNLG thereadtwinz klen.toledo@gr…" at bounding box center [443, 452] width 2179 height 653
drag, startPoint x: 1246, startPoint y: 282, endPoint x: 1469, endPoint y: 572, distance: 365.8
click at [708, 572] on div "Sep '25 ( 2 ) $ 2,000.00 $ 195.25 reck4iYiaQMDLTNLG thereadtwinz klen.toledo@gr…" at bounding box center [443, 452] width 2179 height 653
drag, startPoint x: 1104, startPoint y: 328, endPoint x: 1391, endPoint y: 360, distance: 288.8
click at [708, 350] on div "Sep '25 ( 2 ) $ 2,000.00 $ 195.25 reck4iYiaQMDLTNLG thereadtwinz klen.toledo@gr…" at bounding box center [443, 452] width 2179 height 653
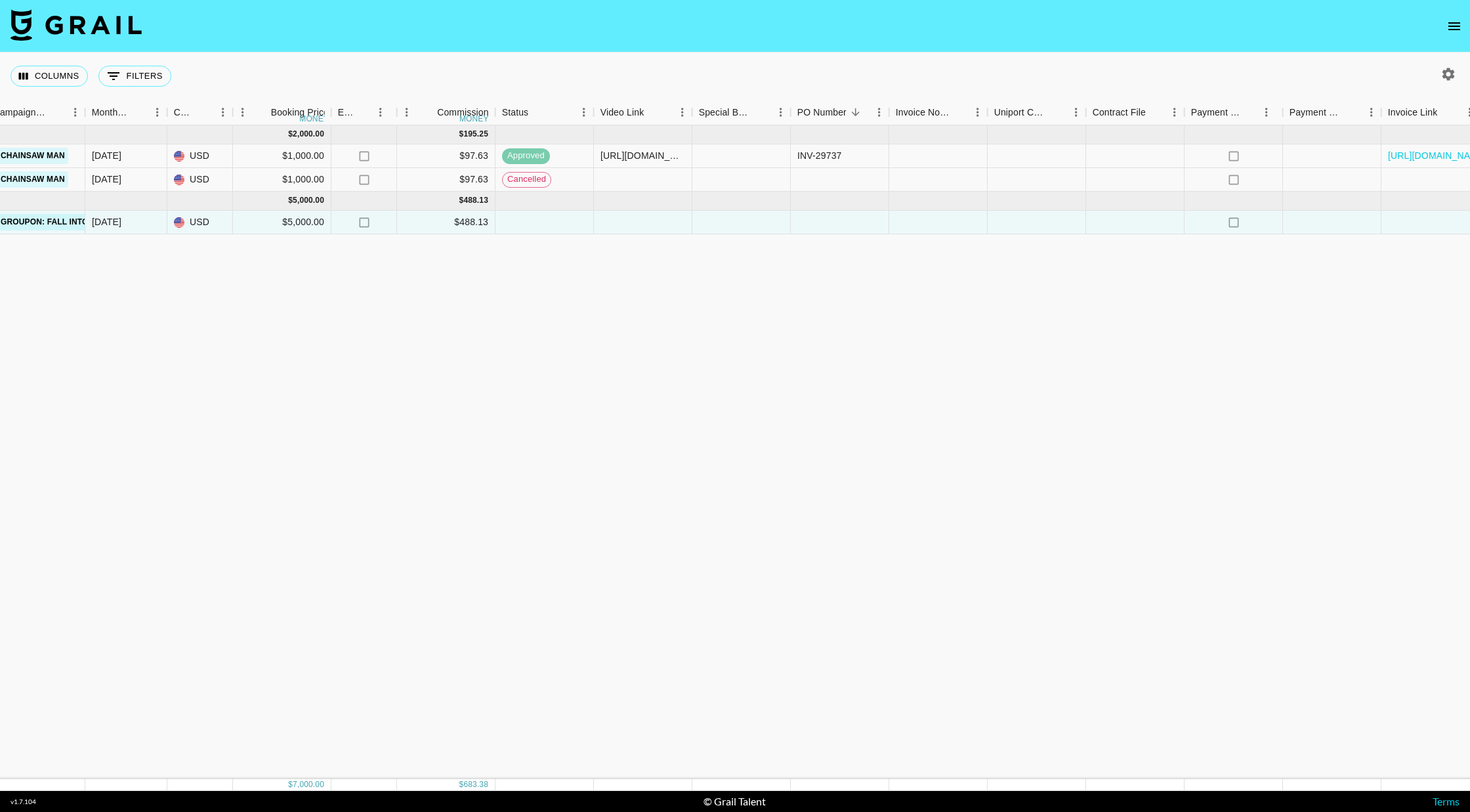
drag, startPoint x: 822, startPoint y: 270, endPoint x: 1441, endPoint y: 295, distance: 619.5
click at [708, 279] on div "Sep '25 ( 2 ) $ 2,000.00 $ 195.25 reck4iYiaQMDLTNLG thereadtwinz klen.toledo@gr…" at bounding box center [443, 452] width 2179 height 653
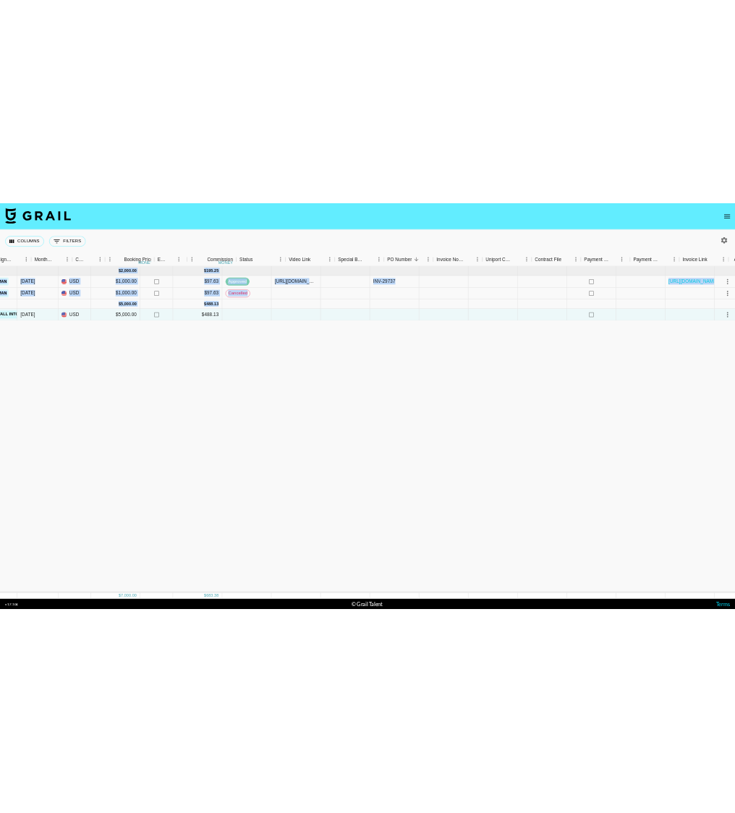
scroll to position [0, 781]
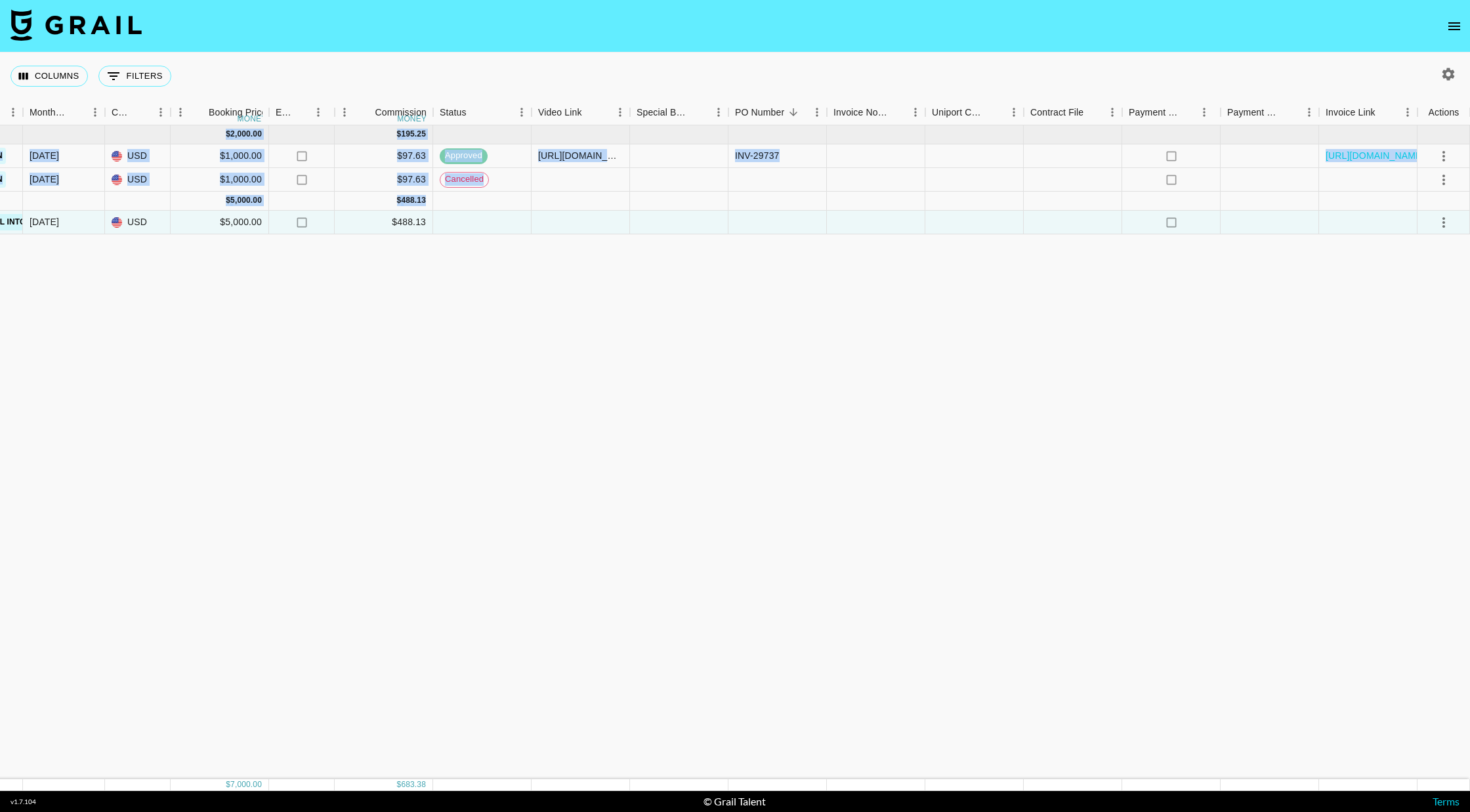
drag, startPoint x: 1132, startPoint y: 270, endPoint x: 1469, endPoint y: 208, distance: 342.7
click at [708, 208] on div "Sep '25 ( 2 ) $ 2,000.00 $ 195.25 reck4iYiaQMDLTNLG thereadtwinz klen.toledo@gr…" at bounding box center [380, 452] width 2179 height 653
click at [708, 158] on icon "no" at bounding box center [1171, 156] width 13 height 13
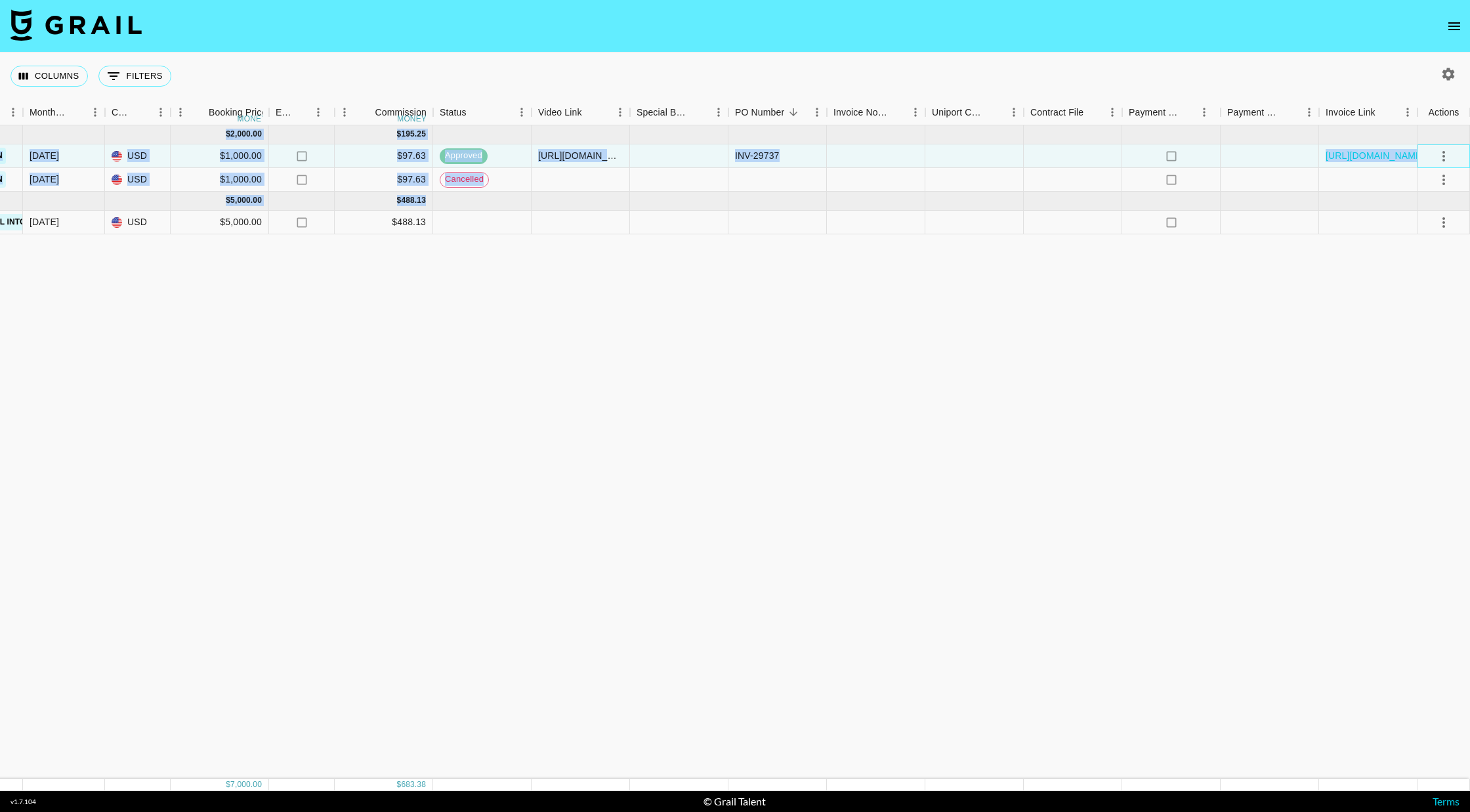
click at [708, 159] on div at bounding box center [1444, 156] width 23 height 23
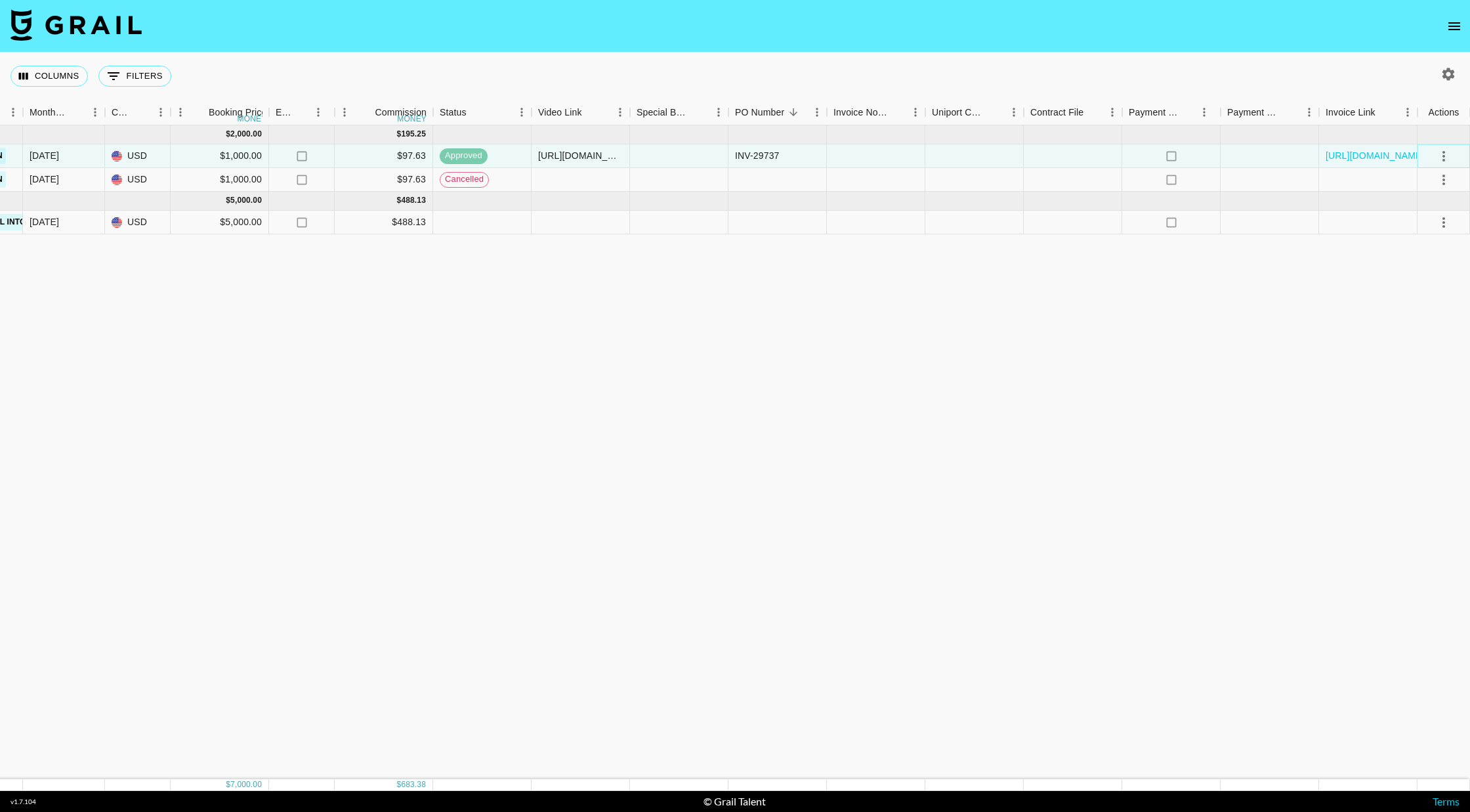
click at [708, 158] on icon "select merge strategy" at bounding box center [1444, 155] width 15 height 15
drag, startPoint x: 1288, startPoint y: 267, endPoint x: 1366, endPoint y: 241, distance: 82.2
click at [708, 267] on div "Sep '25 ( 2 ) $ 2,000.00 $ 195.25 reck4iYiaQMDLTNLG thereadtwinz klen.toledo@gr…" at bounding box center [380, 452] width 2179 height 653
click at [708, 221] on icon "select merge strategy" at bounding box center [1444, 222] width 15 height 15
click at [708, 250] on li "Confirm" at bounding box center [1427, 250] width 85 height 24
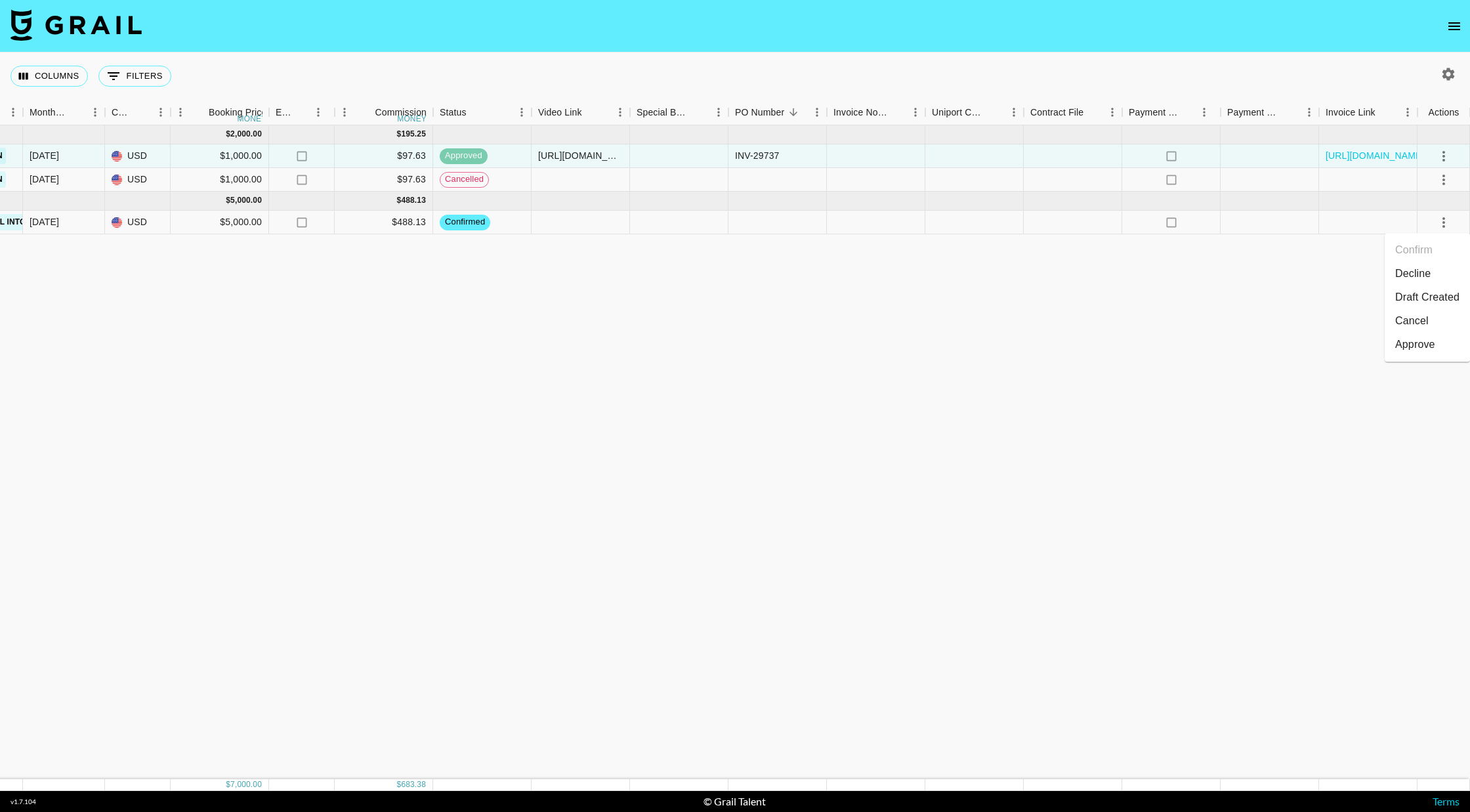
click at [642, 409] on div "Sep '25 ( 2 ) $ 2,000.00 $ 195.25 reck4iYiaQMDLTNLG thereadtwinz klen.toledo@gr…" at bounding box center [380, 452] width 2179 height 653
click at [489, 177] on div "cancelled" at bounding box center [482, 180] width 98 height 24
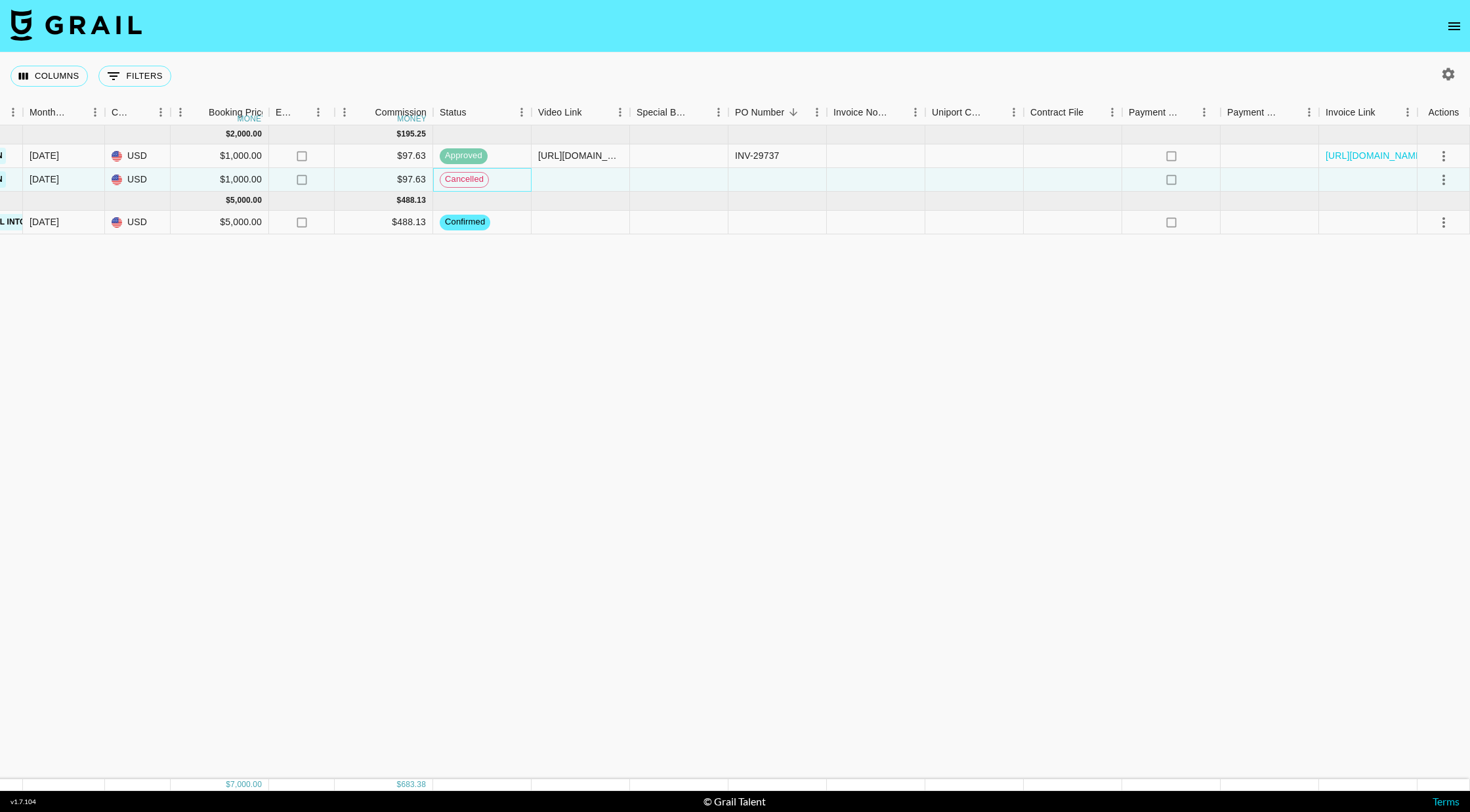
click at [487, 179] on div "cancelled" at bounding box center [465, 180] width 49 height 15
click at [708, 178] on button "select merge strategy" at bounding box center [1444, 180] width 23 height 23
click at [708, 319] on div "Sep '25 ( 2 ) $ 2,000.00 $ 195.25 reck4iYiaQMDLTNLG thereadtwinz klen.toledo@gr…" at bounding box center [380, 452] width 2179 height 653
click at [473, 160] on span "approved" at bounding box center [464, 156] width 48 height 13
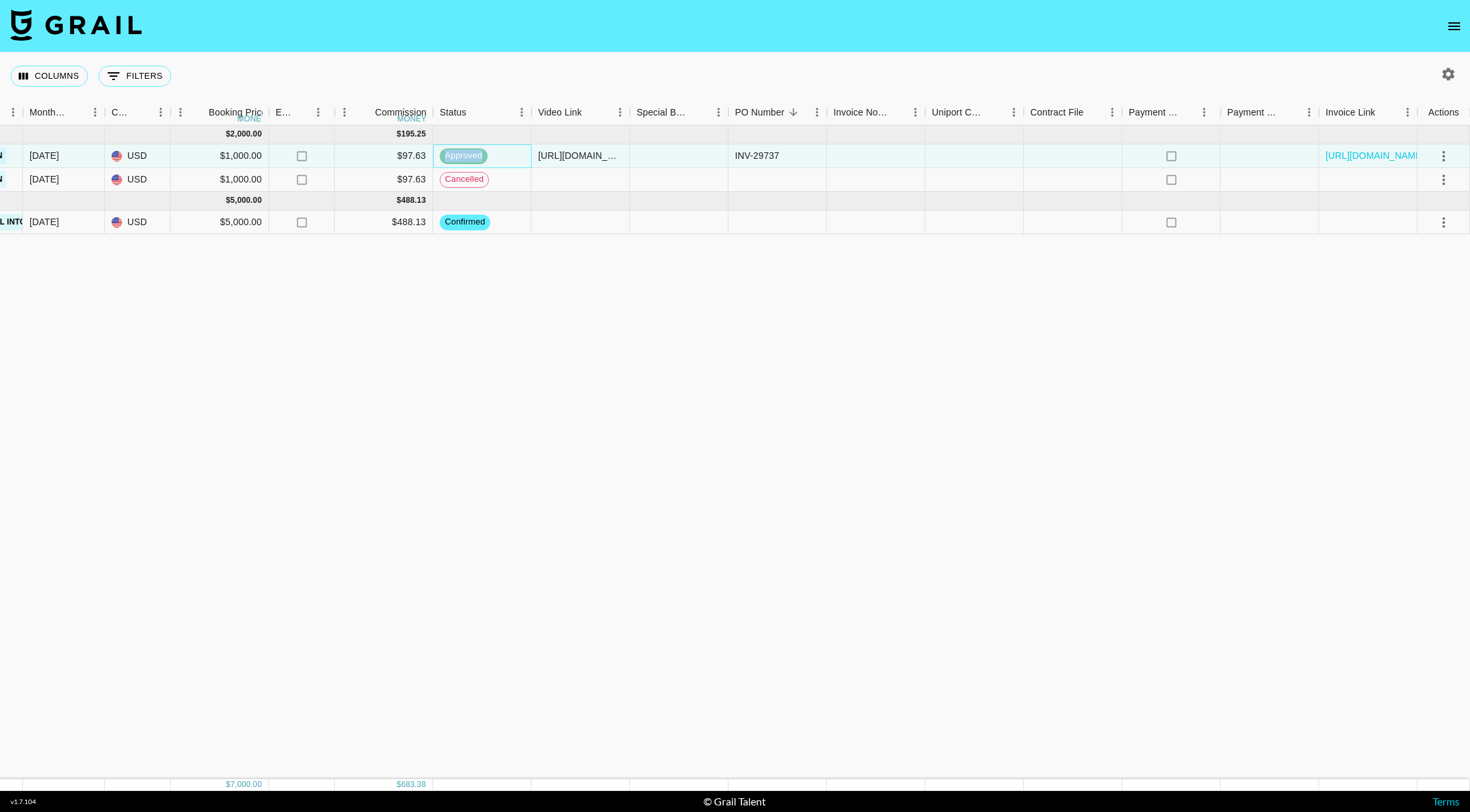
click at [473, 160] on span "approved" at bounding box center [464, 156] width 48 height 13
click at [495, 151] on div "approved" at bounding box center [482, 156] width 98 height 24
click at [708, 158] on icon at bounding box center [1171, 155] width 10 height 10
click at [708, 155] on icon "no" at bounding box center [1171, 156] width 13 height 13
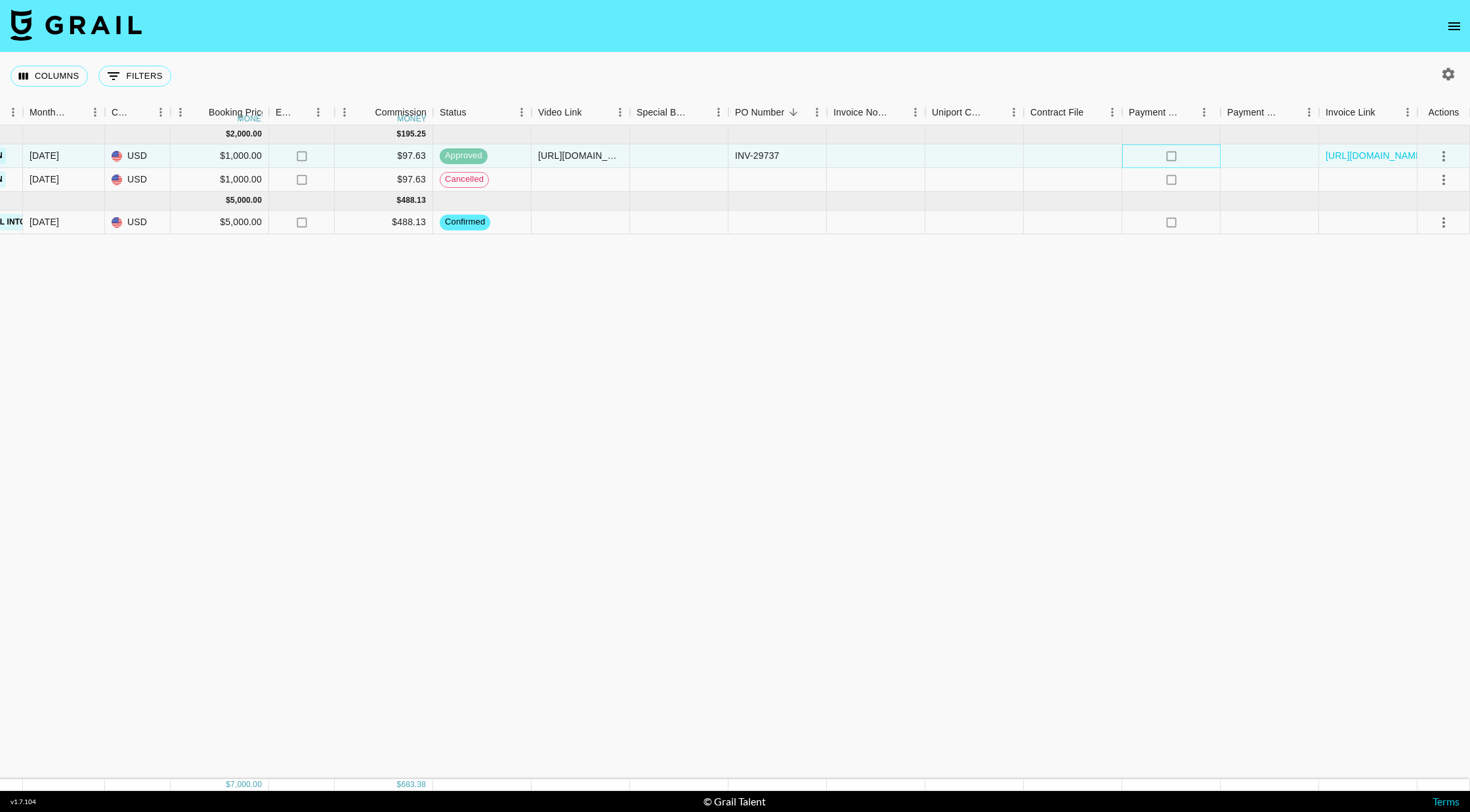
click at [708, 155] on icon "no" at bounding box center [1171, 156] width 13 height 13
click at [125, 73] on button "0 Filters" at bounding box center [134, 75] width 73 height 21
select select "status"
select select "isAnyOf"
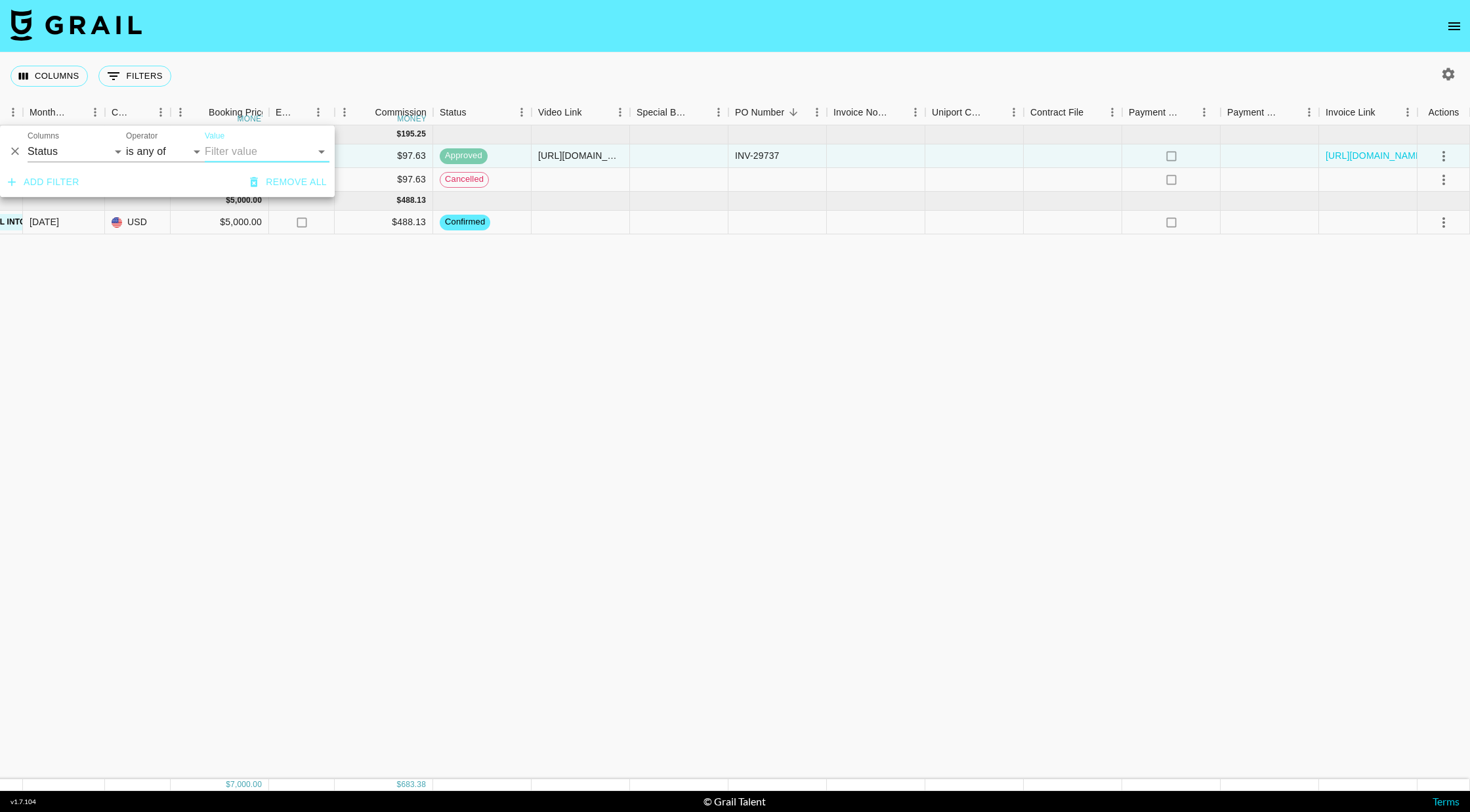
click at [278, 153] on input "Value" at bounding box center [258, 152] width 105 height 20
click at [262, 171] on li "confirmed" at bounding box center [267, 177] width 124 height 21
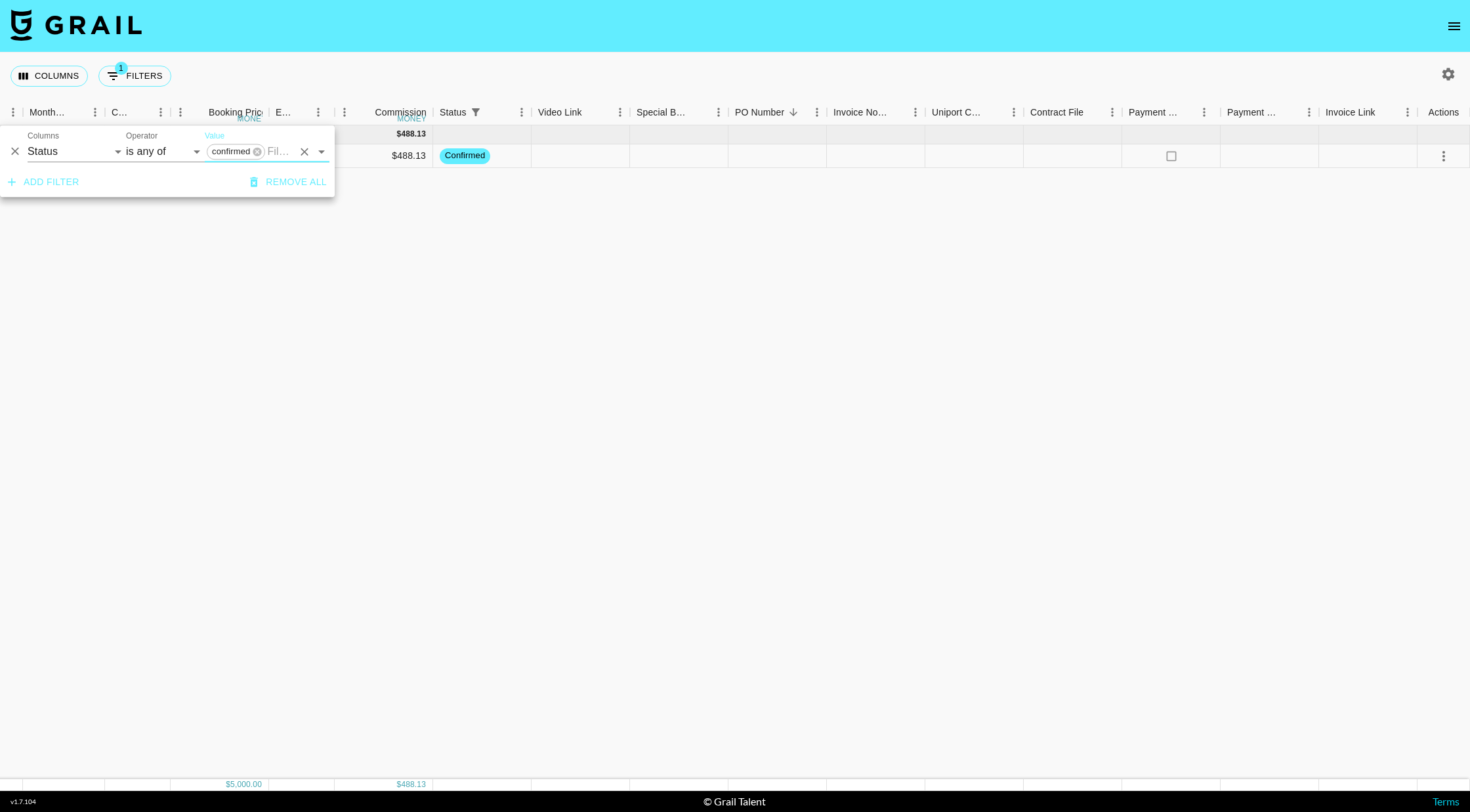
click at [283, 153] on input "Value" at bounding box center [279, 152] width 25 height 20
click at [240, 220] on li "draft" at bounding box center [267, 220] width 124 height 21
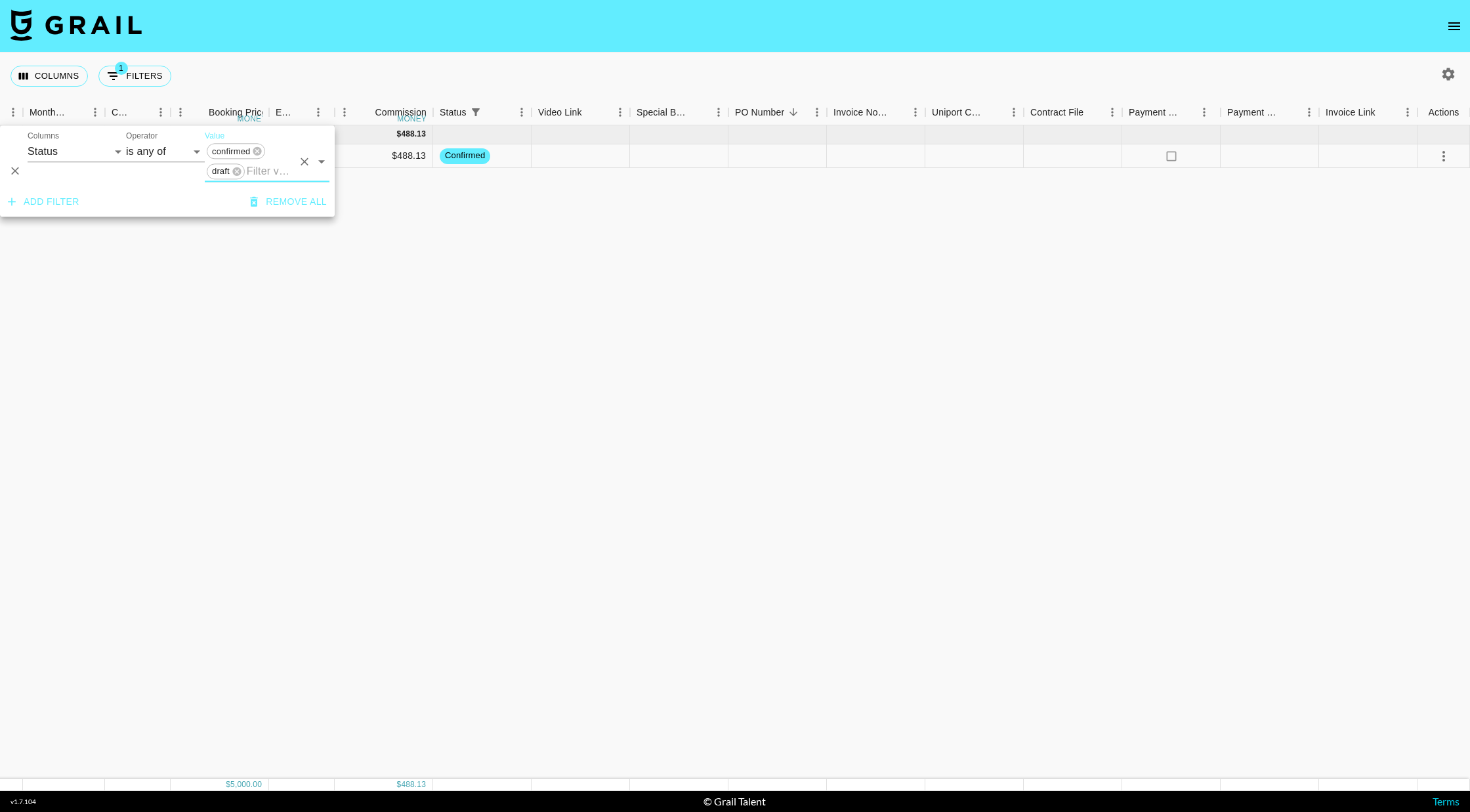
click at [279, 166] on input "Value" at bounding box center [270, 171] width 46 height 20
click at [248, 287] on li "approved" at bounding box center [267, 281] width 124 height 21
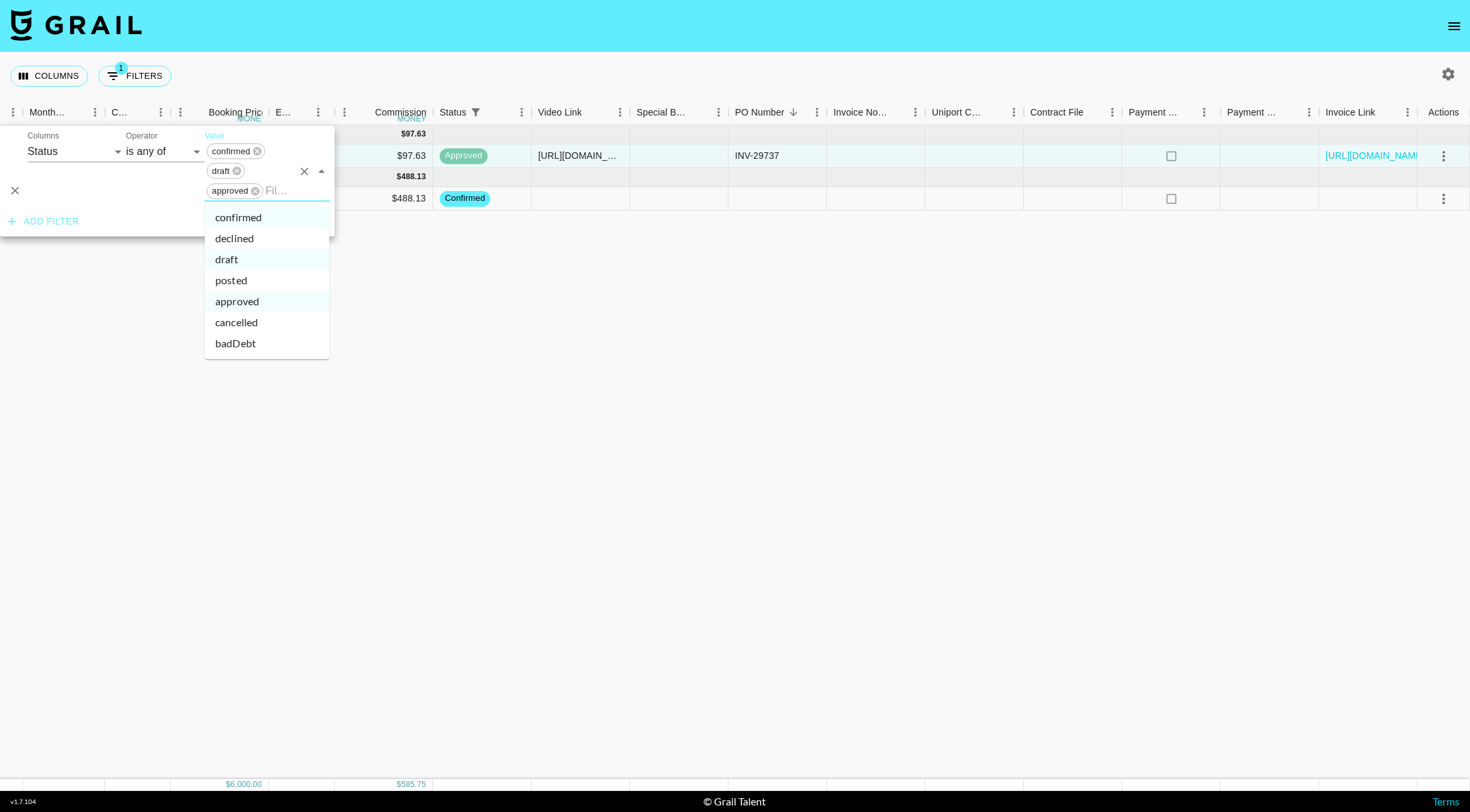
click at [275, 188] on input "Value" at bounding box center [279, 191] width 27 height 20
click at [240, 281] on li "posted" at bounding box center [267, 279] width 124 height 21
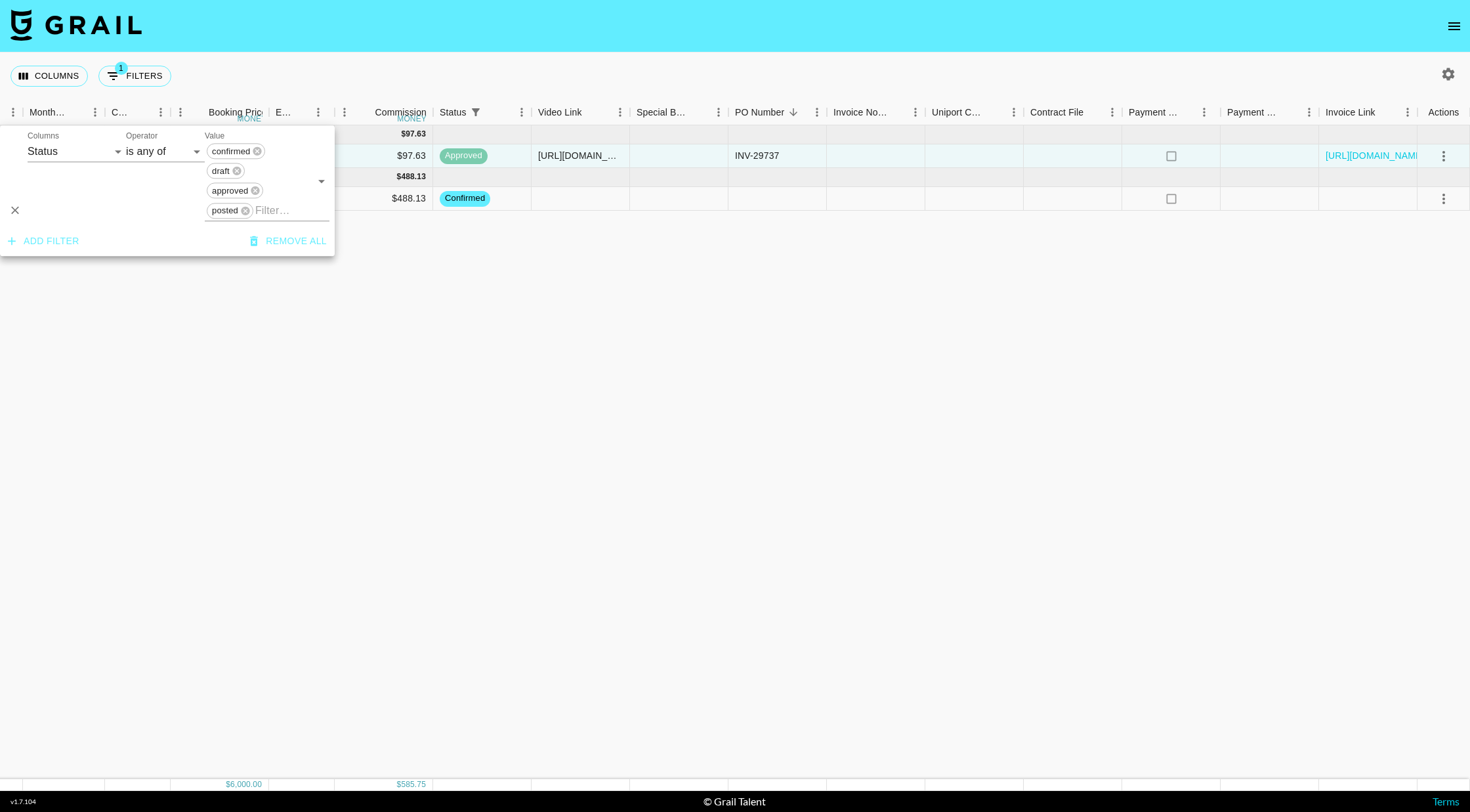
drag, startPoint x: 378, startPoint y: 276, endPoint x: 409, endPoint y: 279, distance: 31.1
click at [378, 275] on div "Sep '25 ( 1 ) $ 1,000.00 $ 97.63 reck4iYiaQMDLTNLG thereadtwinz klen.toledo@gra…" at bounding box center [380, 452] width 2179 height 653
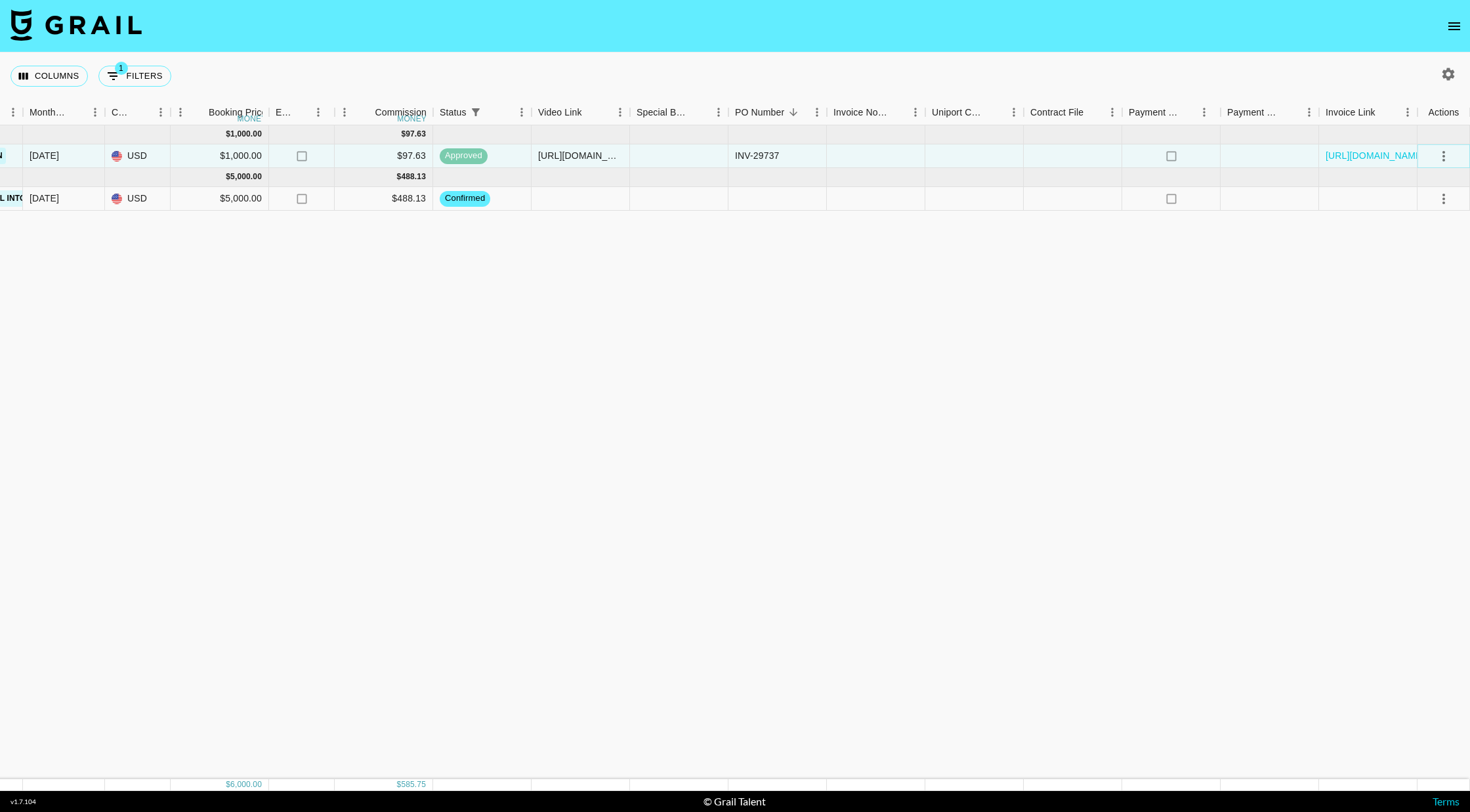
click at [708, 153] on icon "select merge strategy" at bounding box center [1444, 155] width 15 height 15
click at [708, 157] on link "https://in.xero.com/PLipo7kWKBJEfLpB27NZAt7xZtnIeTtMIrzFUUCB" at bounding box center [1375, 155] width 99 height 13
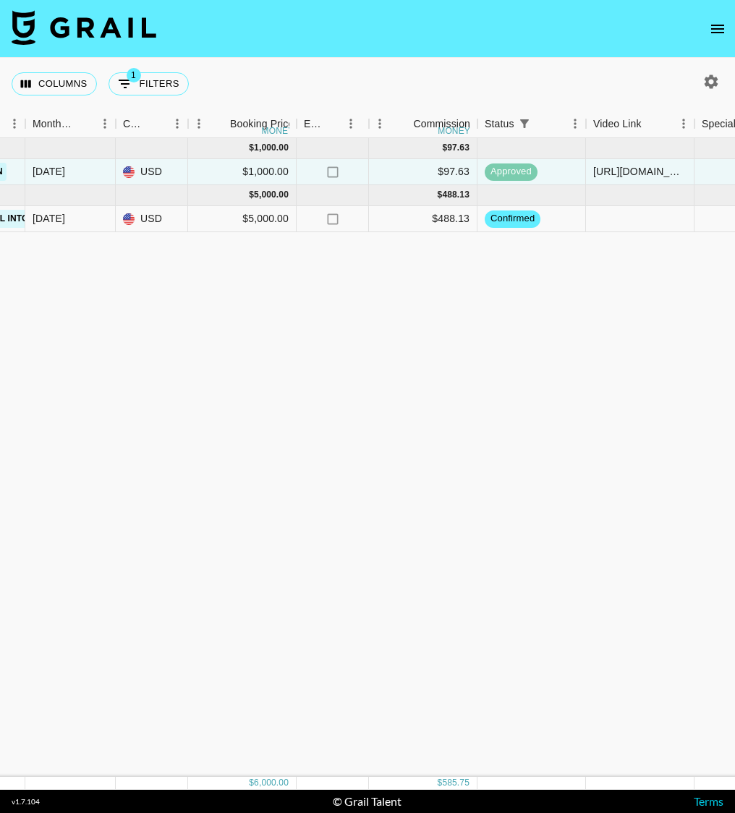
click at [364, 264] on div "Sep '25 ( 1 ) $ 1,000.00 $ 97.63 reck4iYiaQMDLTNLG thereadtwinz klen.toledo@gra…" at bounding box center [419, 457] width 2401 height 639
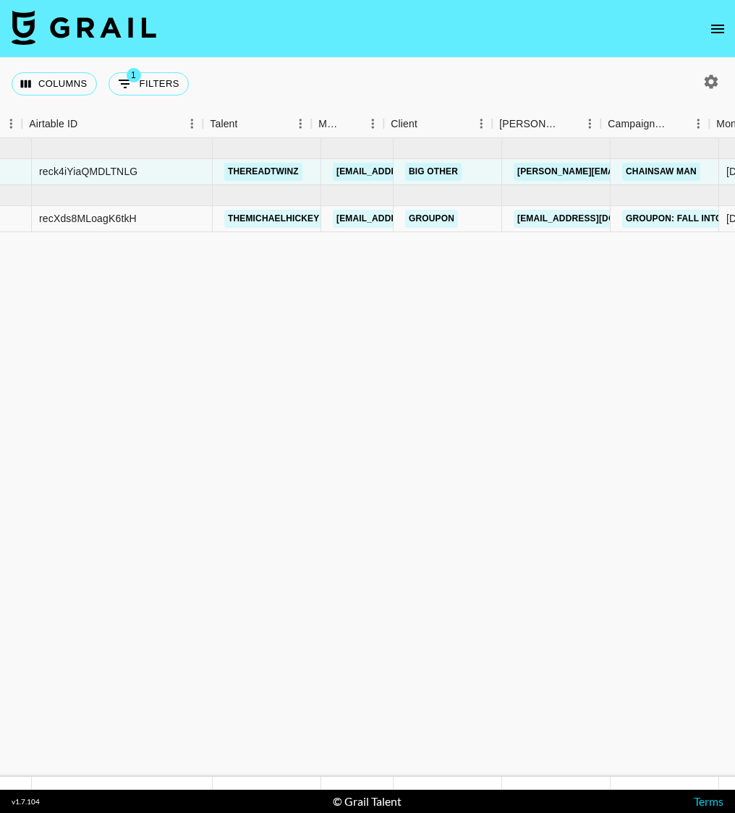
scroll to position [0, 0]
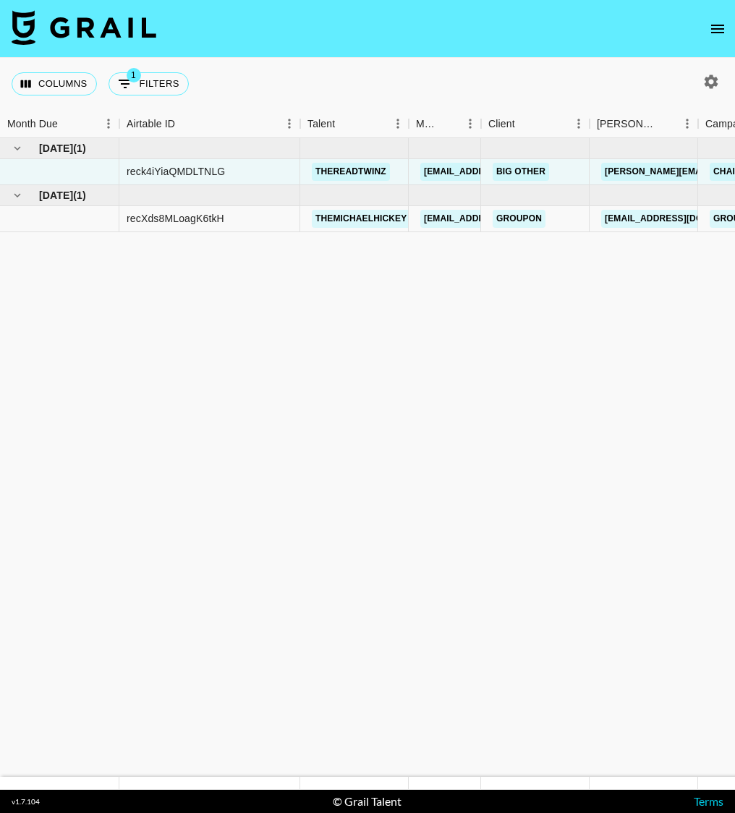
drag, startPoint x: 328, startPoint y: 277, endPoint x: 0, endPoint y: 290, distance: 327.9
click at [95, 20] on img at bounding box center [84, 27] width 145 height 35
drag, startPoint x: 198, startPoint y: 253, endPoint x: 767, endPoint y: 234, distance: 569.6
click at [735, 234] on html "Columns 1 Filters + Booking Month Due Airtable ID Talent Manager Client Booker …" at bounding box center [367, 406] width 735 height 813
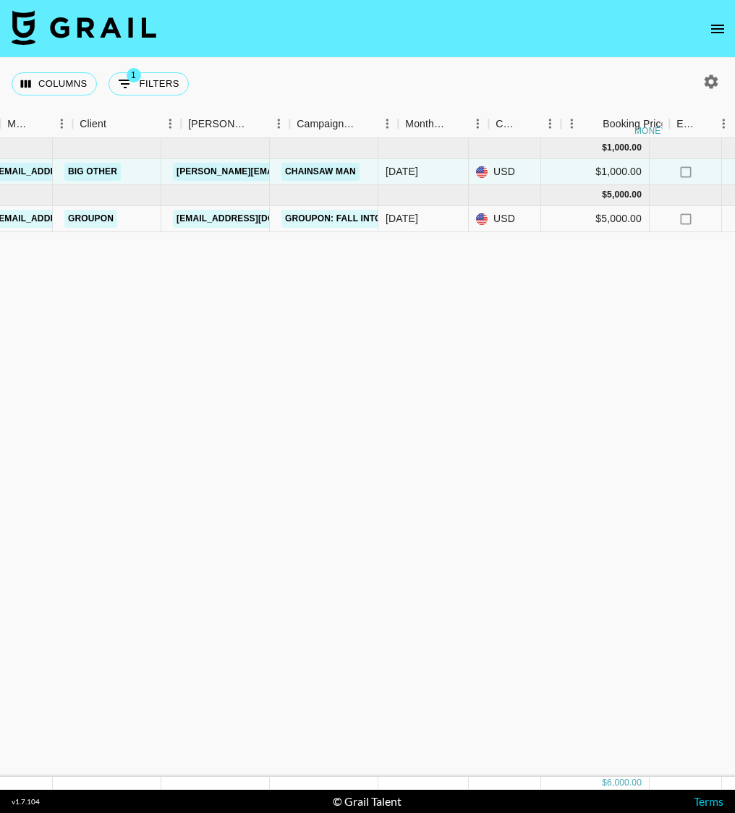
scroll to position [0, 609]
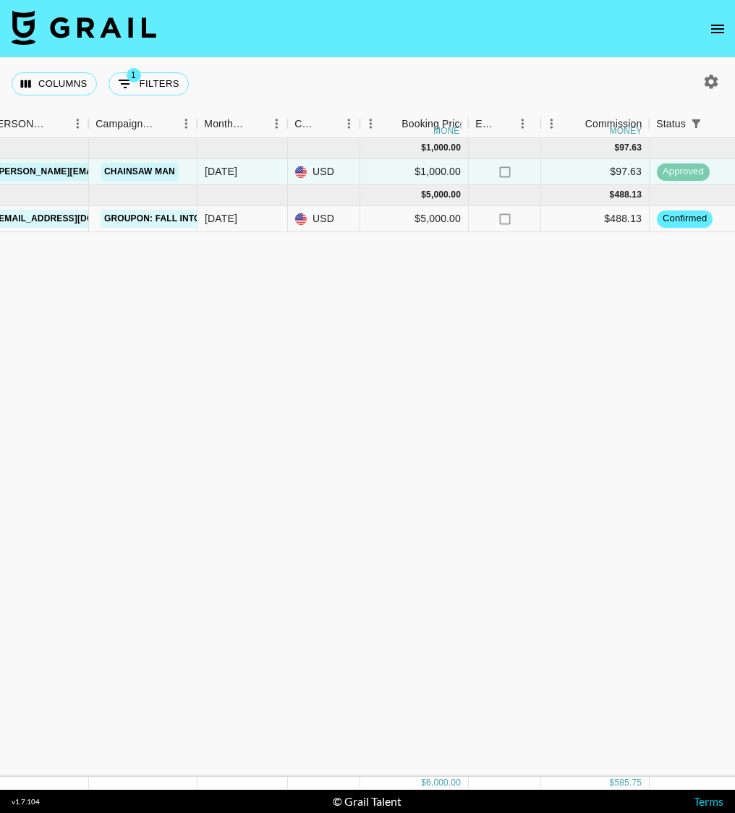
drag, startPoint x: 499, startPoint y: 266, endPoint x: 508, endPoint y: 240, distance: 27.7
click at [628, 241] on div "Sep '25 ( 1 ) $ 1,000.00 $ 97.63 reck4iYiaQMDLTNLG thereadtwinz klen.toledo@gra…" at bounding box center [591, 457] width 2401 height 639
drag, startPoint x: 341, startPoint y: 265, endPoint x: 221, endPoint y: 242, distance: 121.7
click at [623, 242] on div "Sep '25 ( 1 ) $ 1,000.00 $ 97.63 reck4iYiaQMDLTNLG thereadtwinz klen.toledo@gra…" at bounding box center [591, 457] width 2401 height 639
click at [235, 218] on div "Oct '25" at bounding box center [221, 218] width 33 height 14
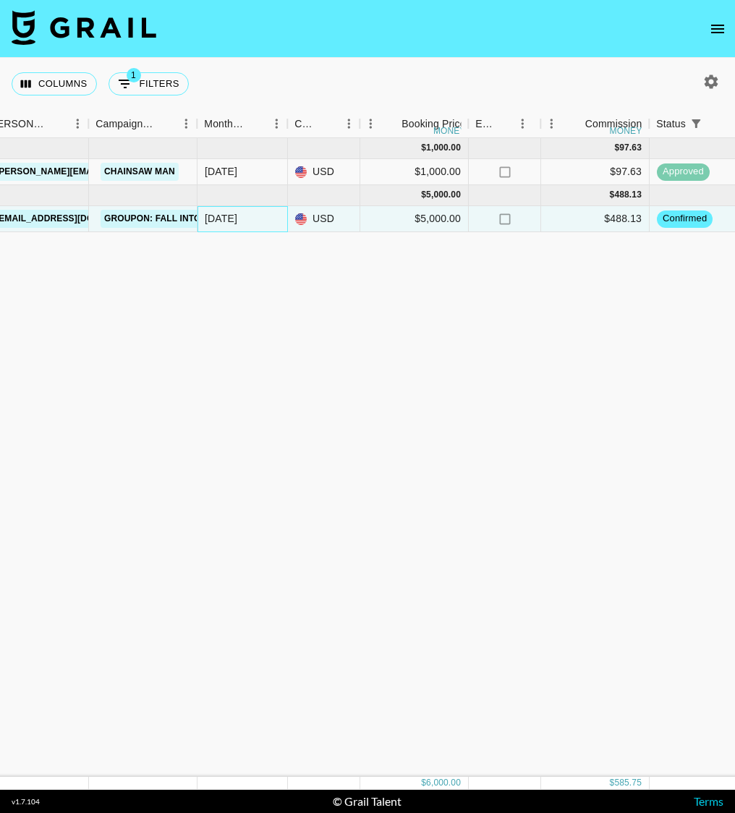
click at [235, 218] on div "Oct '25" at bounding box center [221, 218] width 33 height 14
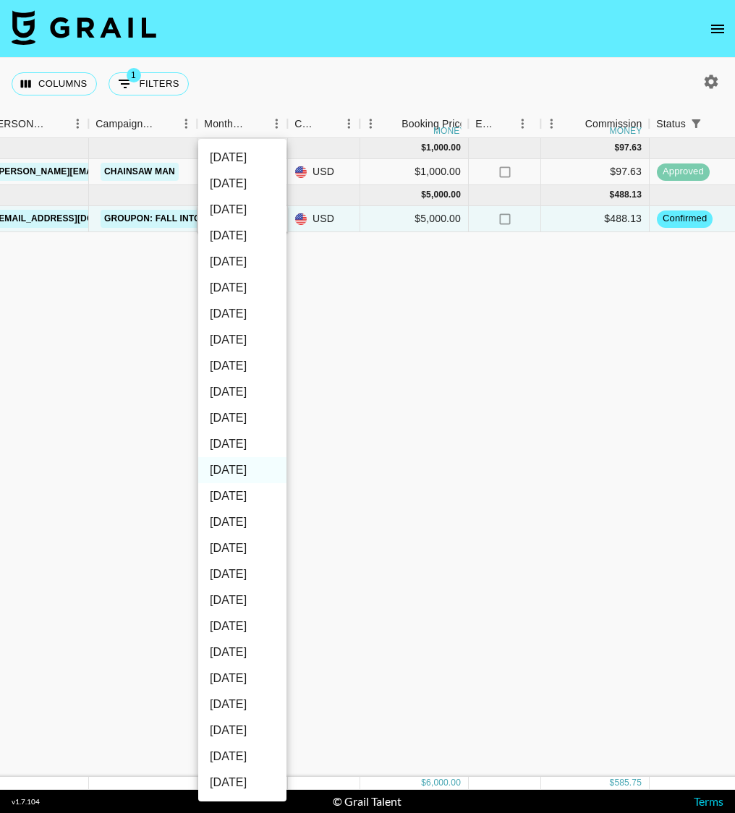
click at [142, 270] on div at bounding box center [367, 406] width 735 height 813
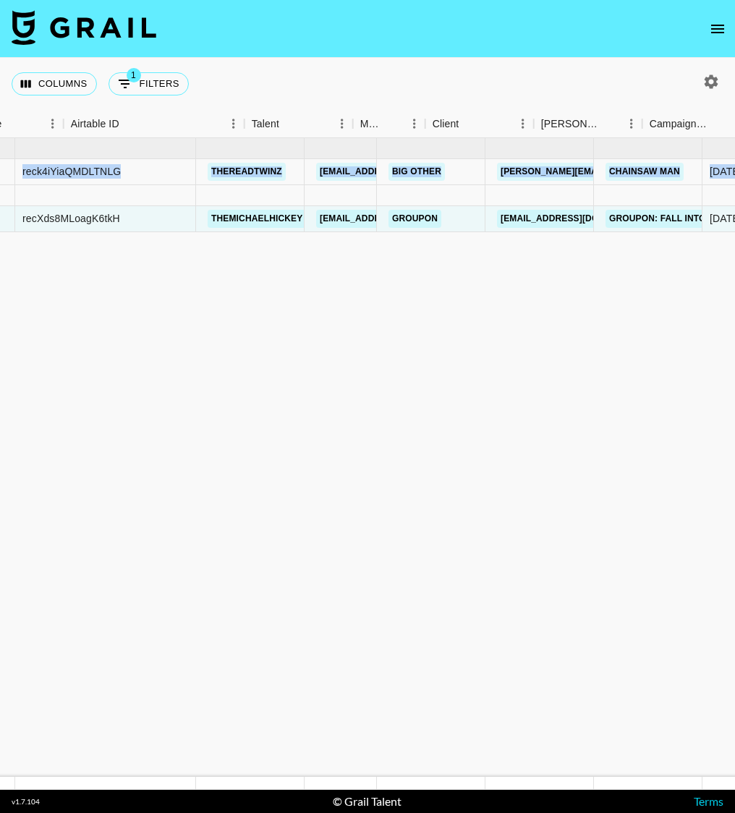
scroll to position [0, 0]
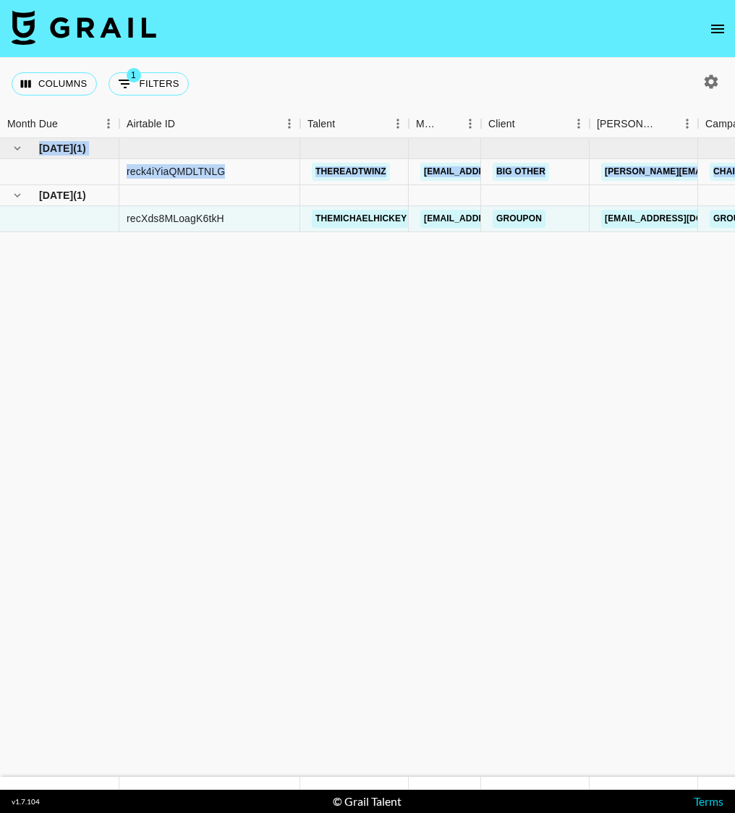
drag, startPoint x: 208, startPoint y: 311, endPoint x: 0, endPoint y: 200, distance: 235.6
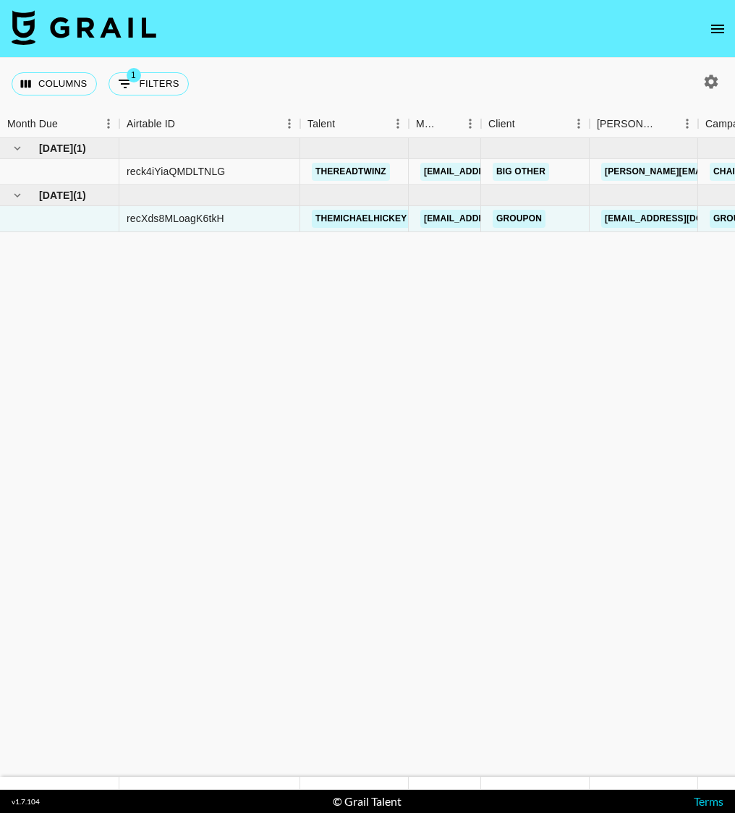
drag, startPoint x: 322, startPoint y: 296, endPoint x: 618, endPoint y: 255, distance: 298.6
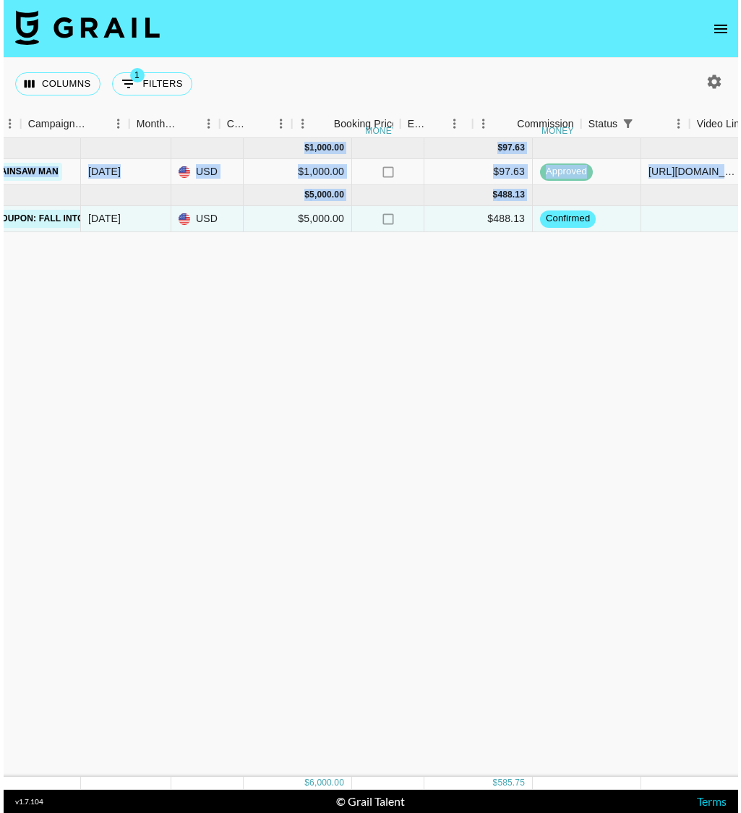
scroll to position [0, 603]
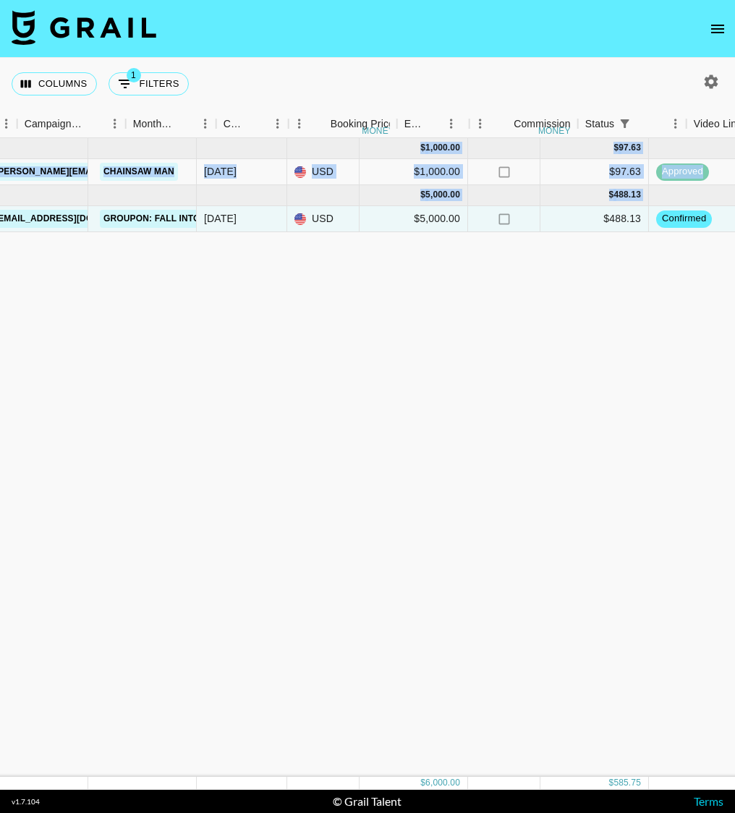
drag, startPoint x: 606, startPoint y: 273, endPoint x: 0, endPoint y: 211, distance: 609.2
click at [0, 211] on div "Sep '25 ( 1 ) $ 1,000.00 $ 97.63 reck4iYiaQMDLTNLG thereadtwinz klen.toledo@gra…" at bounding box center [591, 457] width 2401 height 639
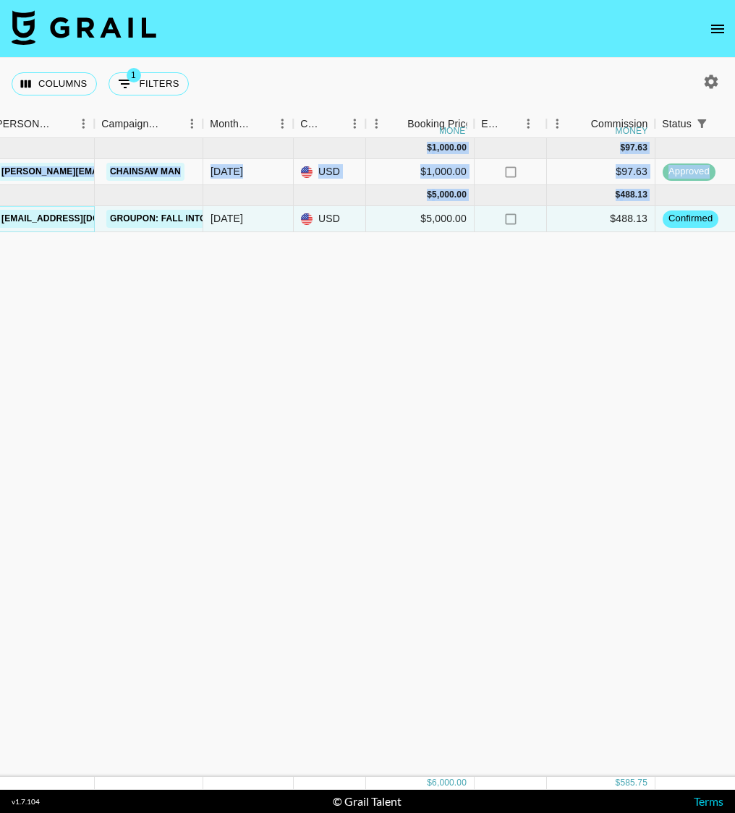
click at [52, 221] on link "[EMAIL_ADDRESS][DOMAIN_NAME]" at bounding box center [79, 219] width 162 height 18
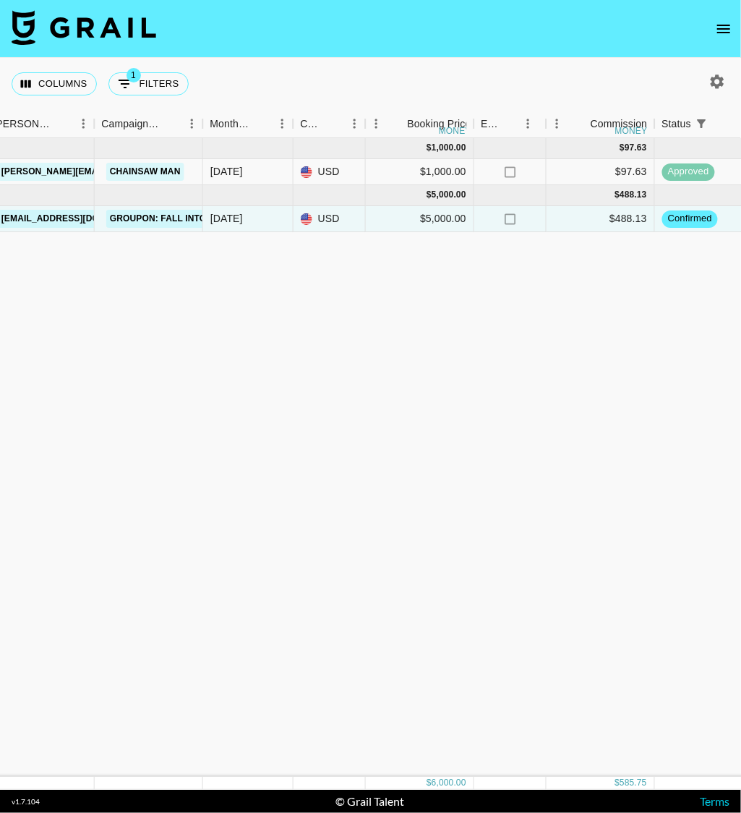
click at [176, 330] on div "Sep '25 ( 1 ) $ 1,000.00 $ 97.63 reck4iYiaQMDLTNLG thereadtwinz klen.toledo@gra…" at bounding box center [597, 457] width 2401 height 639
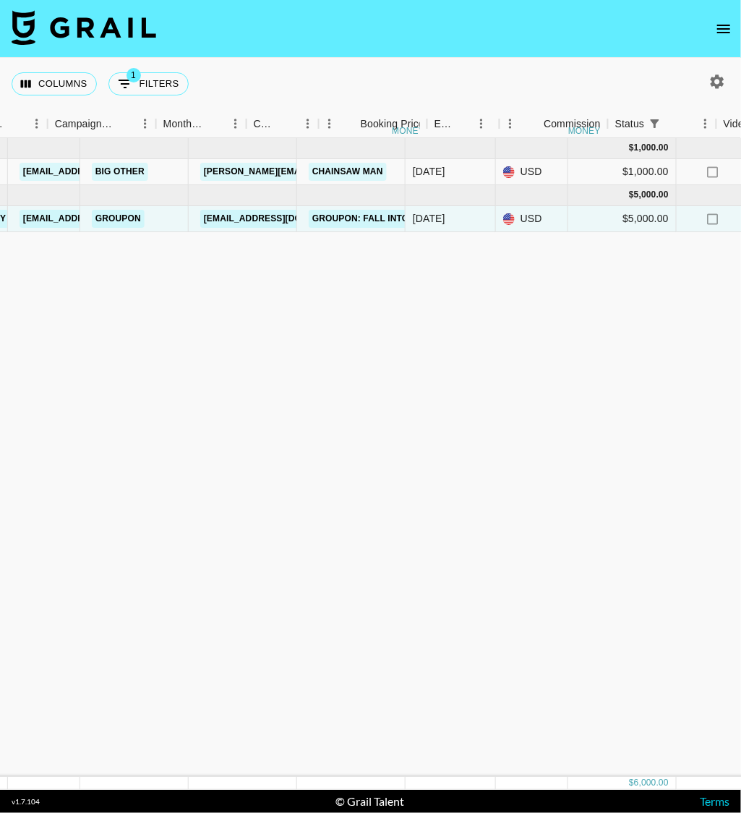
scroll to position [0, 1659]
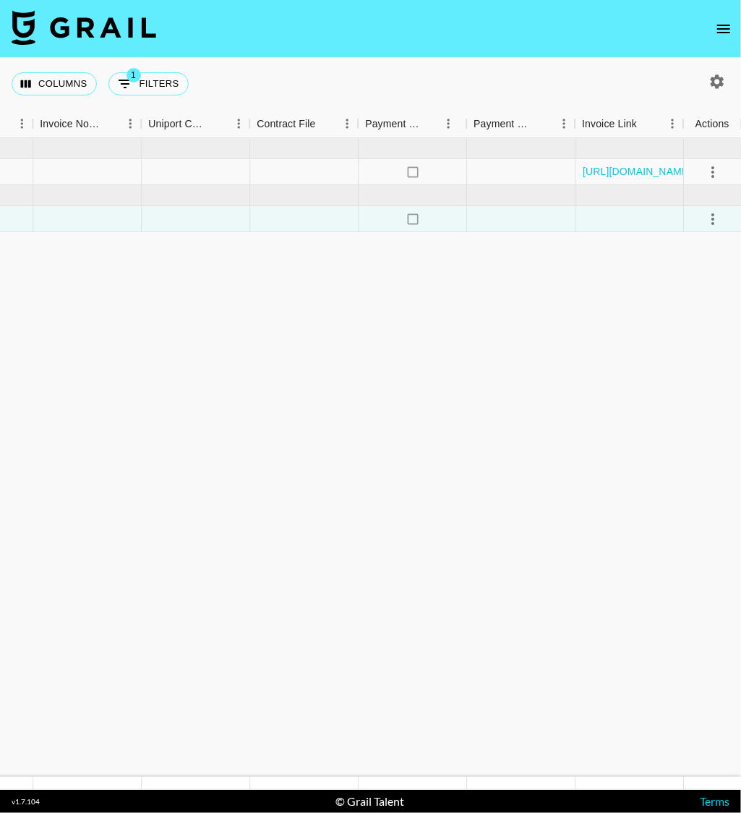
drag, startPoint x: 134, startPoint y: 265, endPoint x: 852, endPoint y: 283, distance: 718.5
click at [741, 283] on html "Columns 1 Filters + Booking Month Due Airtable ID Talent Manager Client Booker …" at bounding box center [370, 406] width 741 height 813
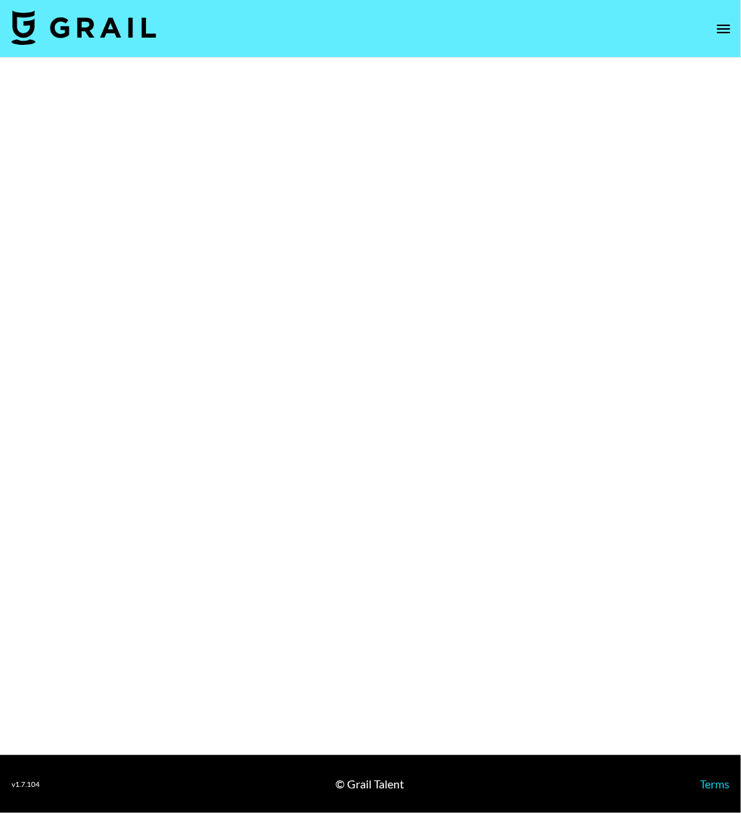
select select "Brand"
